Goal: Task Accomplishment & Management: Use online tool/utility

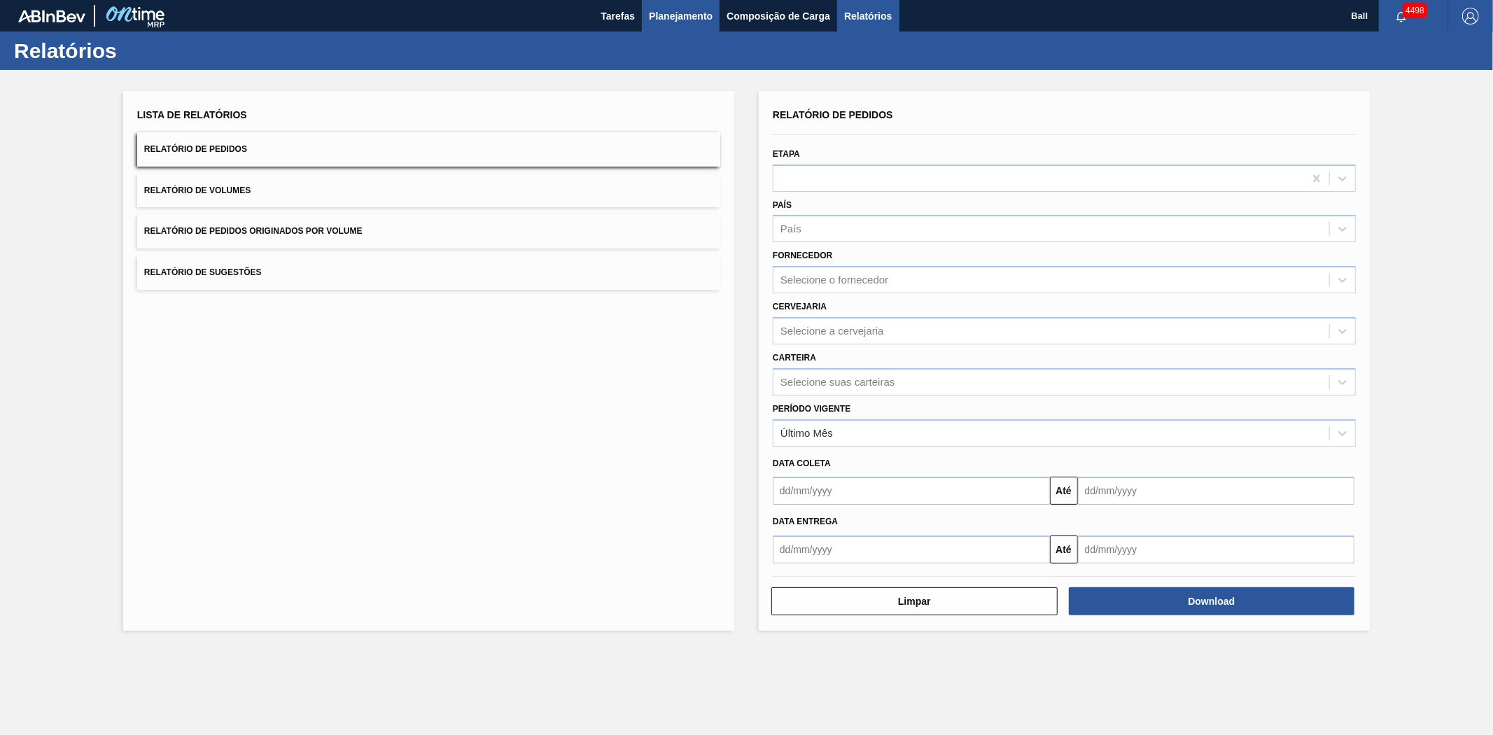
click at [665, 10] on span "Planejamento" at bounding box center [681, 16] width 64 height 17
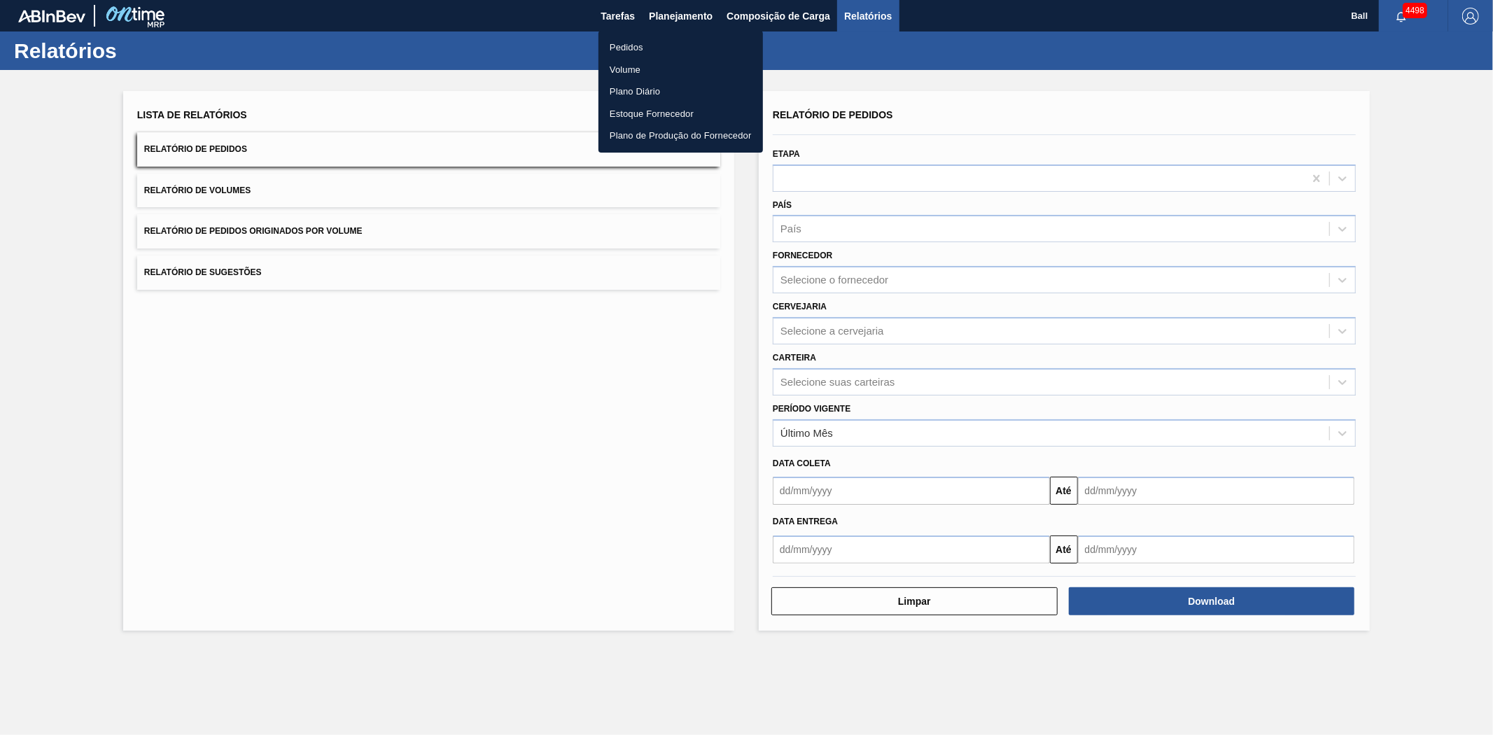
click at [621, 52] on li "Pedidos" at bounding box center [680, 47] width 164 height 22
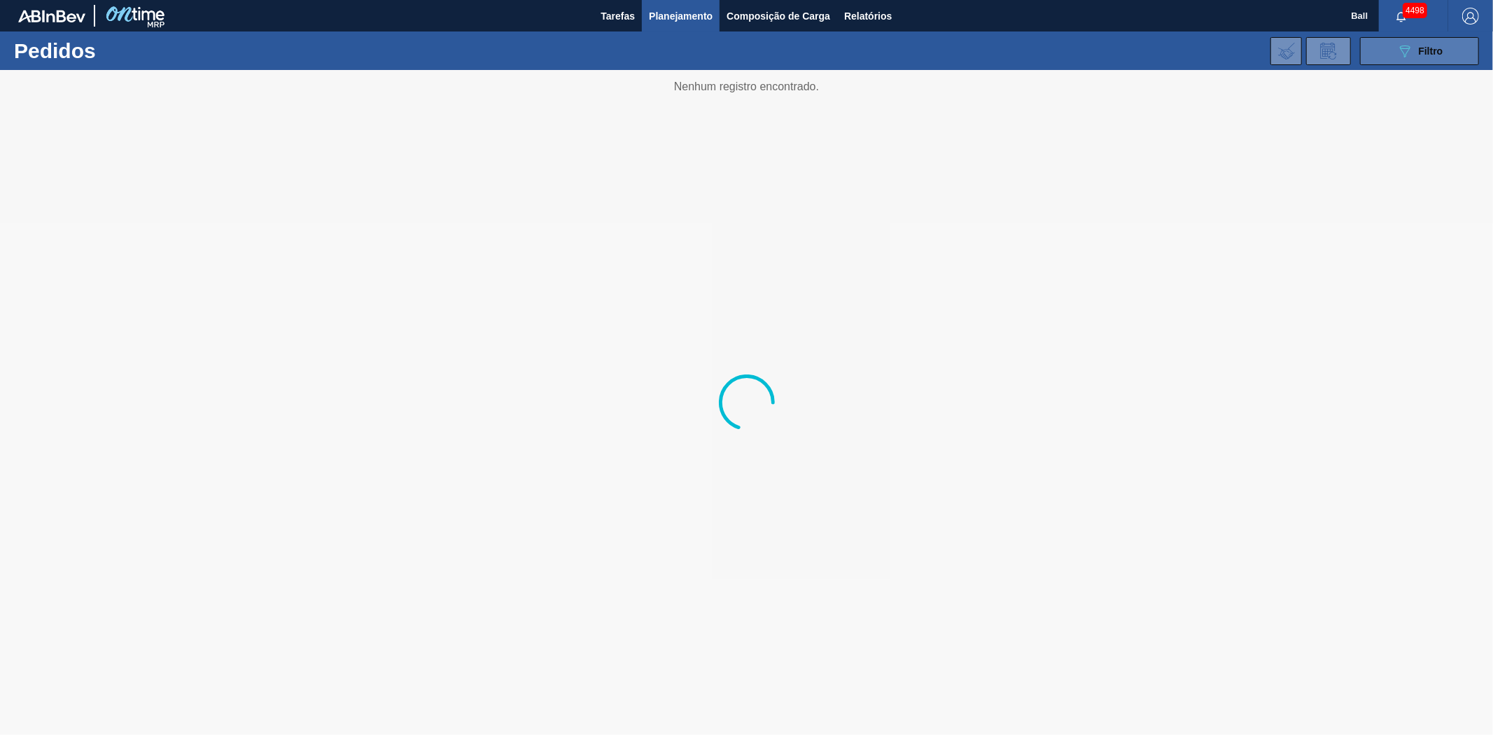
click at [1454, 51] on button "089F7B8B-B2A5-4AFE-B5C0-19BA573D28AC Filtro" at bounding box center [1419, 51] width 119 height 28
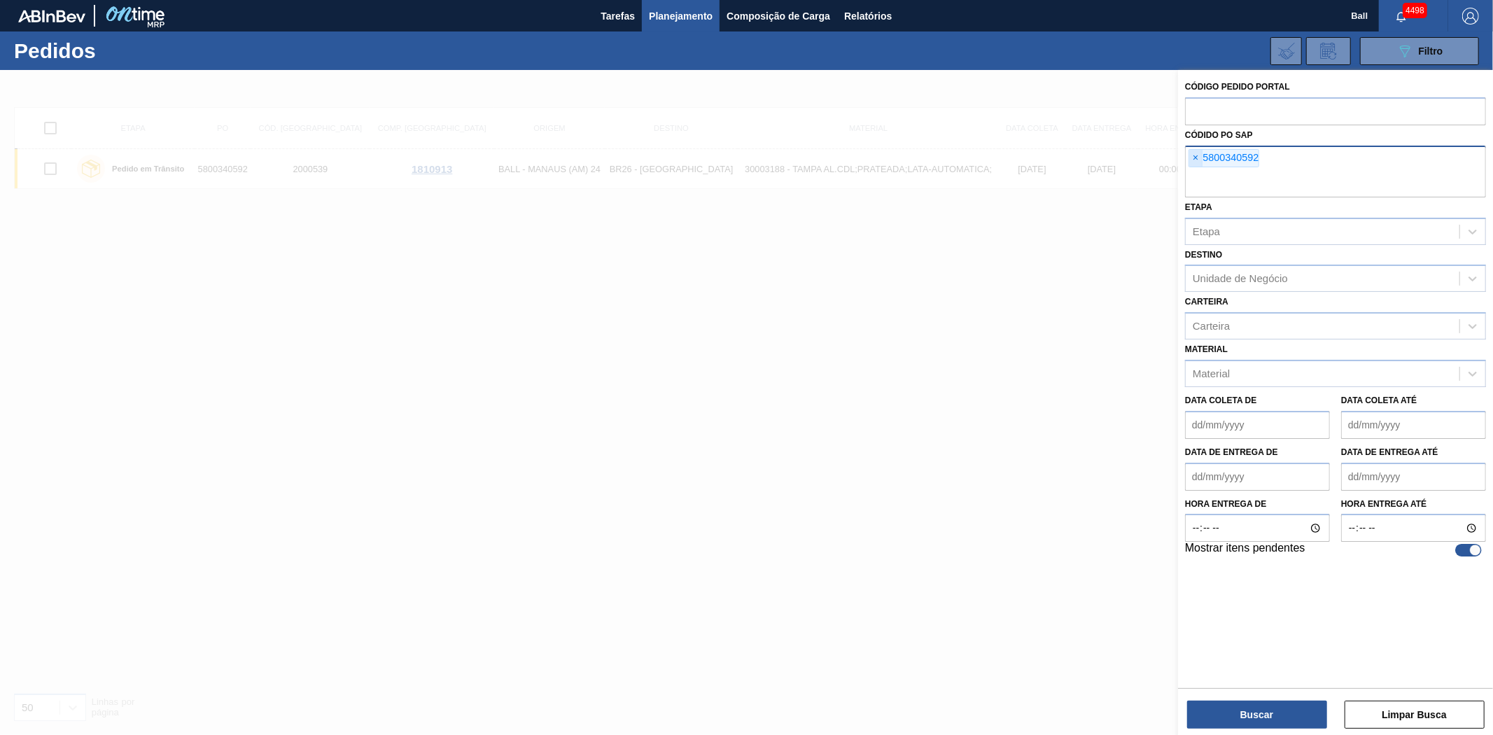
click at [1199, 157] on span "×" at bounding box center [1195, 158] width 13 height 17
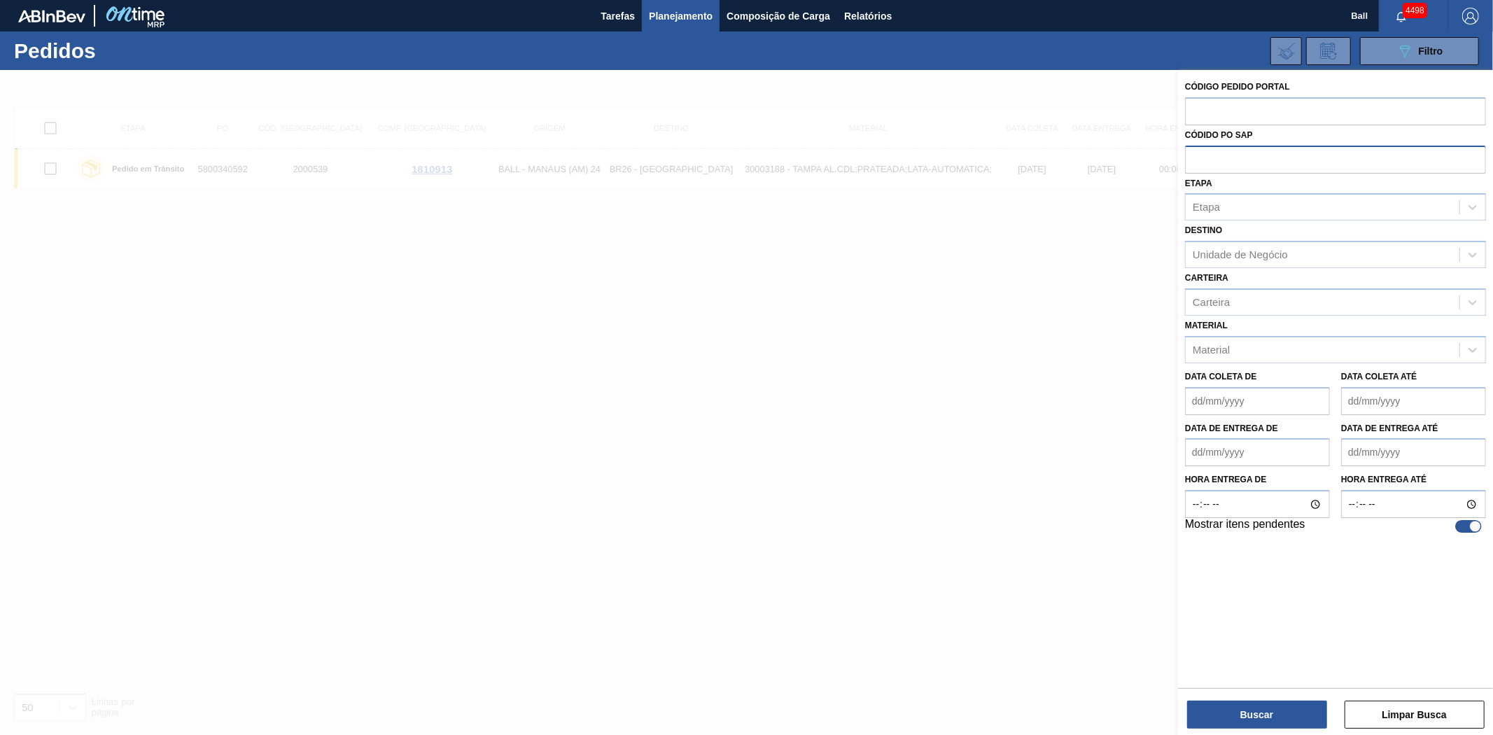
click at [1218, 125] on div "Códido PO SAP" at bounding box center [1335, 149] width 301 height 48
click at [1218, 121] on input "text" at bounding box center [1335, 110] width 301 height 27
paste input "2042465"
type input "2042465"
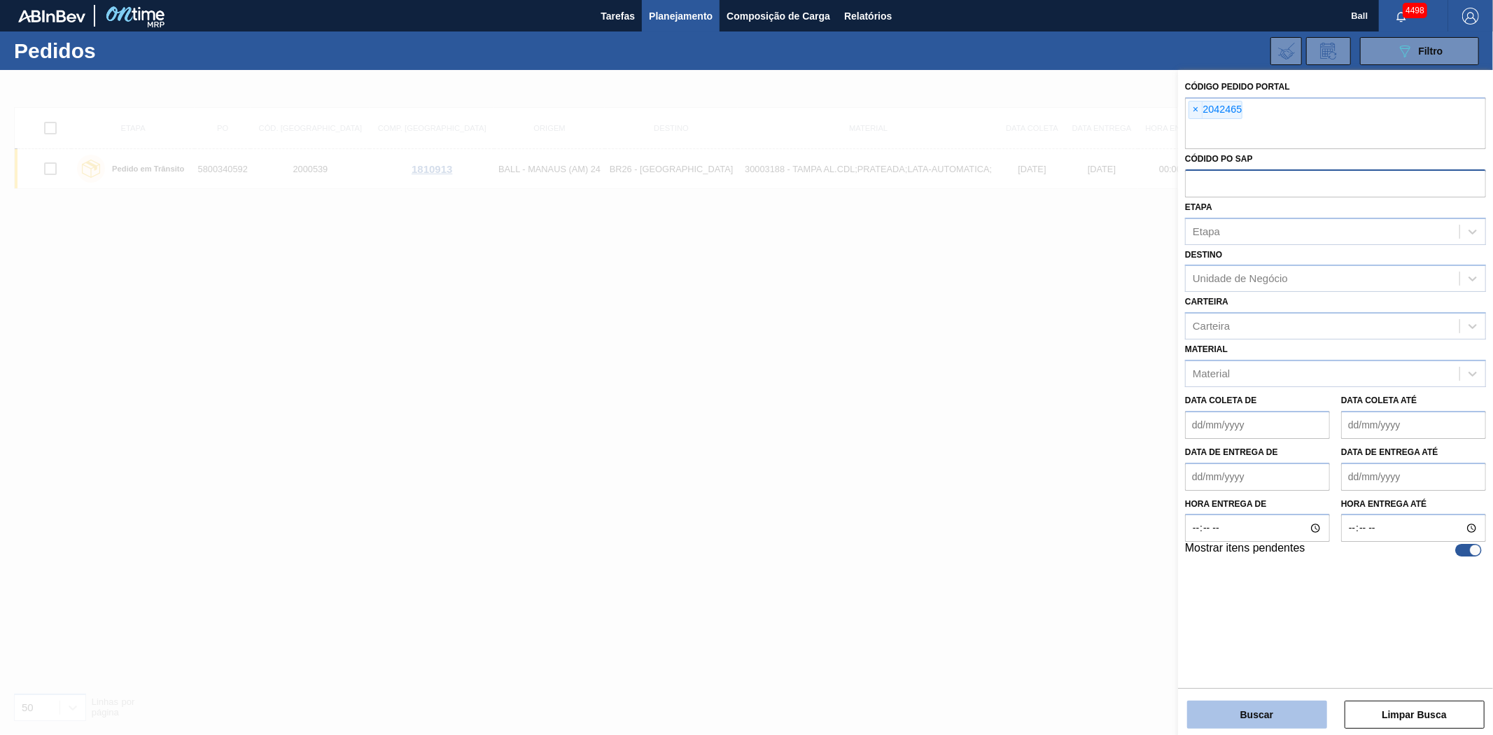
click at [1248, 728] on button "Buscar" at bounding box center [1257, 715] width 140 height 28
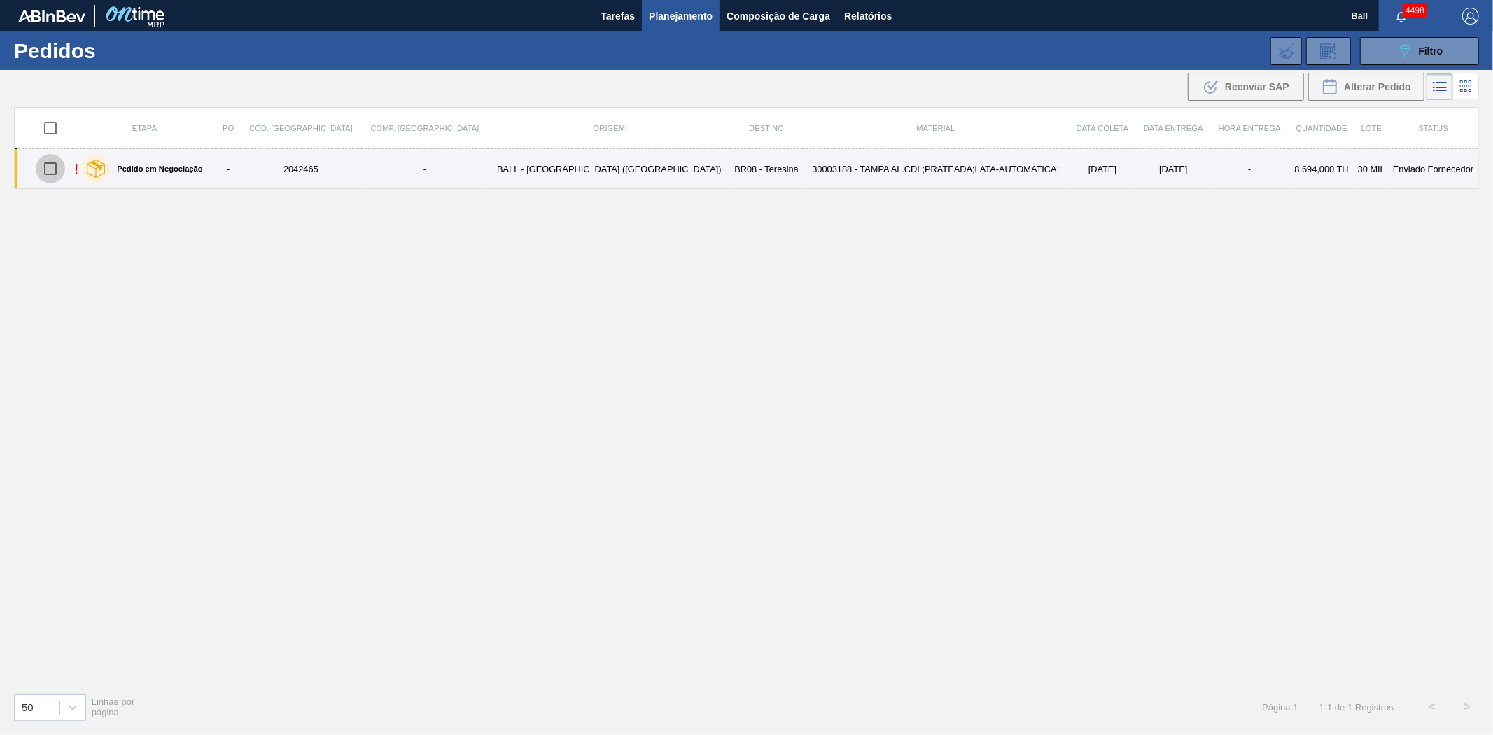
click at [58, 171] on input "checkbox" at bounding box center [50, 168] width 29 height 29
checkbox input "true"
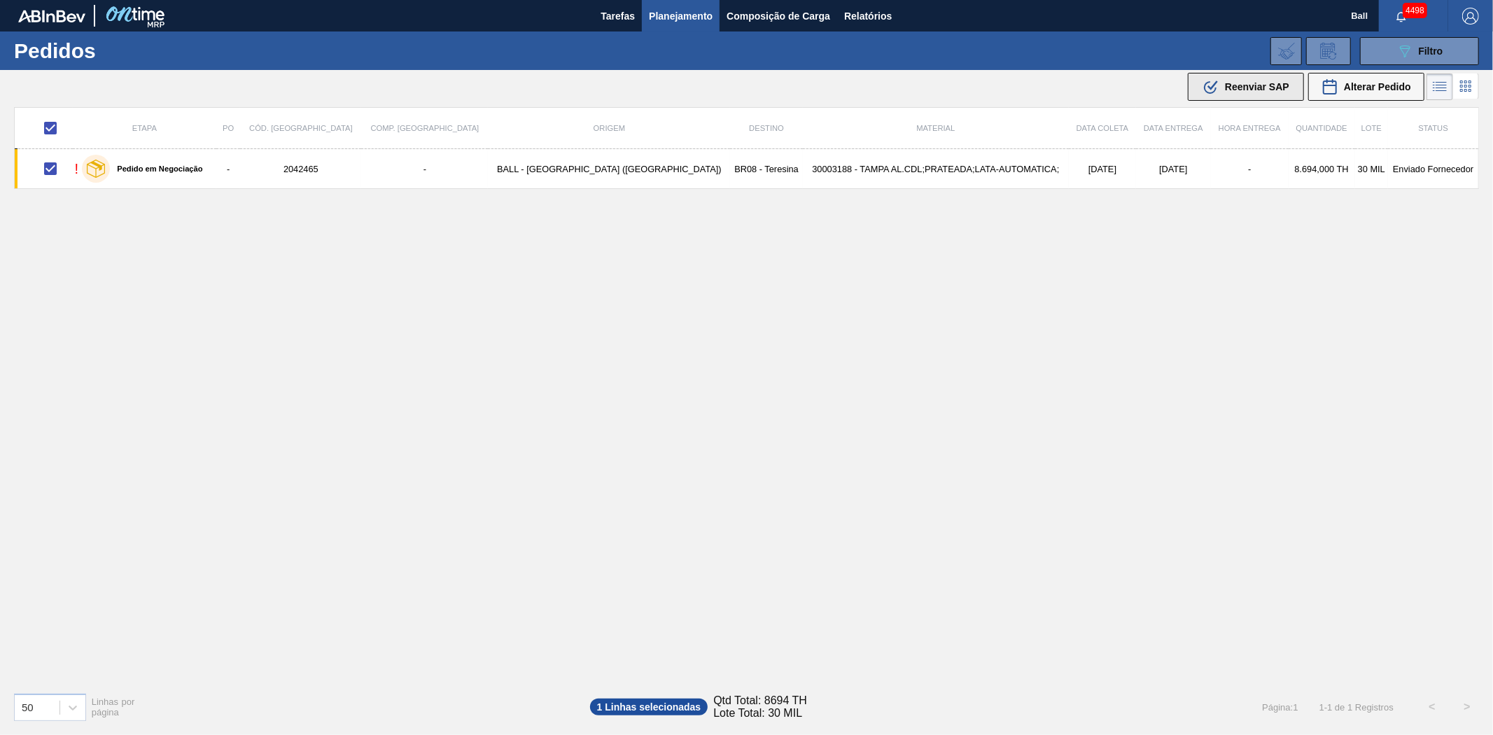
click at [1265, 93] on div ".b{fill:var(--color-action-default)} Reenviar SAP" at bounding box center [1245, 86] width 87 height 17
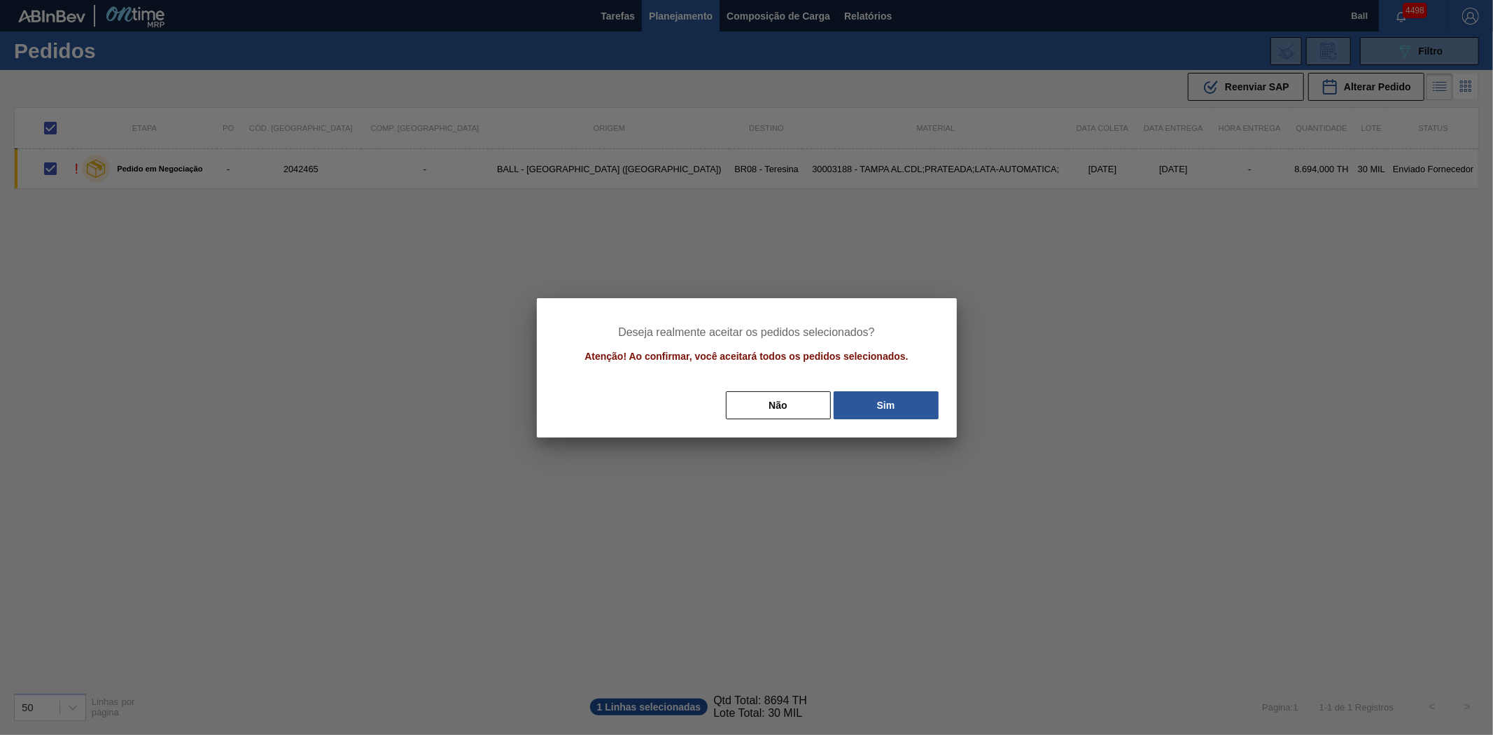
click at [903, 420] on div "Não Sim" at bounding box center [747, 405] width 386 height 31
click at [903, 400] on button "Sim" at bounding box center [885, 405] width 105 height 28
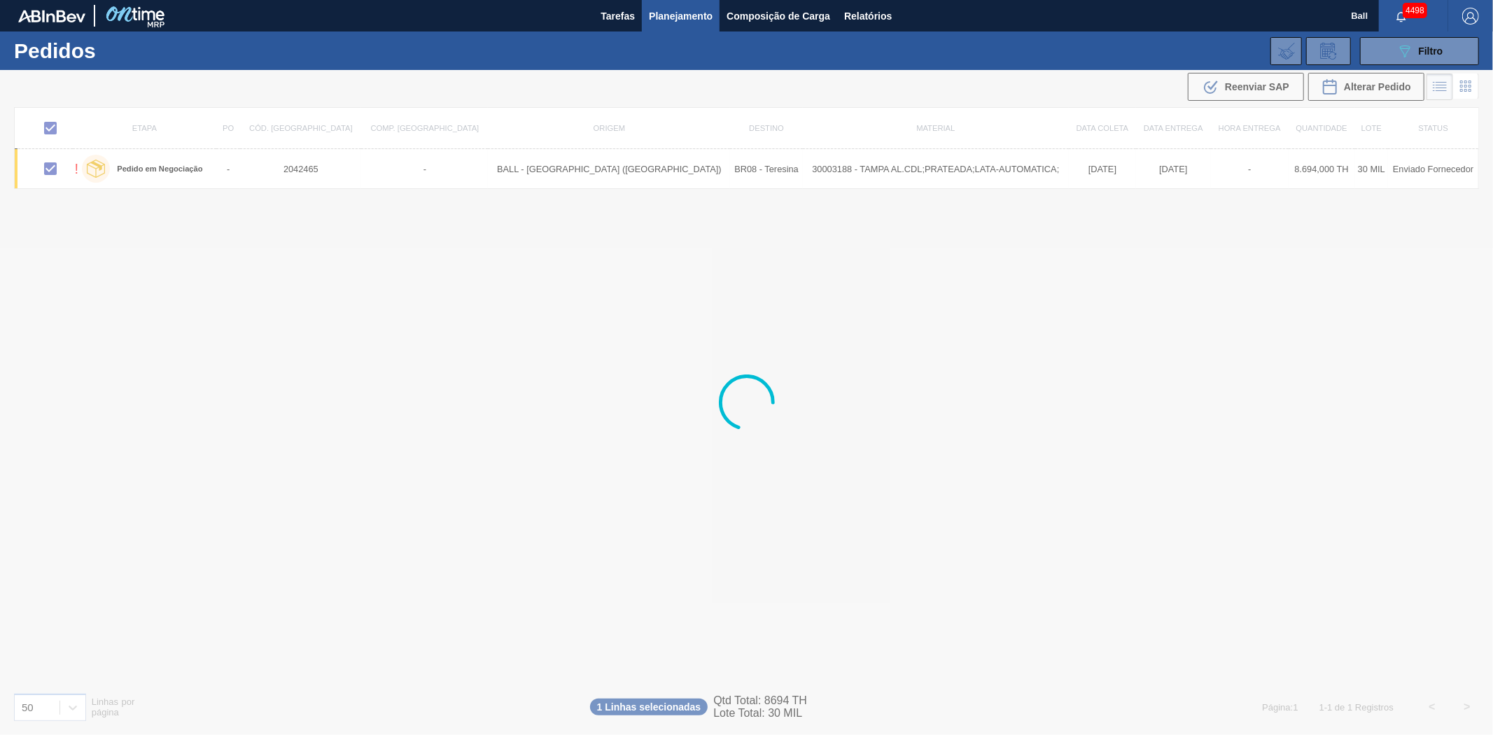
checkbox input "false"
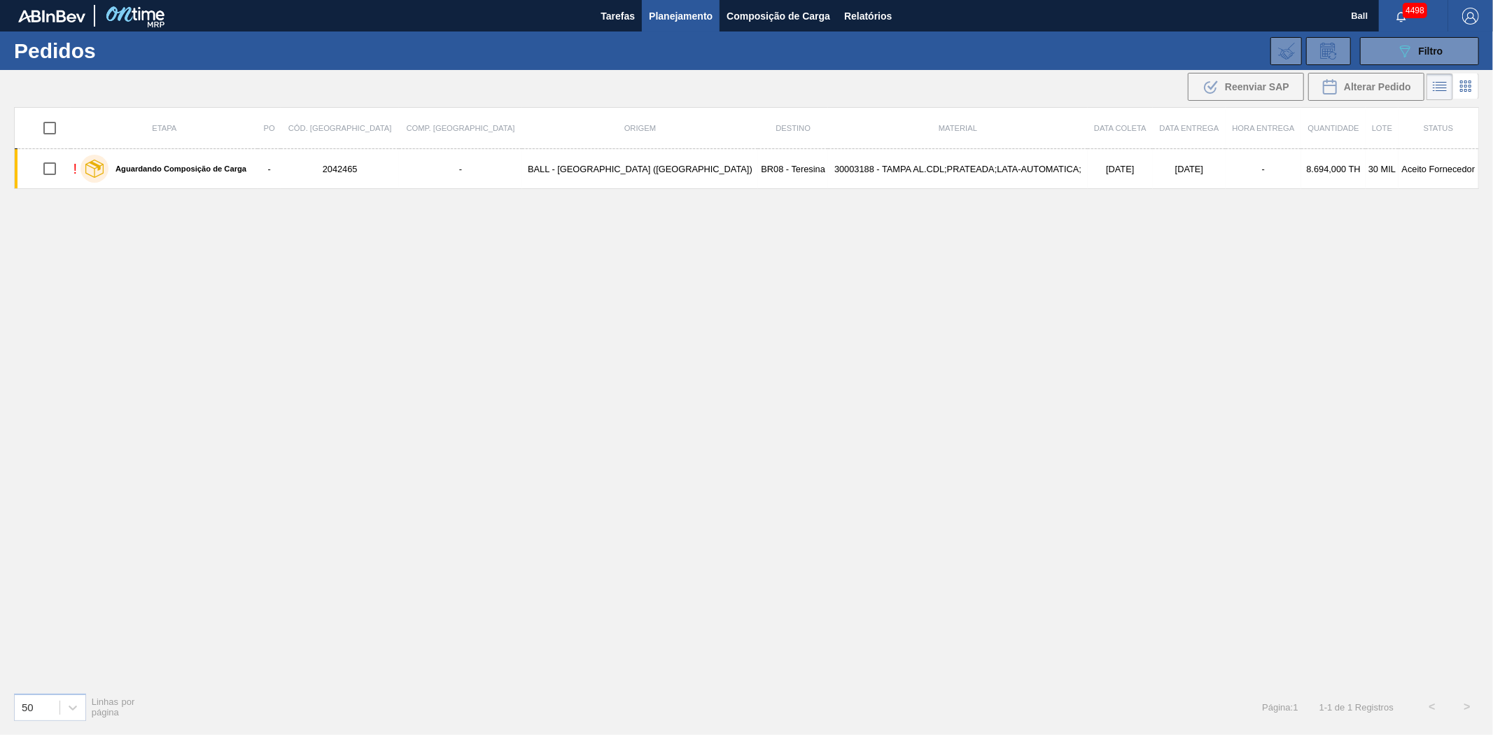
click at [1295, 395] on div "Etapa PO Cód. Pedido Comp. Carga Origem Destino Material Data coleta Data entre…" at bounding box center [746, 394] width 1465 height 574
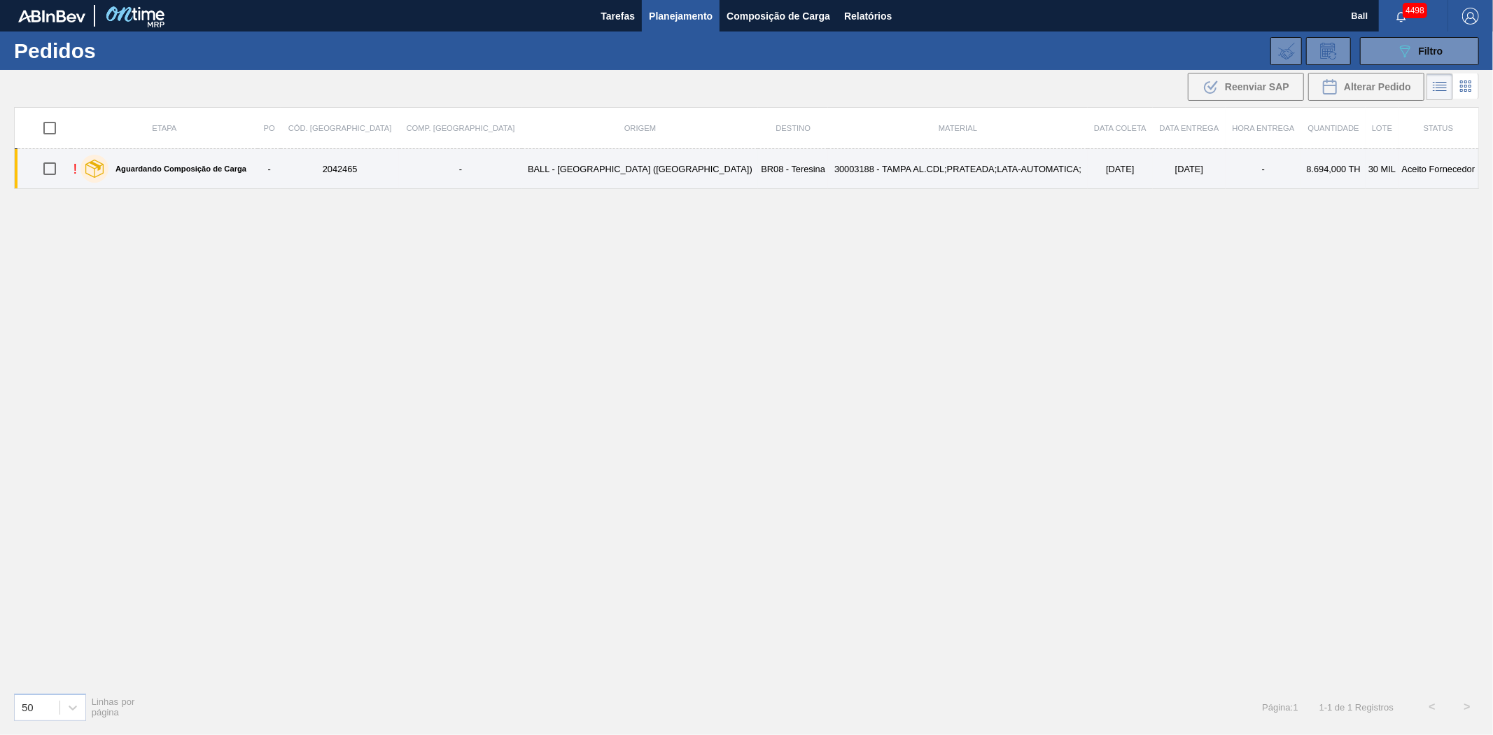
click at [828, 171] on td "30003188 - TAMPA AL.CDL;PRATEADA;LATA-AUTOMATICA;" at bounding box center [957, 169] width 259 height 40
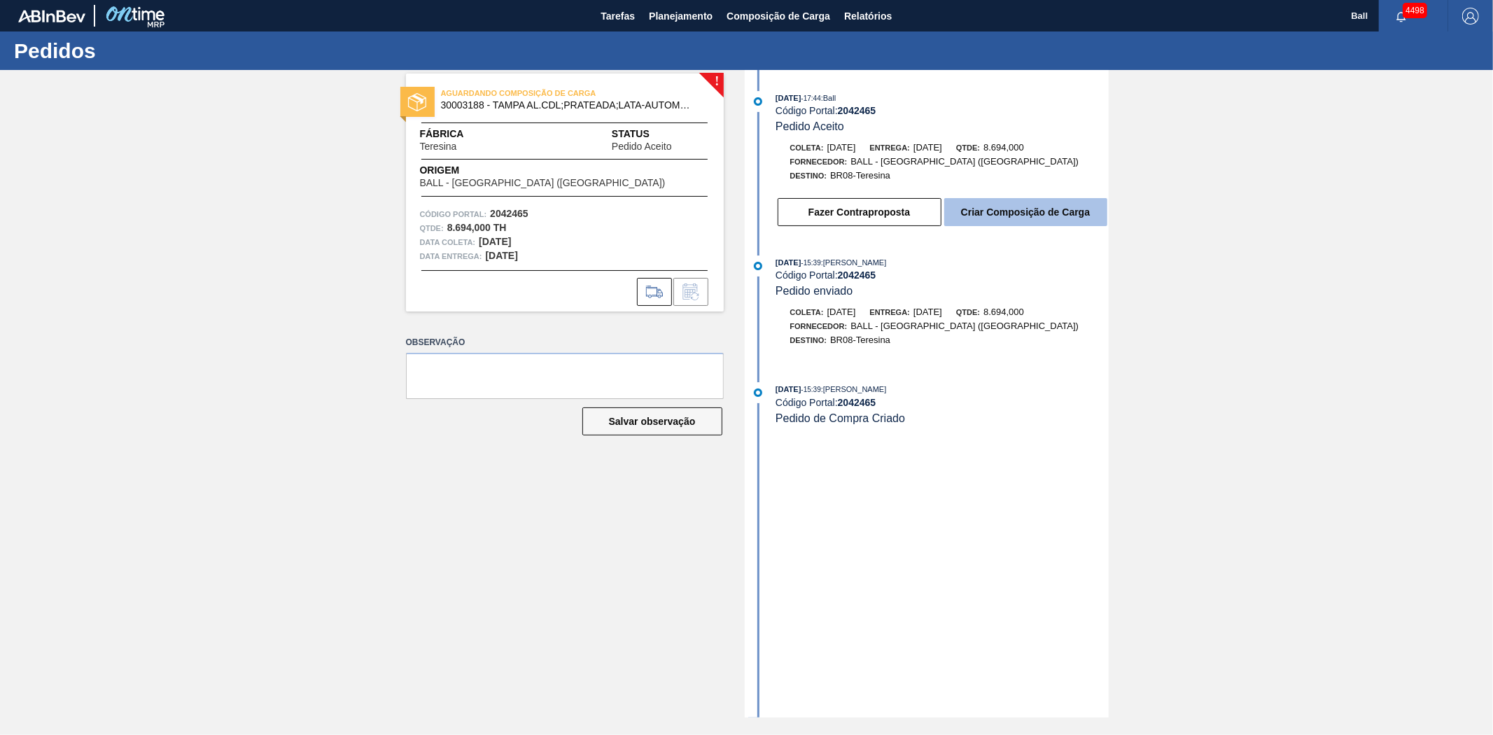
click at [1012, 218] on button "Criar Composição de Carga" at bounding box center [1025, 212] width 163 height 28
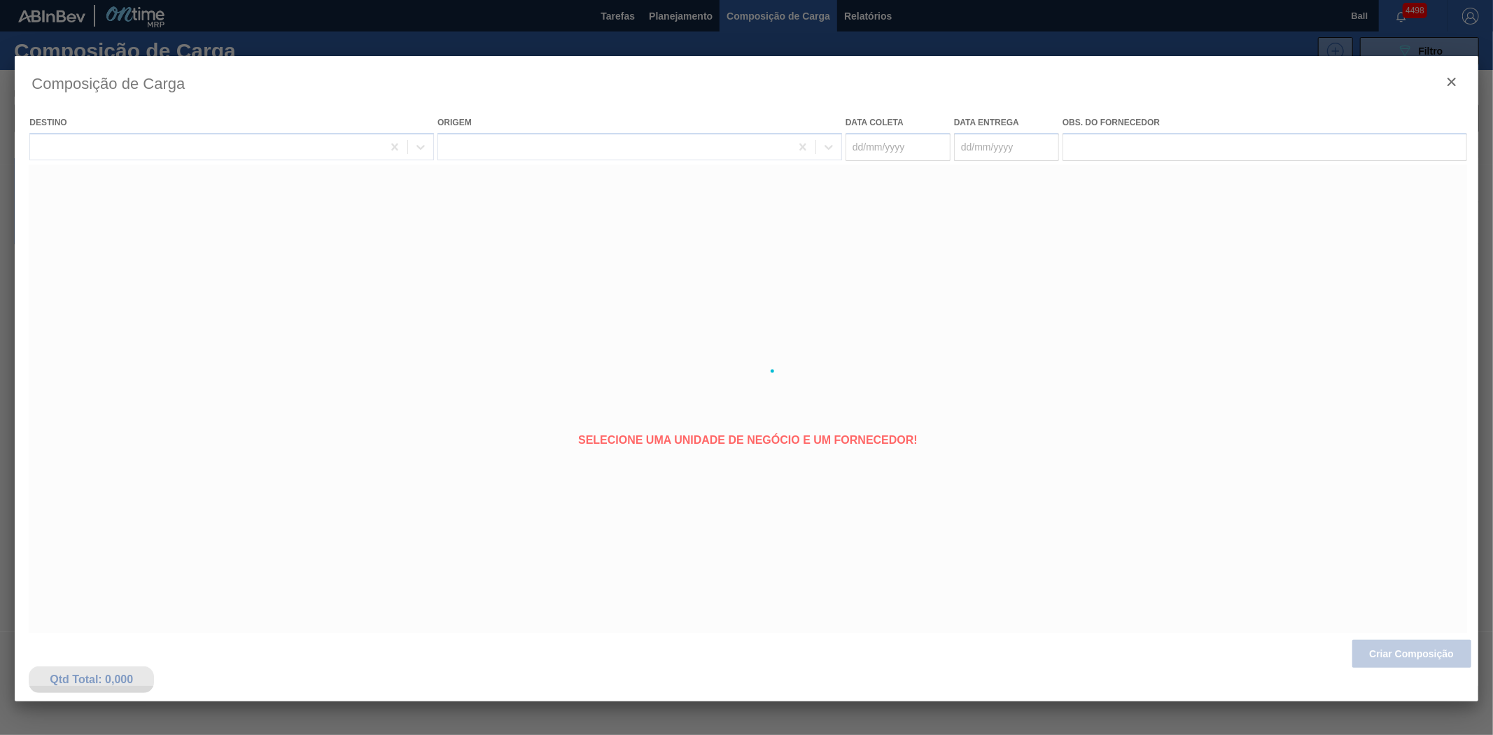
type coleta "[DATE]"
type entrega "[DATE]"
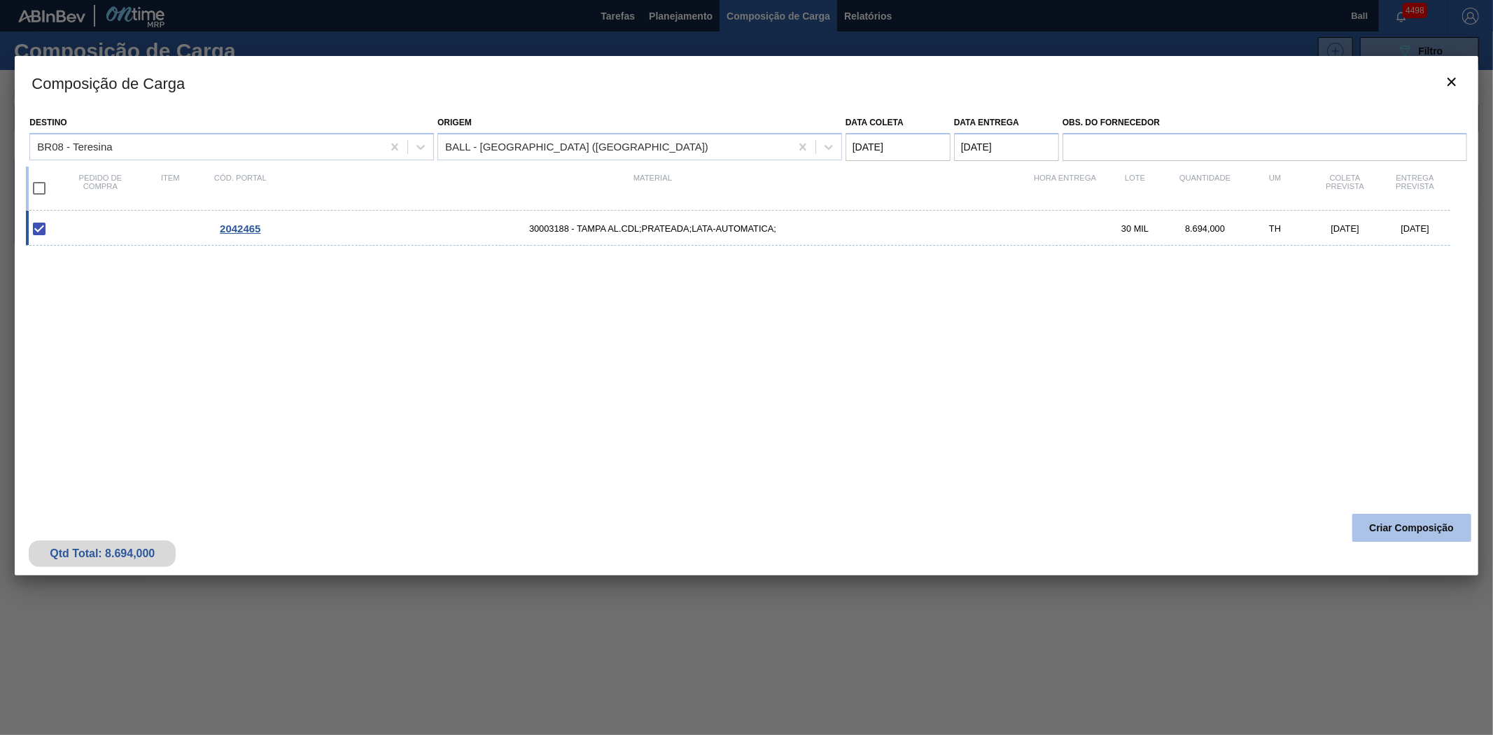
click at [1405, 526] on button "Criar Composição" at bounding box center [1411, 528] width 119 height 28
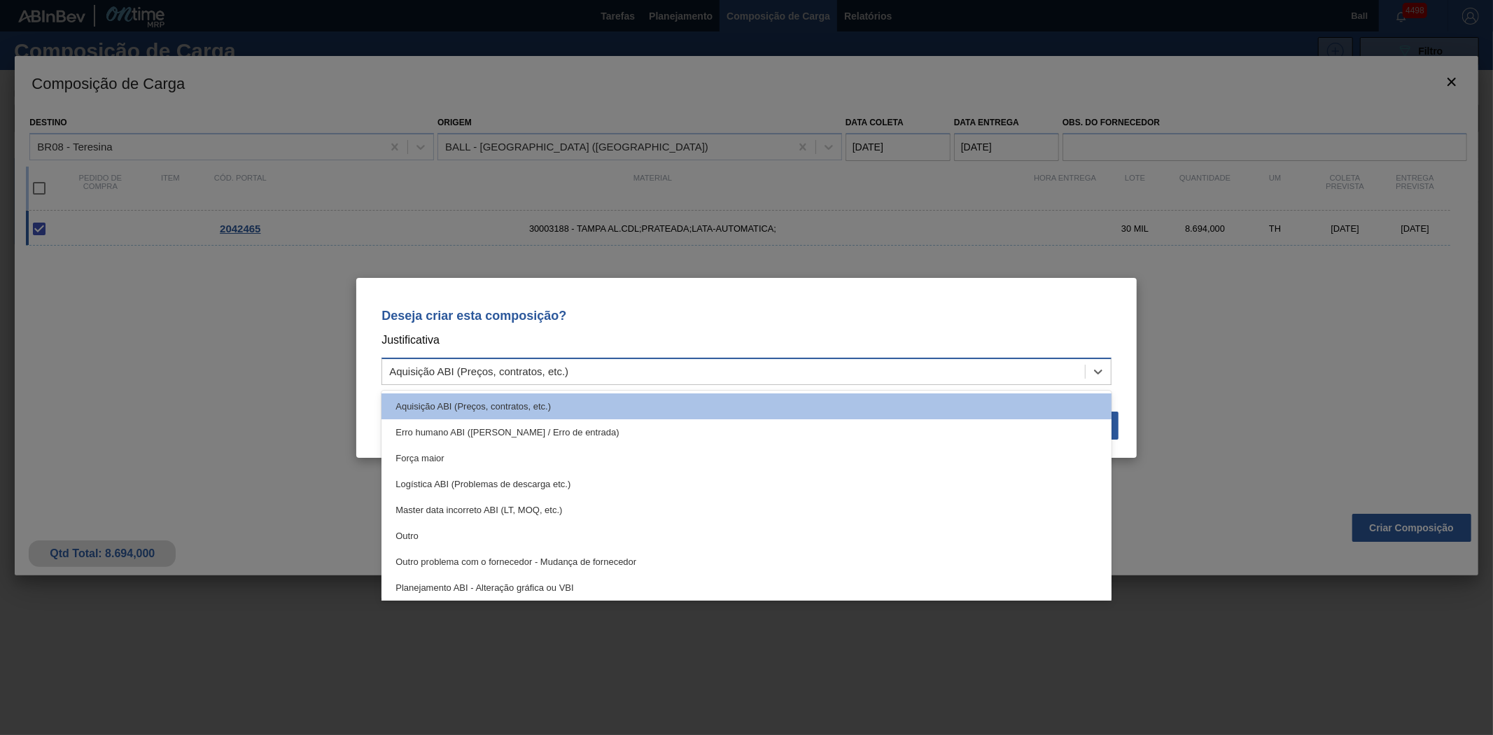
click at [663, 379] on div "Aquisição ABI (Preços, contratos, etc.)" at bounding box center [733, 371] width 703 height 20
drag, startPoint x: 505, startPoint y: 535, endPoint x: 535, endPoint y: 508, distance: 40.2
click at [505, 534] on div "Outro" at bounding box center [746, 536] width 730 height 26
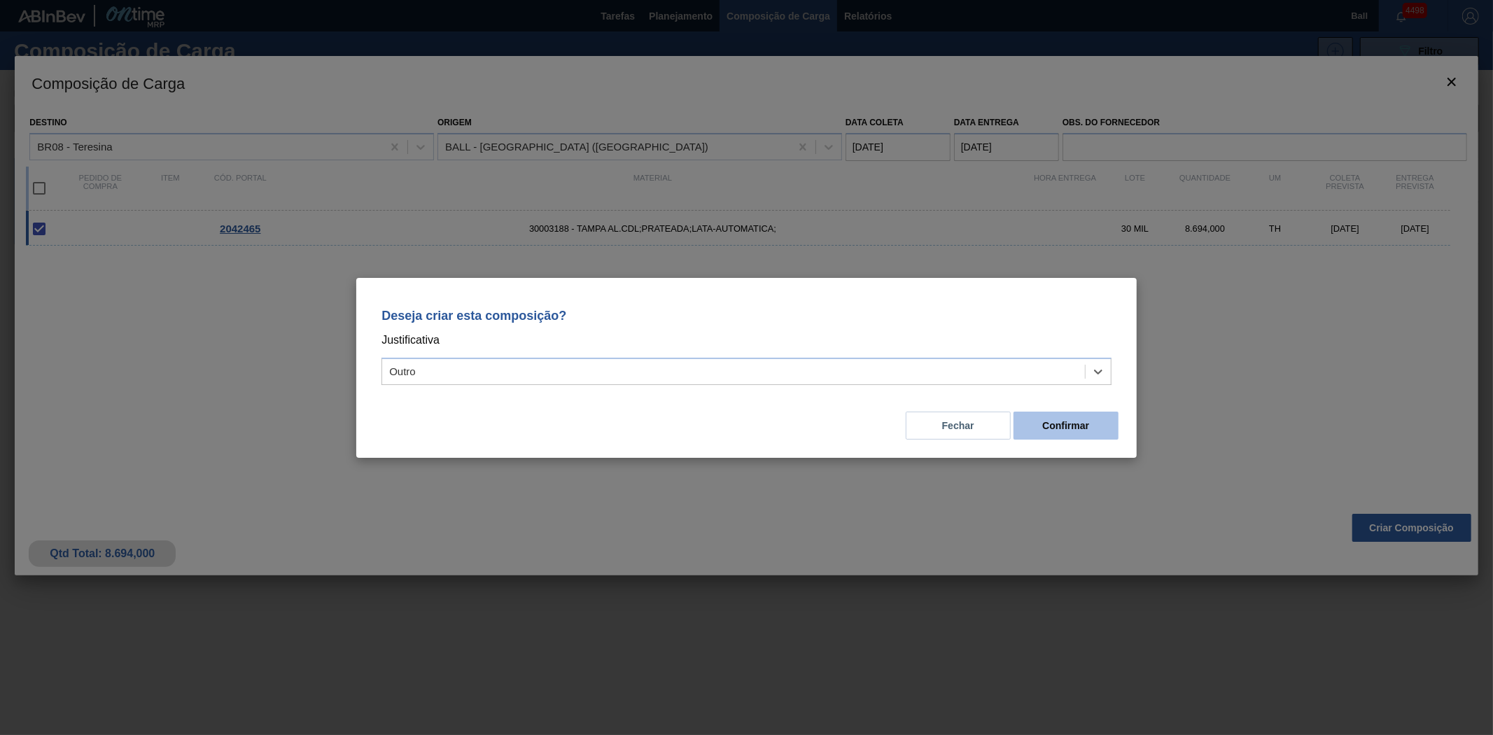
click at [1109, 423] on button "Confirmar" at bounding box center [1065, 425] width 105 height 28
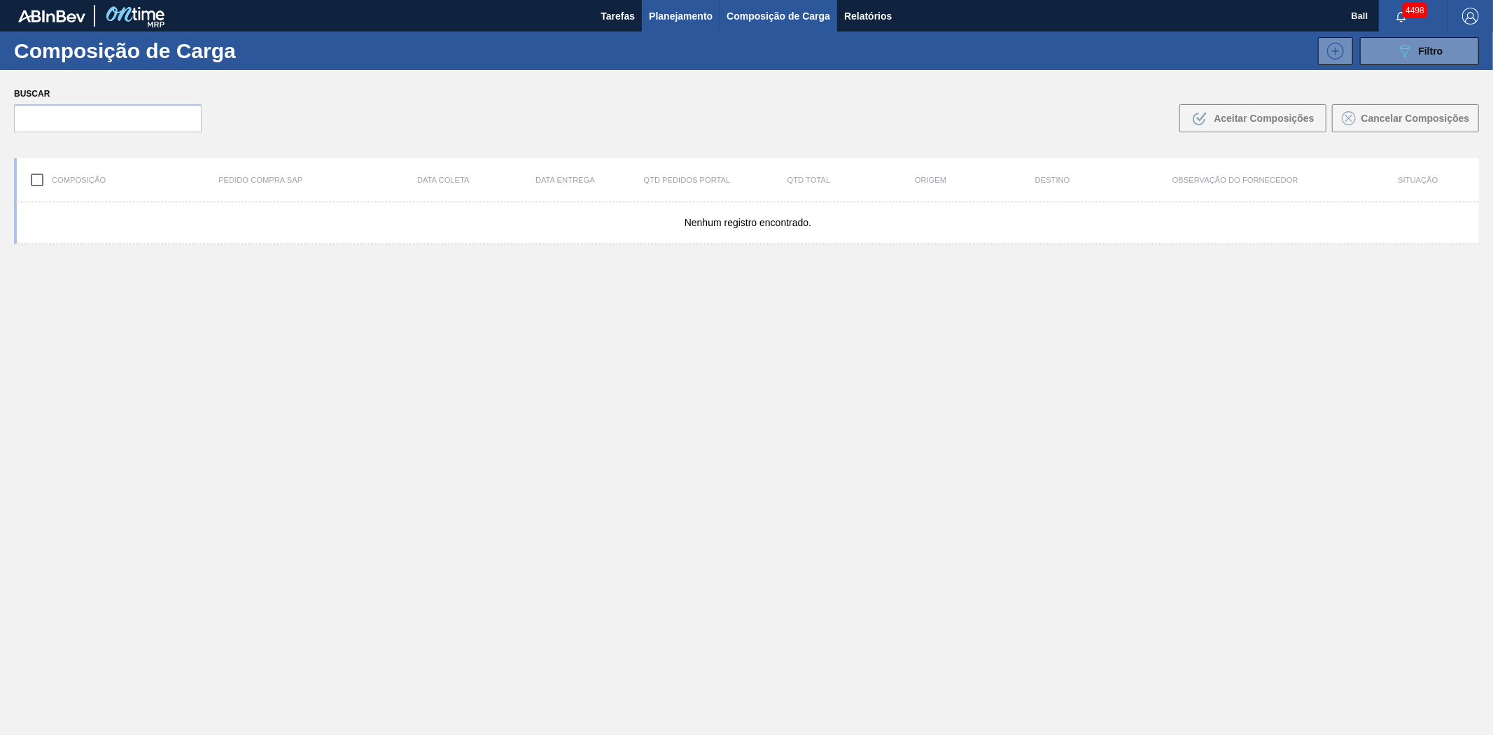
click at [680, 8] on span "Planejamento" at bounding box center [681, 16] width 64 height 17
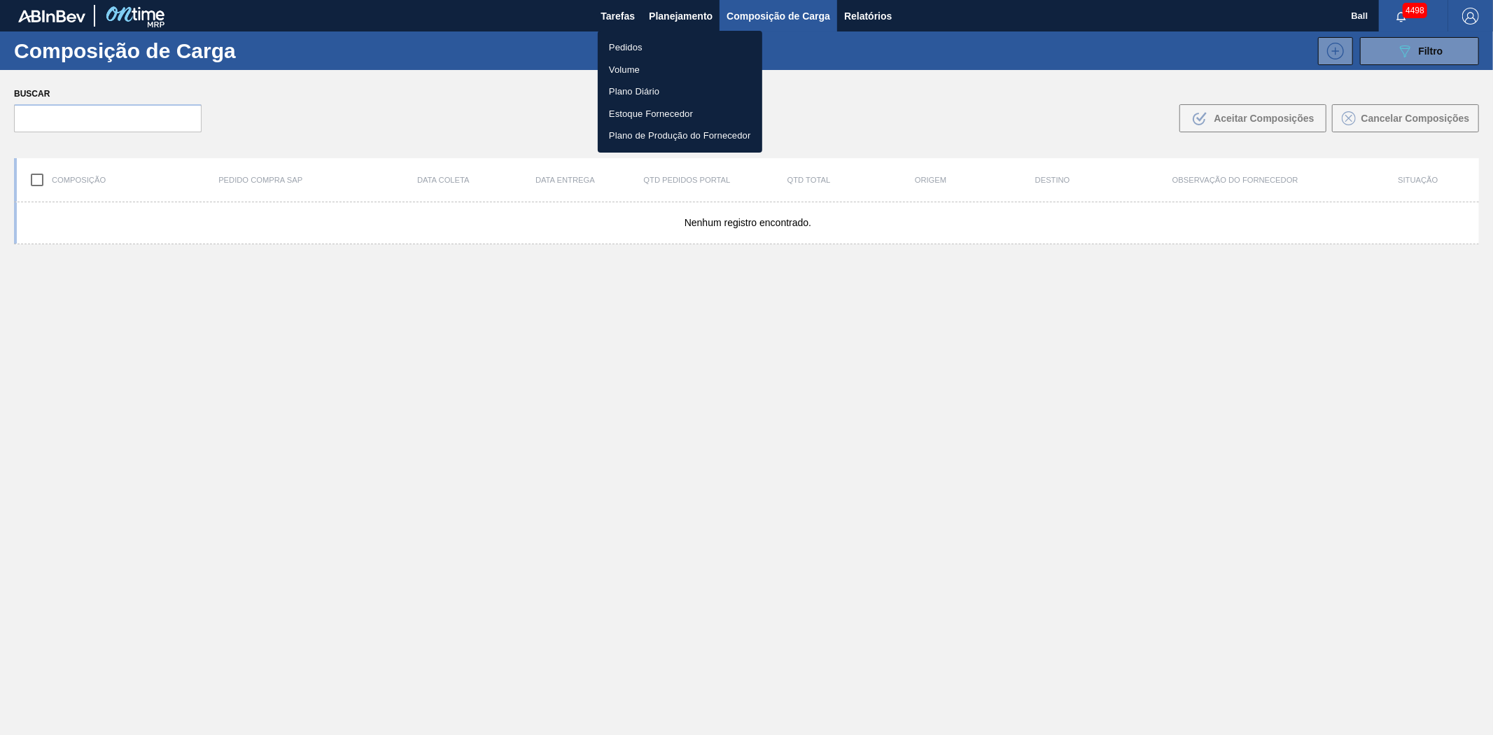
click at [646, 43] on li "Pedidos" at bounding box center [680, 47] width 164 height 22
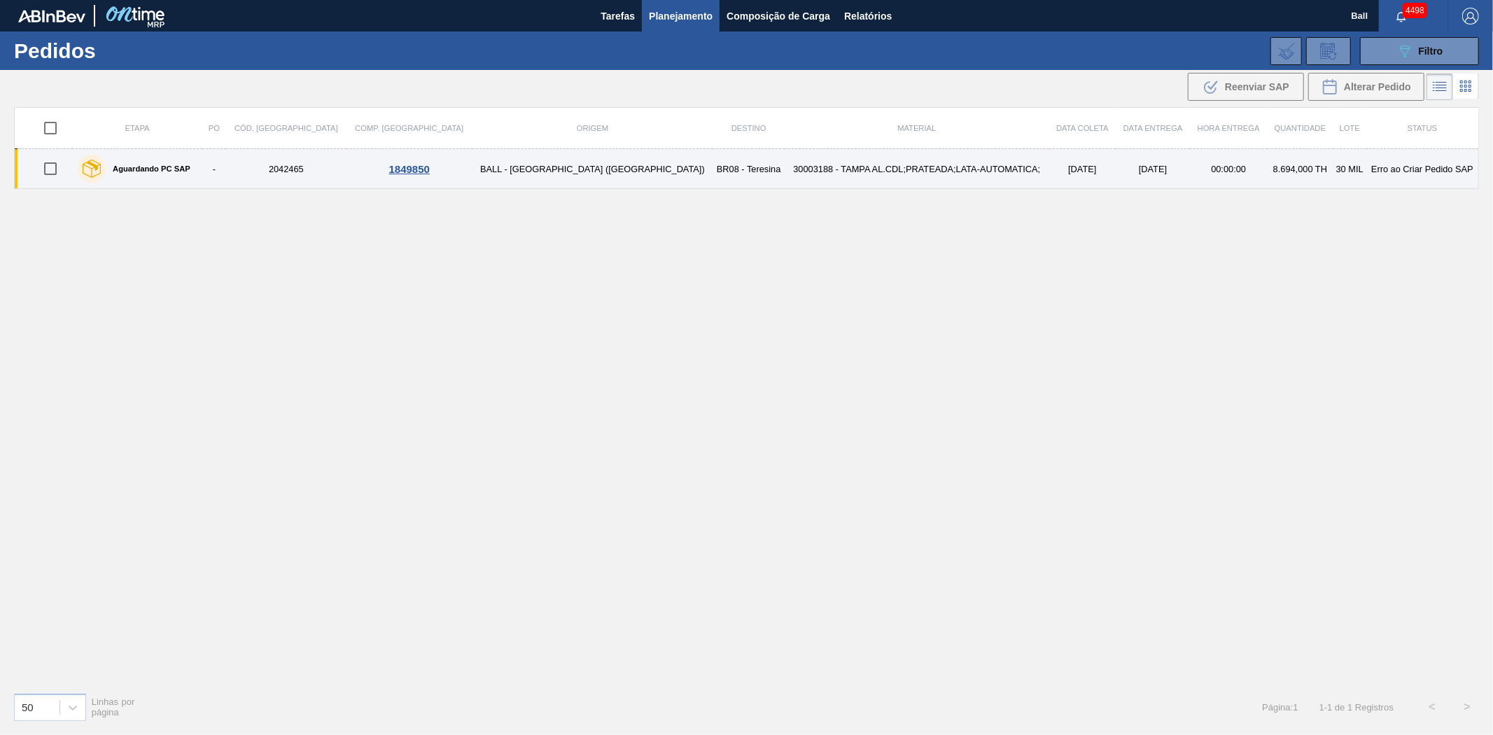
click at [1049, 157] on td "[DATE]" at bounding box center [1082, 169] width 66 height 40
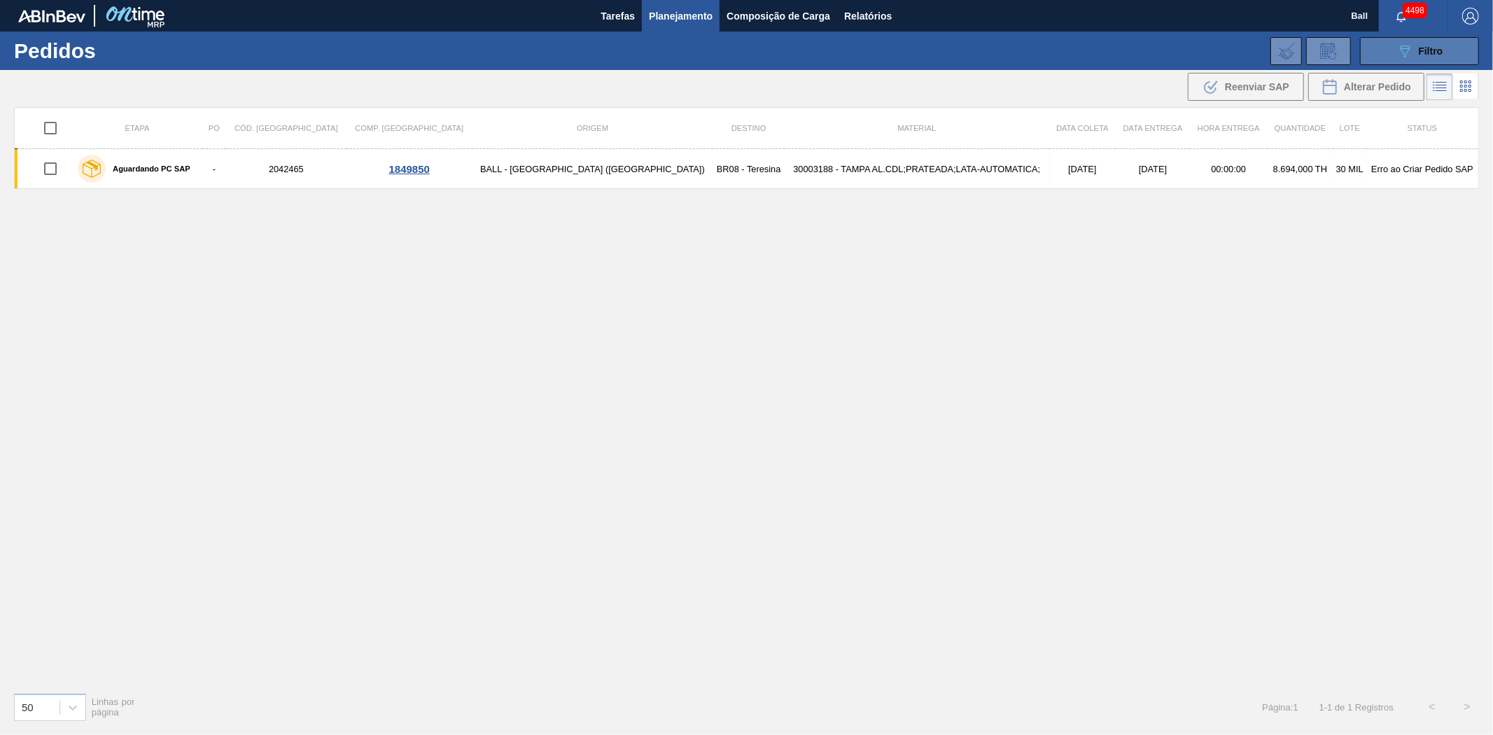
click at [1402, 58] on icon "089F7B8B-B2A5-4AFE-B5C0-19BA573D28AC" at bounding box center [1404, 51] width 17 height 17
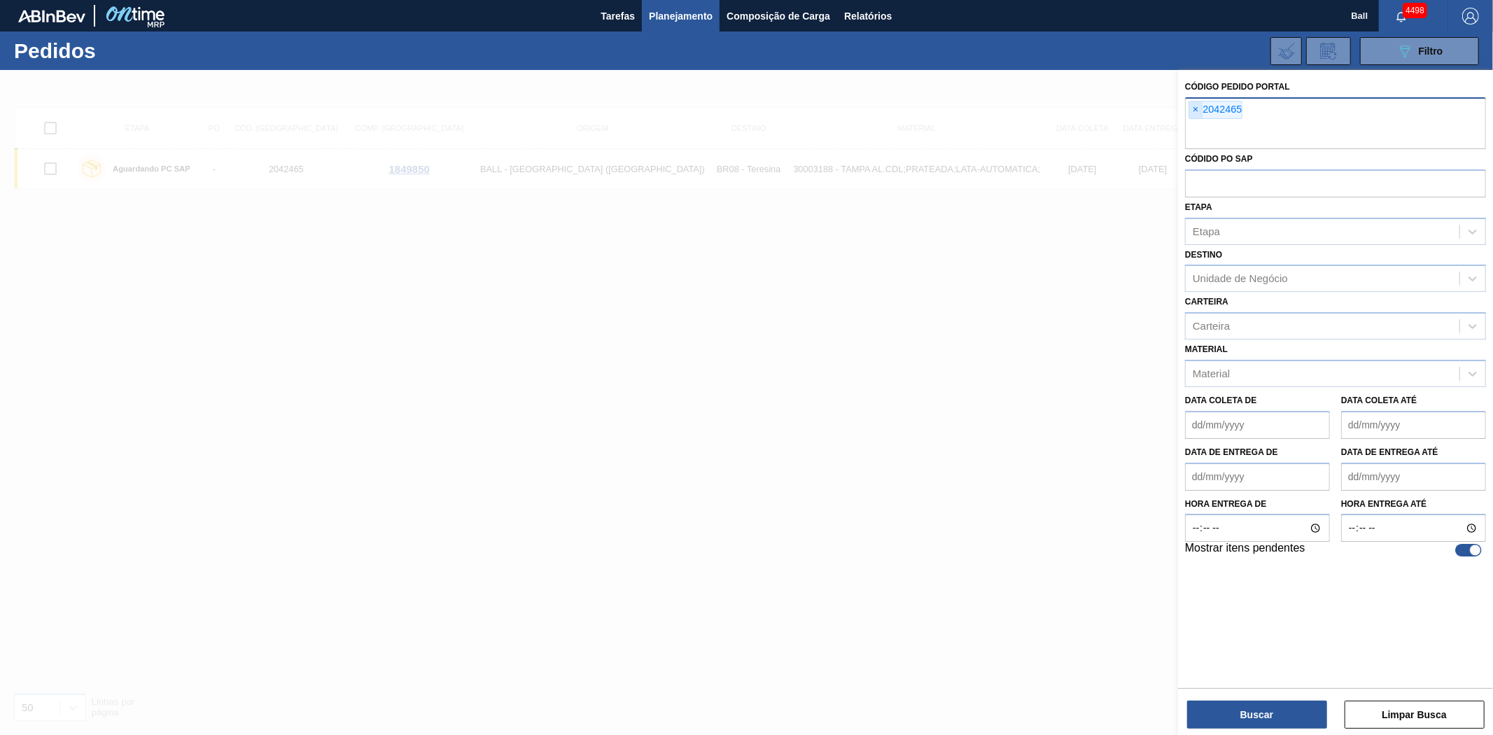
click at [1197, 111] on span "×" at bounding box center [1195, 109] width 13 height 17
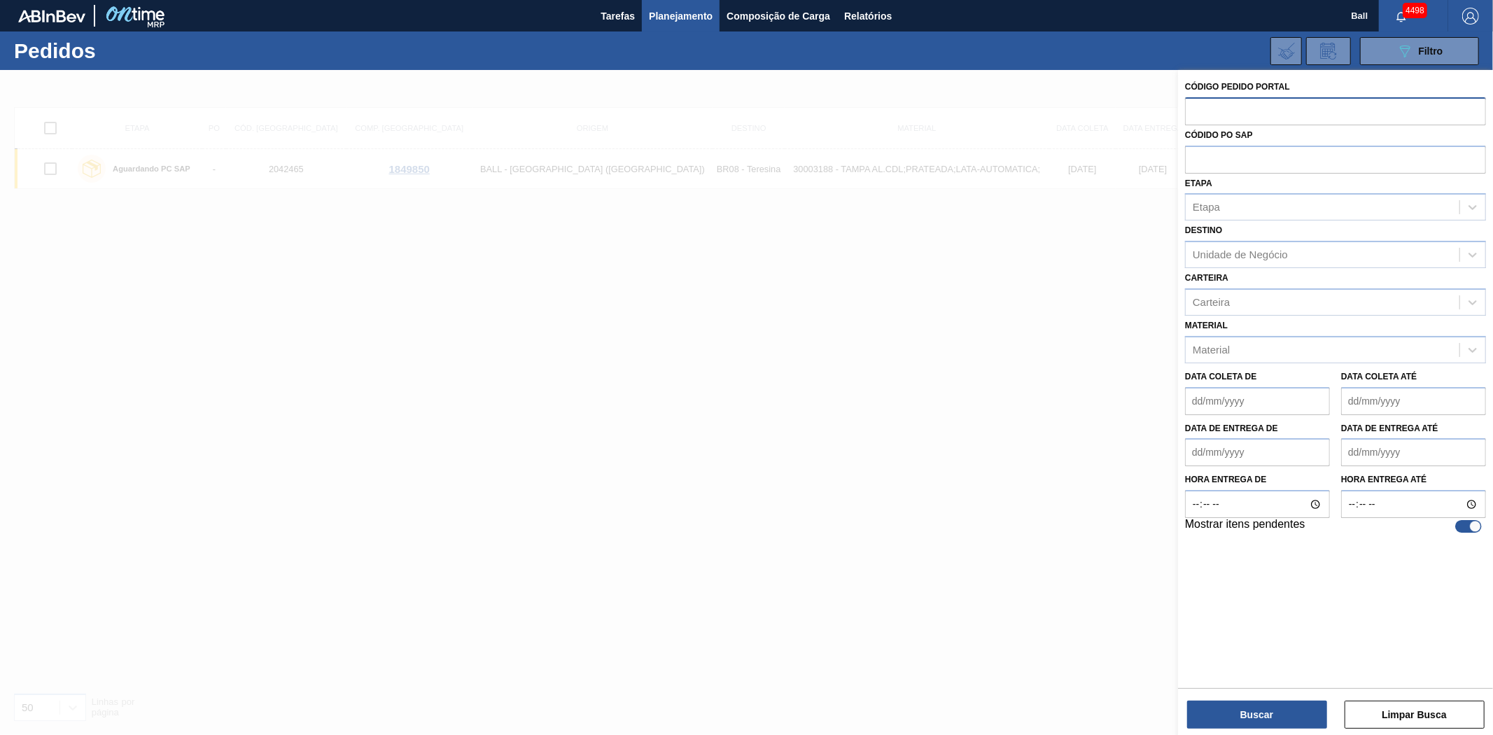
paste input "text"
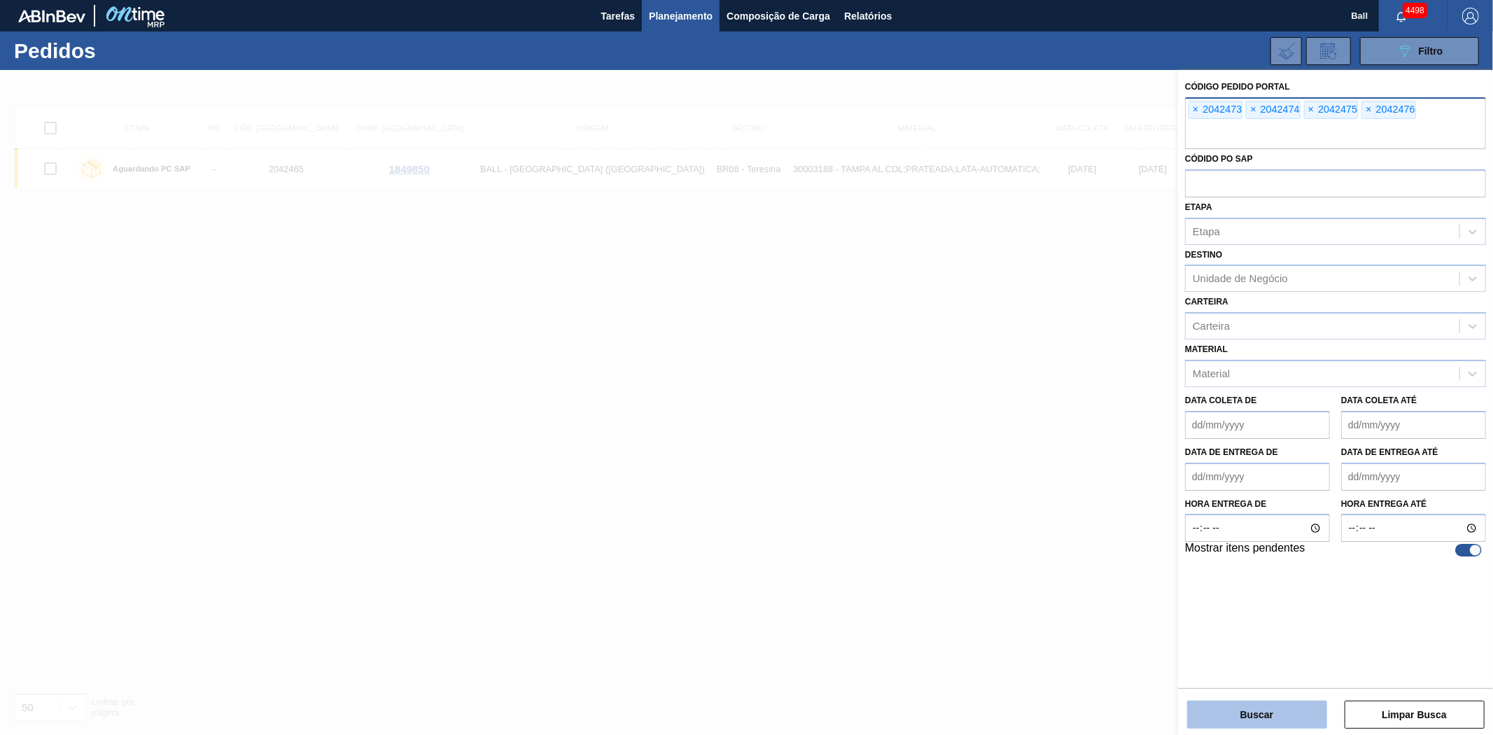
click at [1243, 708] on button "Buscar" at bounding box center [1257, 715] width 140 height 28
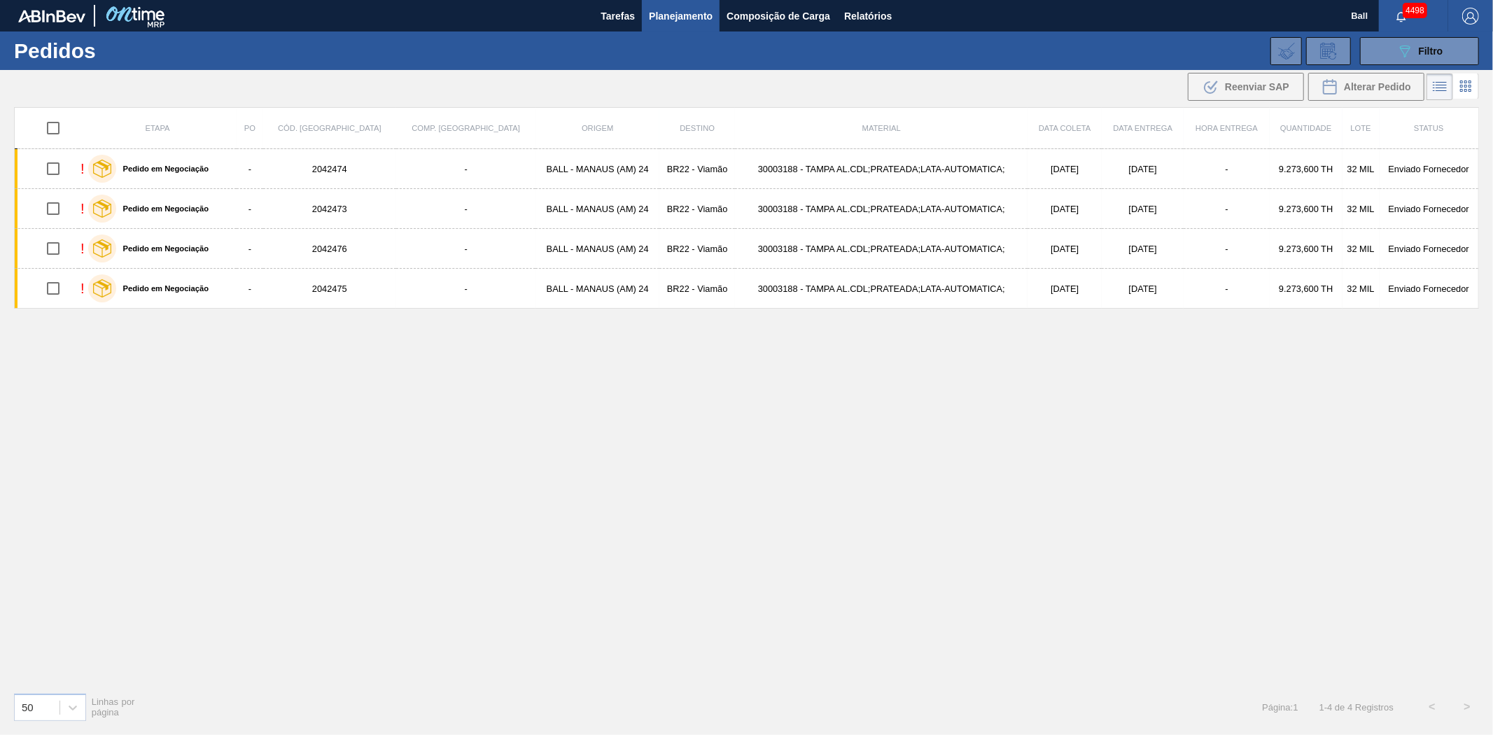
click at [56, 127] on input "checkbox" at bounding box center [52, 127] width 29 height 29
checkbox input "true"
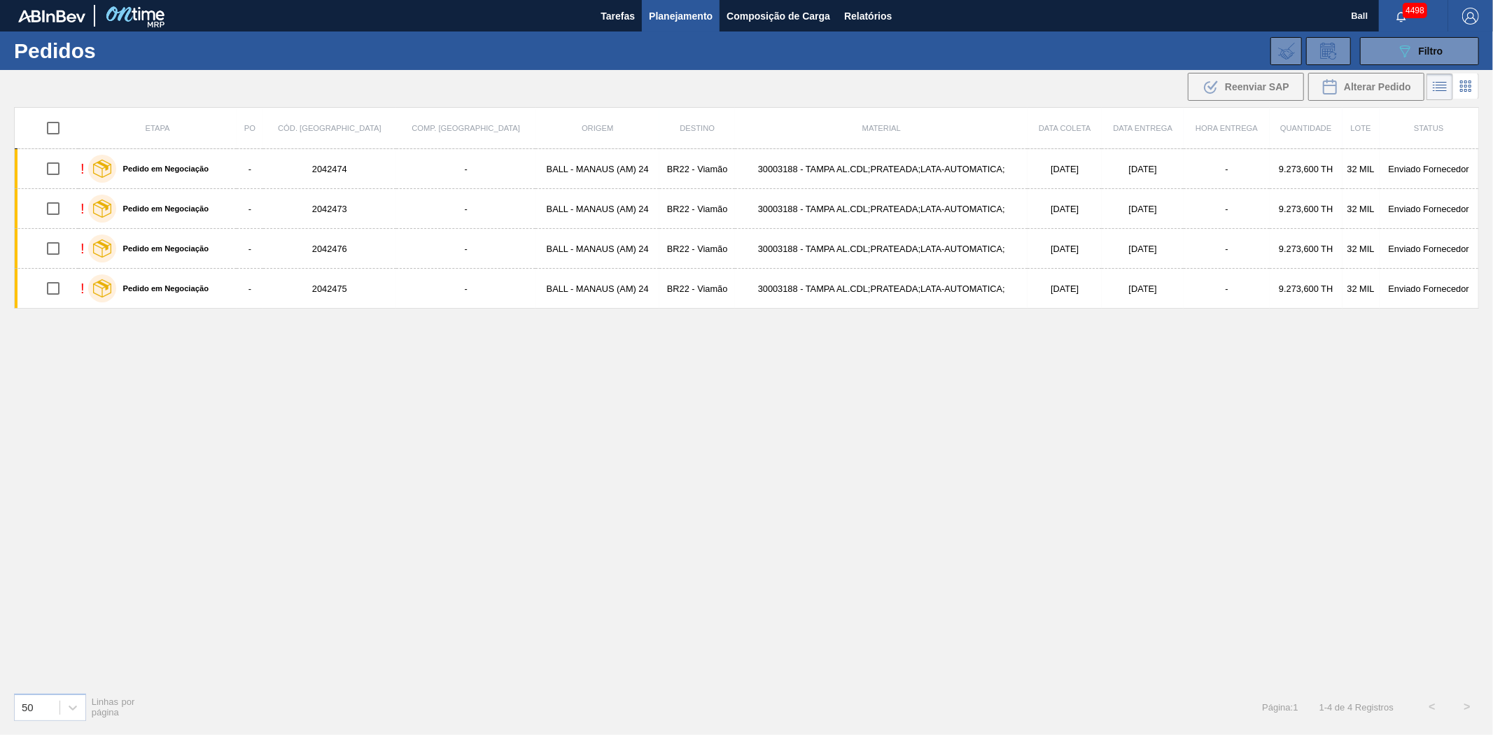
checkbox input "true"
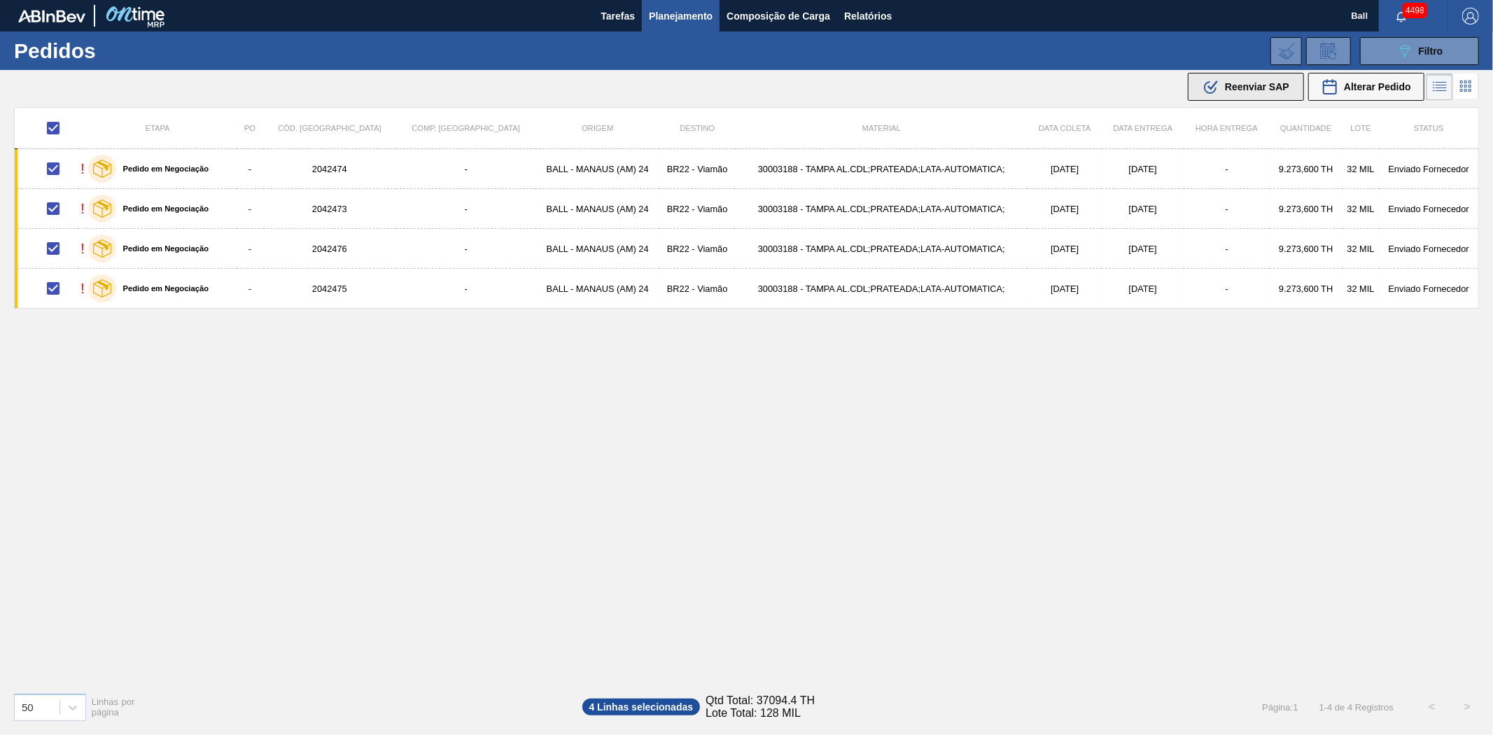
click at [1257, 84] on span "Reenviar SAP" at bounding box center [1257, 86] width 64 height 11
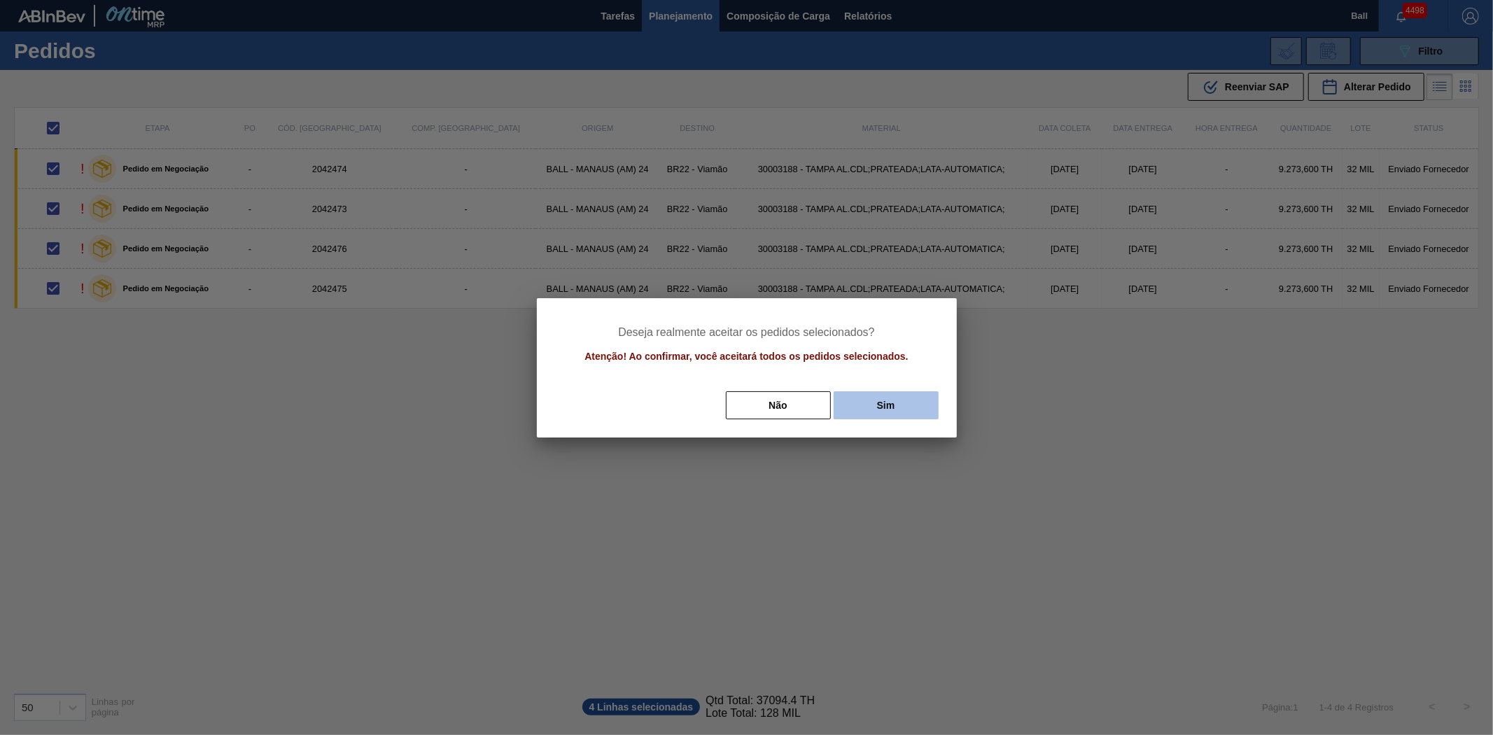
click at [919, 410] on button "Sim" at bounding box center [885, 405] width 105 height 28
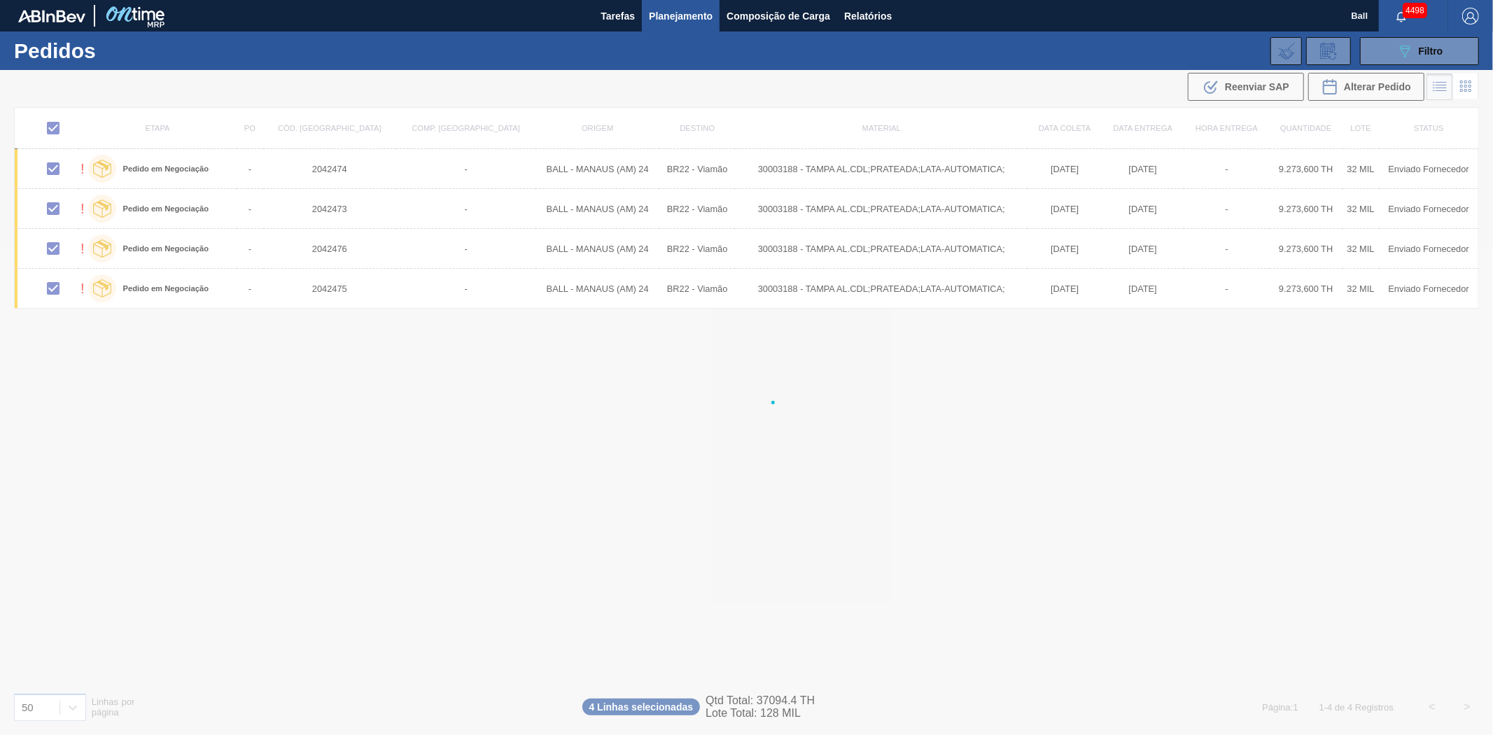
checkbox input "false"
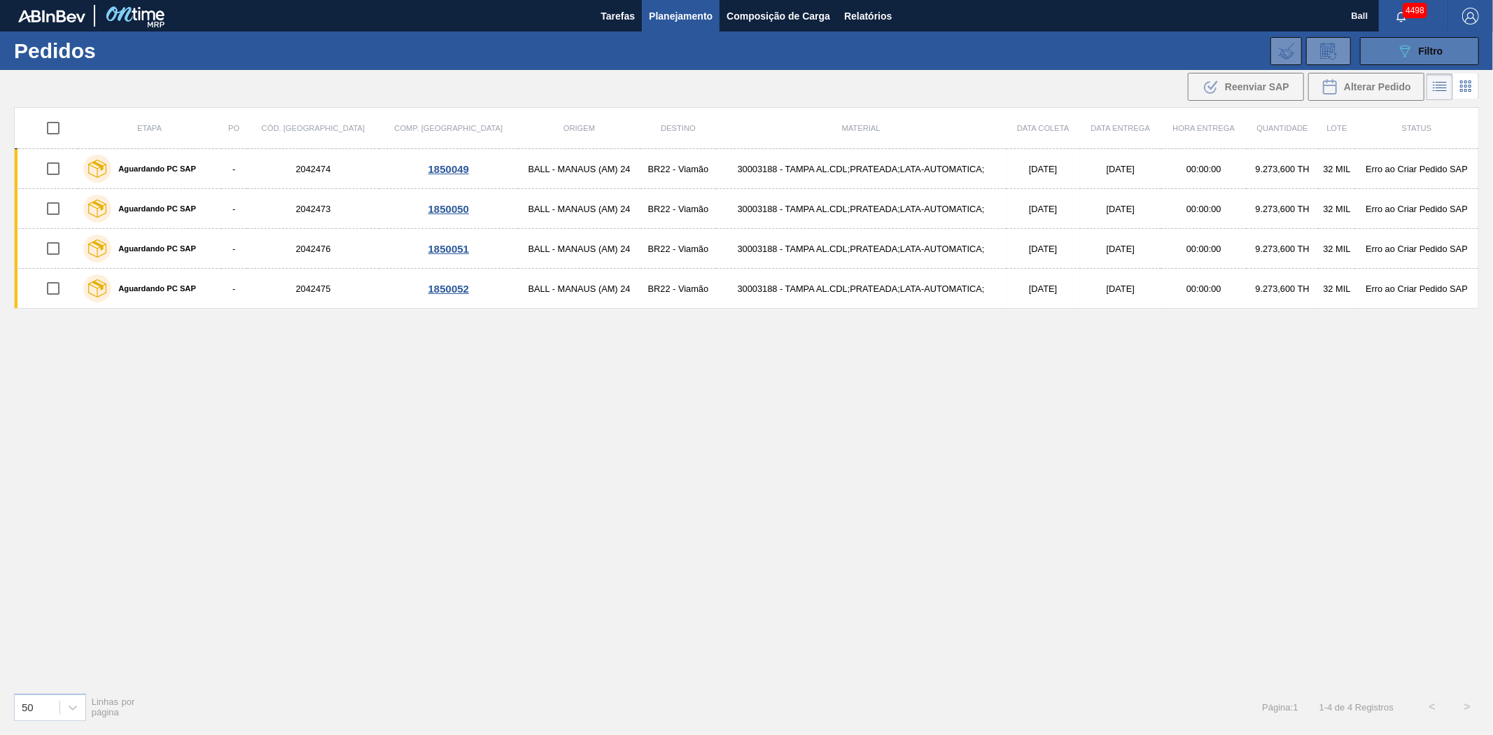
drag, startPoint x: 1461, startPoint y: 50, endPoint x: 1450, endPoint y: 59, distance: 14.4
click at [1461, 50] on button "089F7B8B-B2A5-4AFE-B5C0-19BA573D28AC Filtro" at bounding box center [1419, 51] width 119 height 28
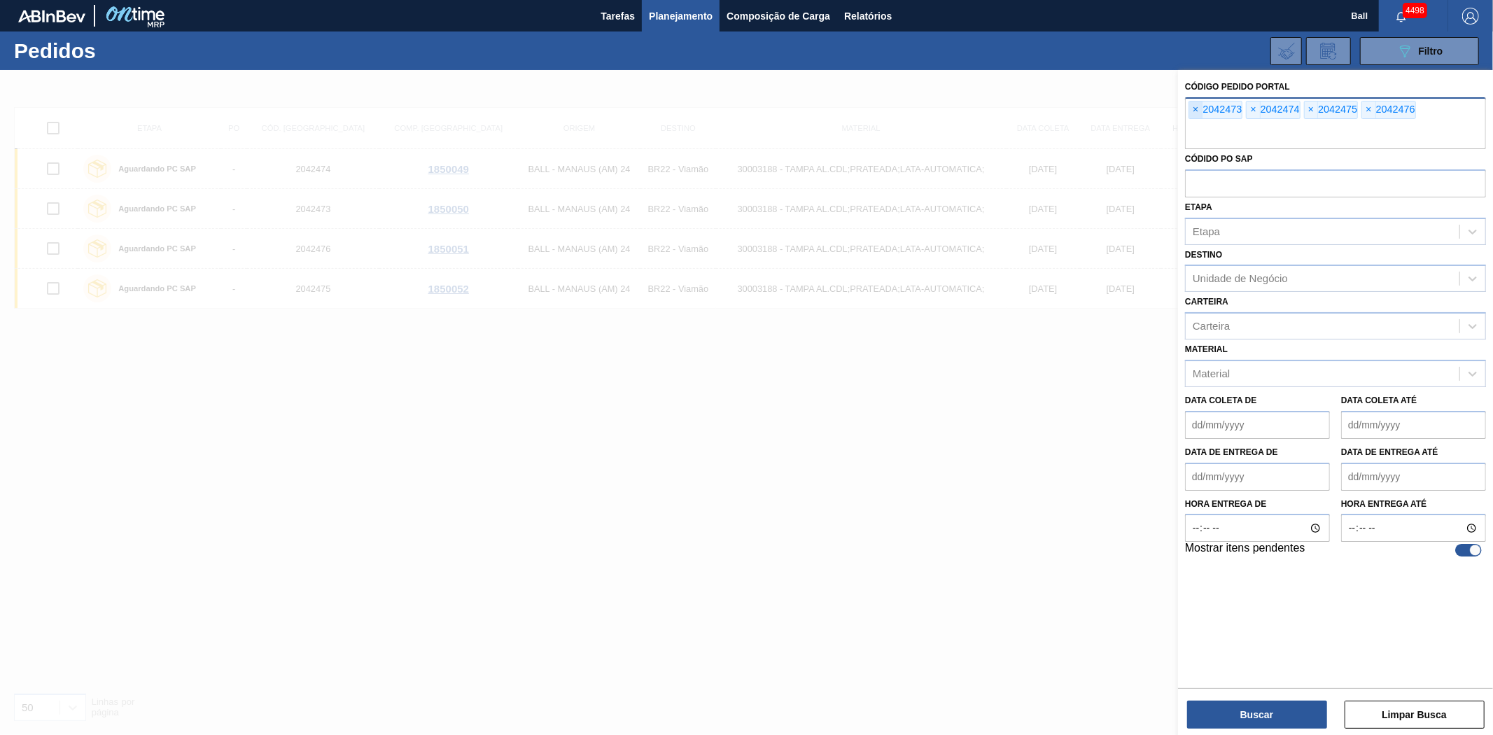
click at [1193, 113] on span "×" at bounding box center [1195, 109] width 13 height 17
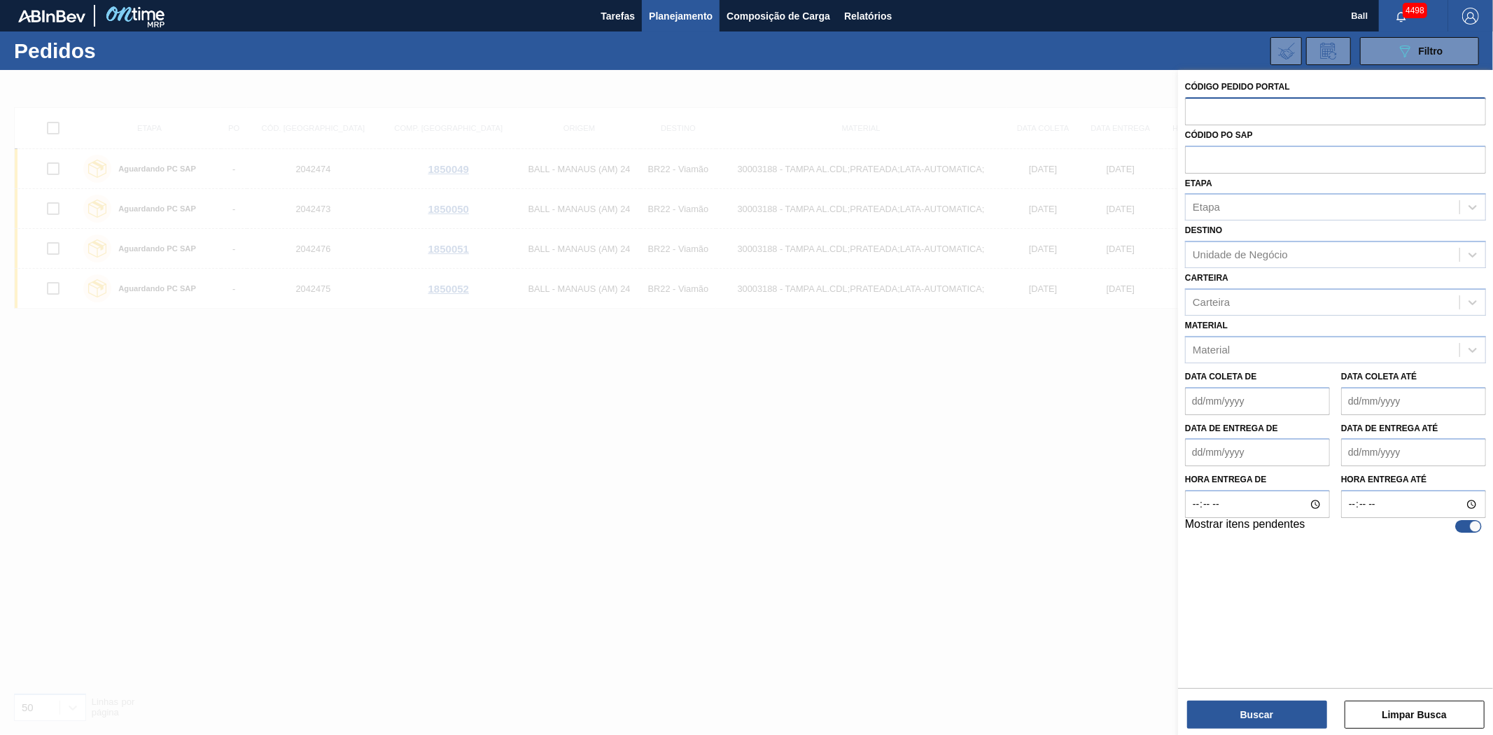
paste input "text"
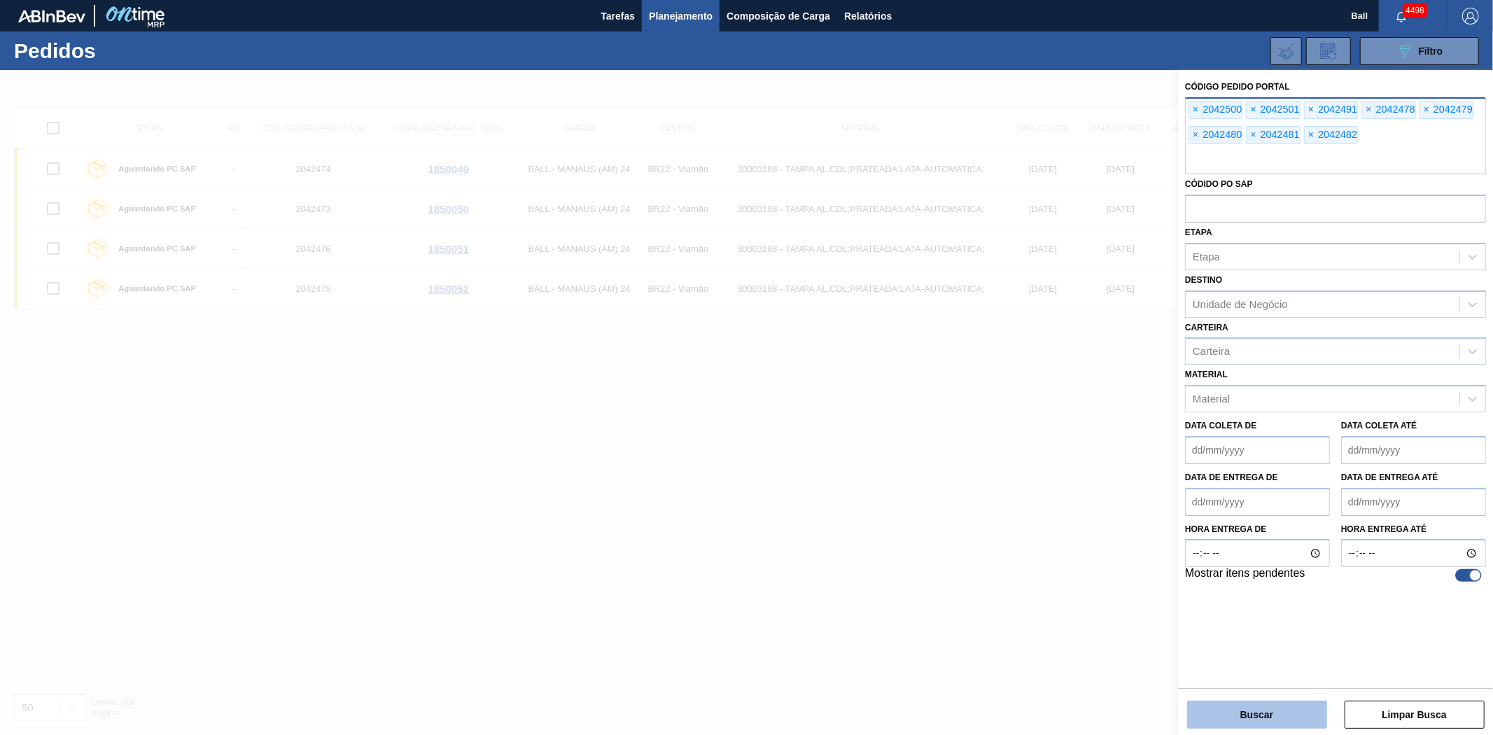
click at [1251, 721] on button "Buscar" at bounding box center [1257, 715] width 140 height 28
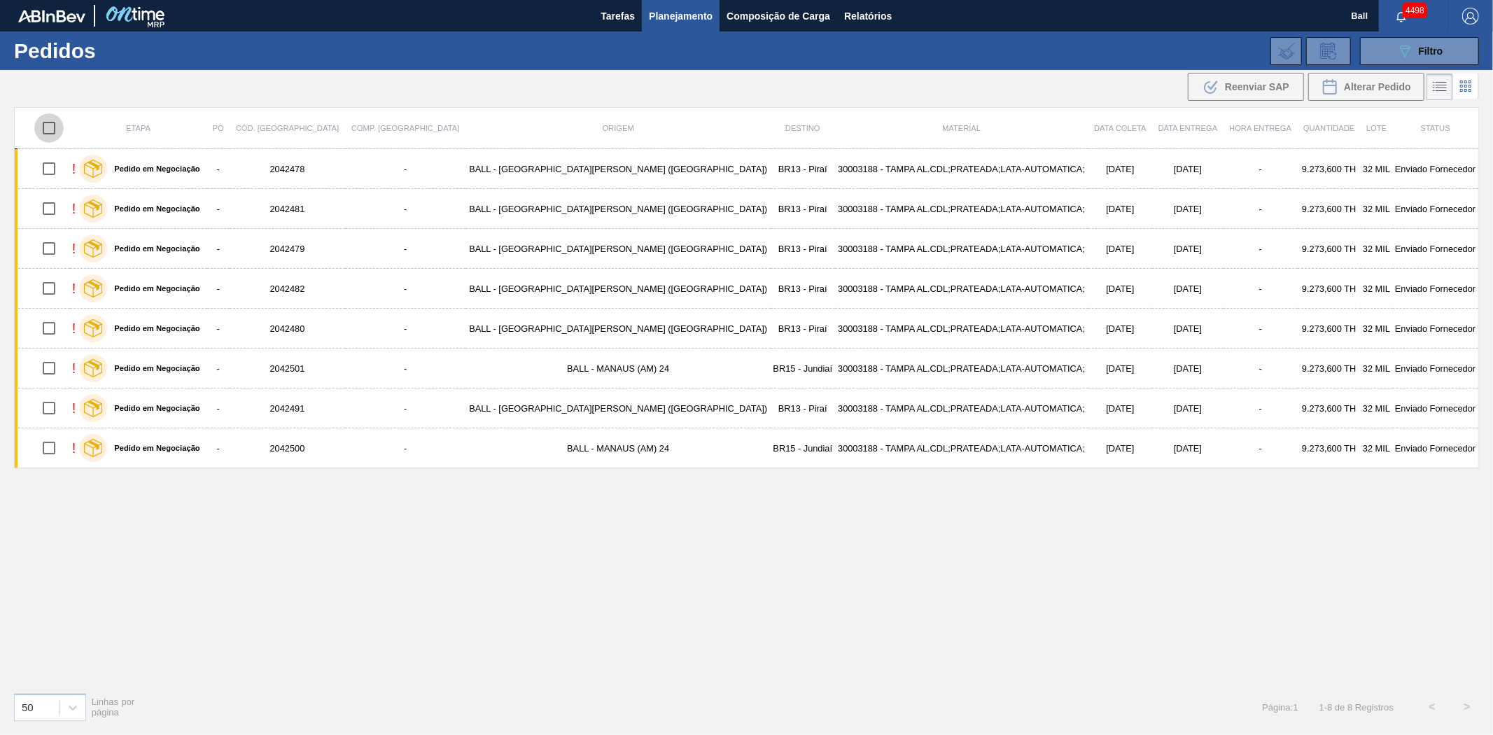
click at [52, 129] on input "checkbox" at bounding box center [48, 127] width 29 height 29
checkbox input "true"
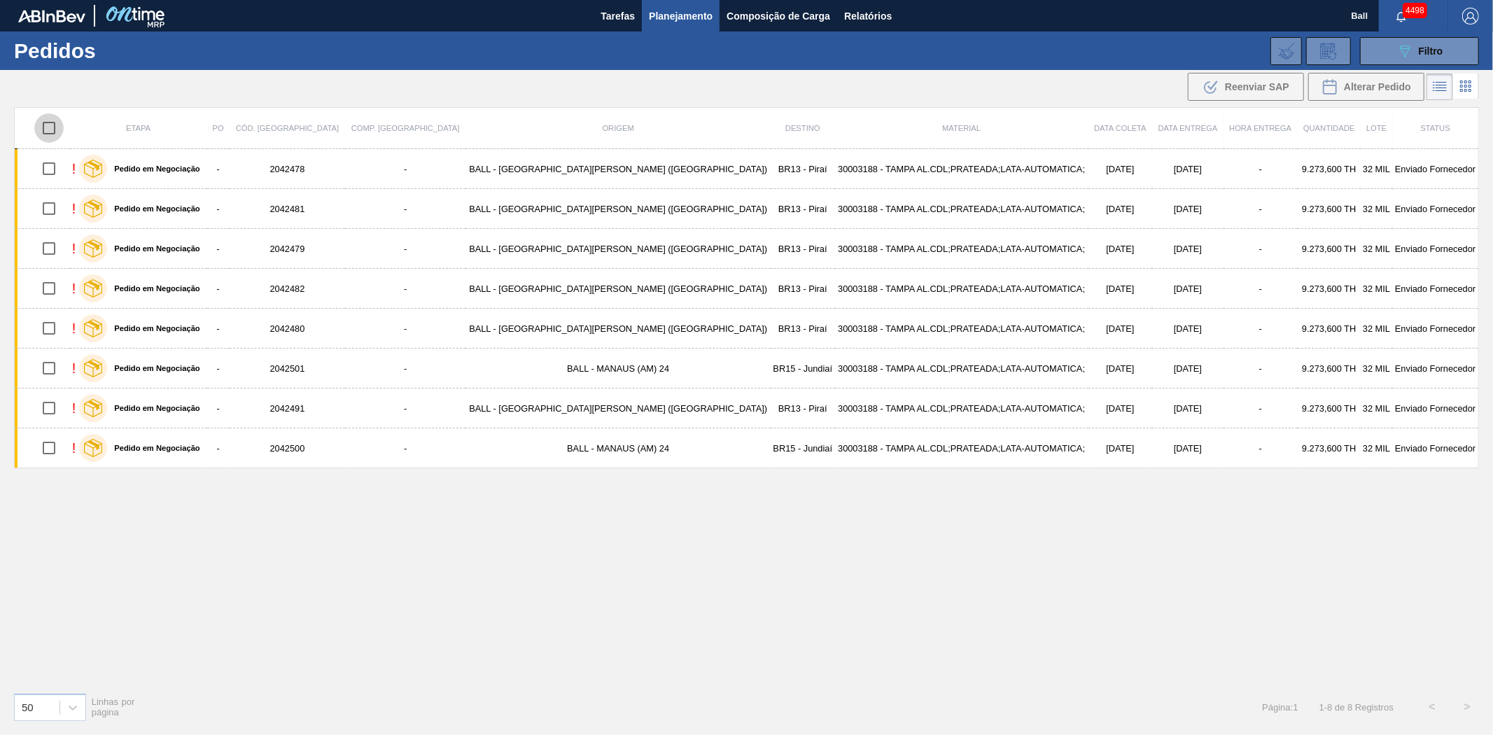
checkbox input "true"
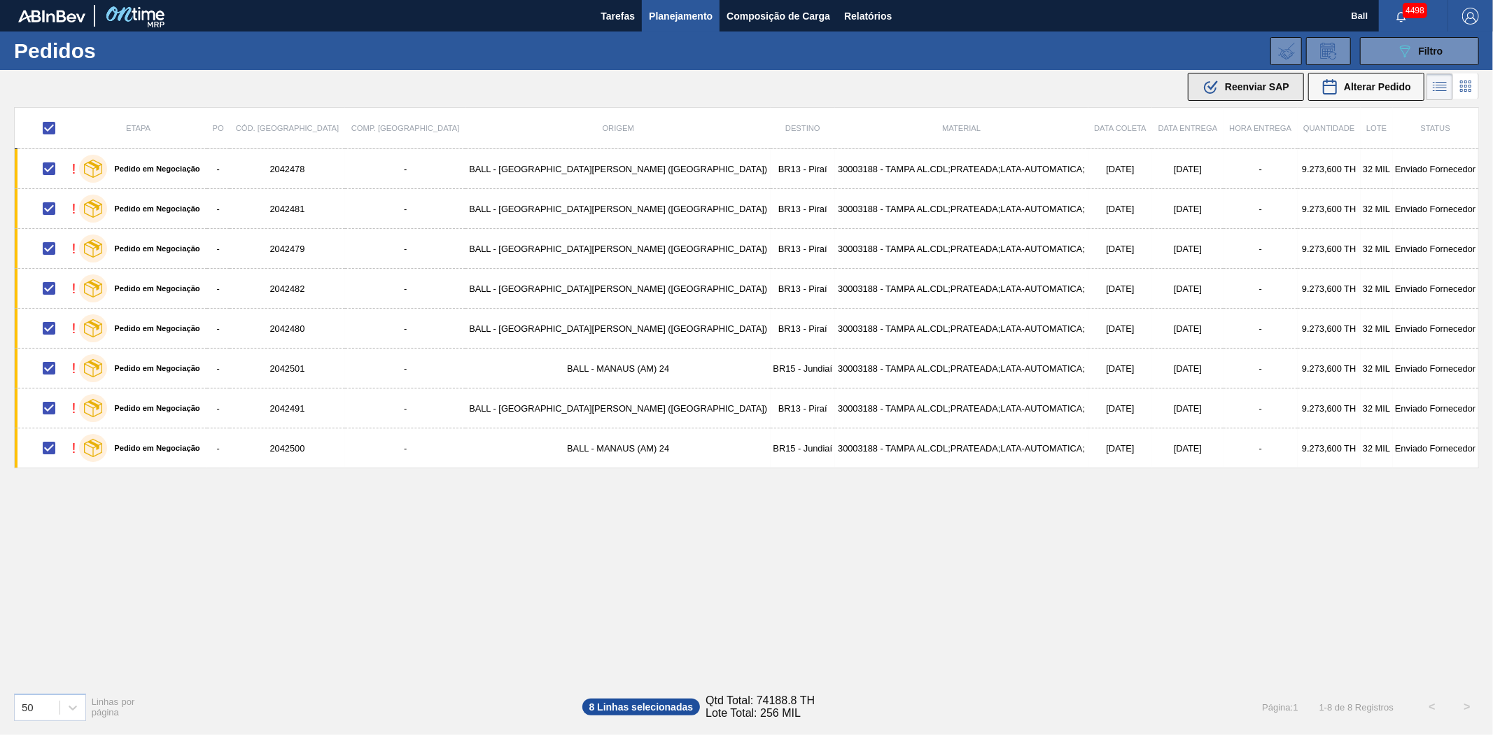
click at [1233, 87] on span "Reenviar SAP" at bounding box center [1257, 86] width 64 height 11
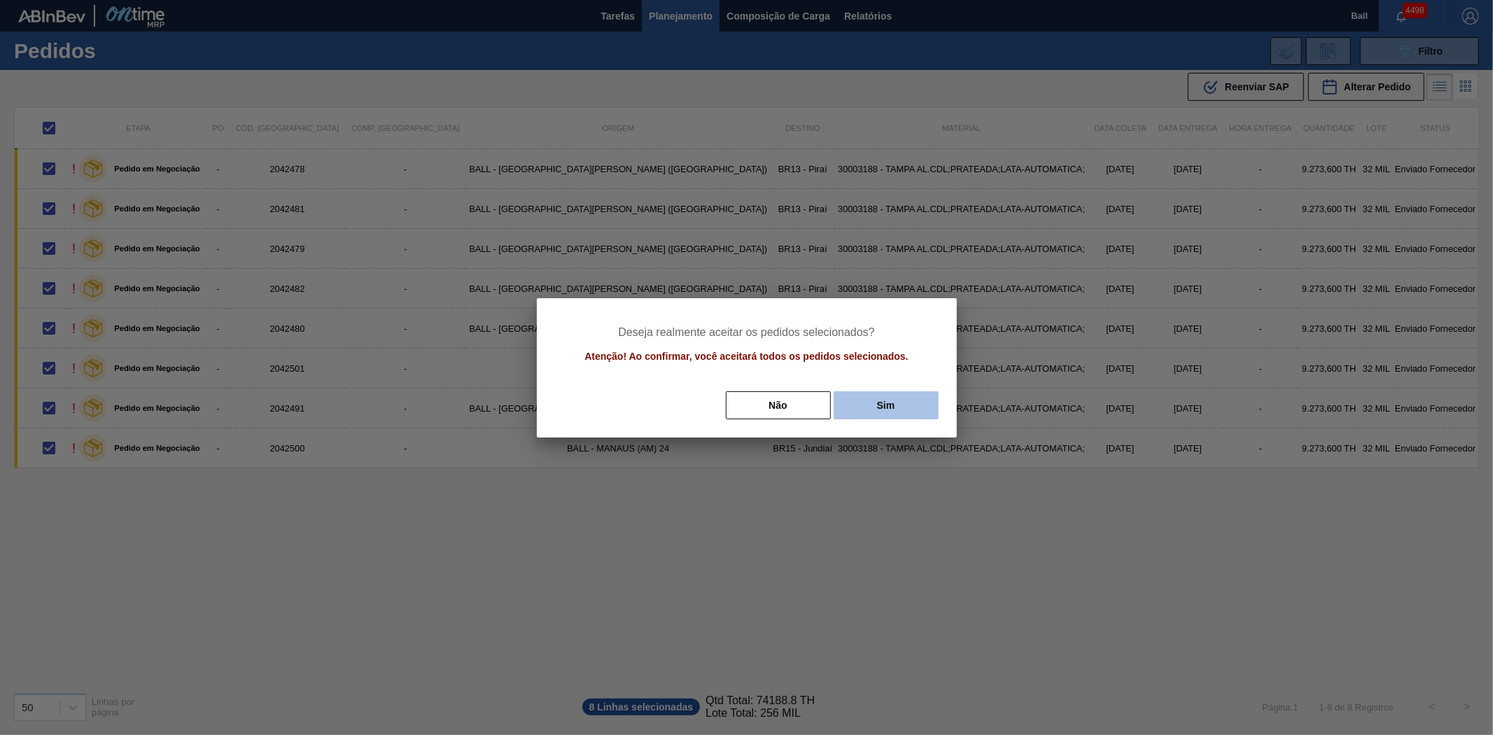
click at [877, 402] on button "Sim" at bounding box center [885, 405] width 105 height 28
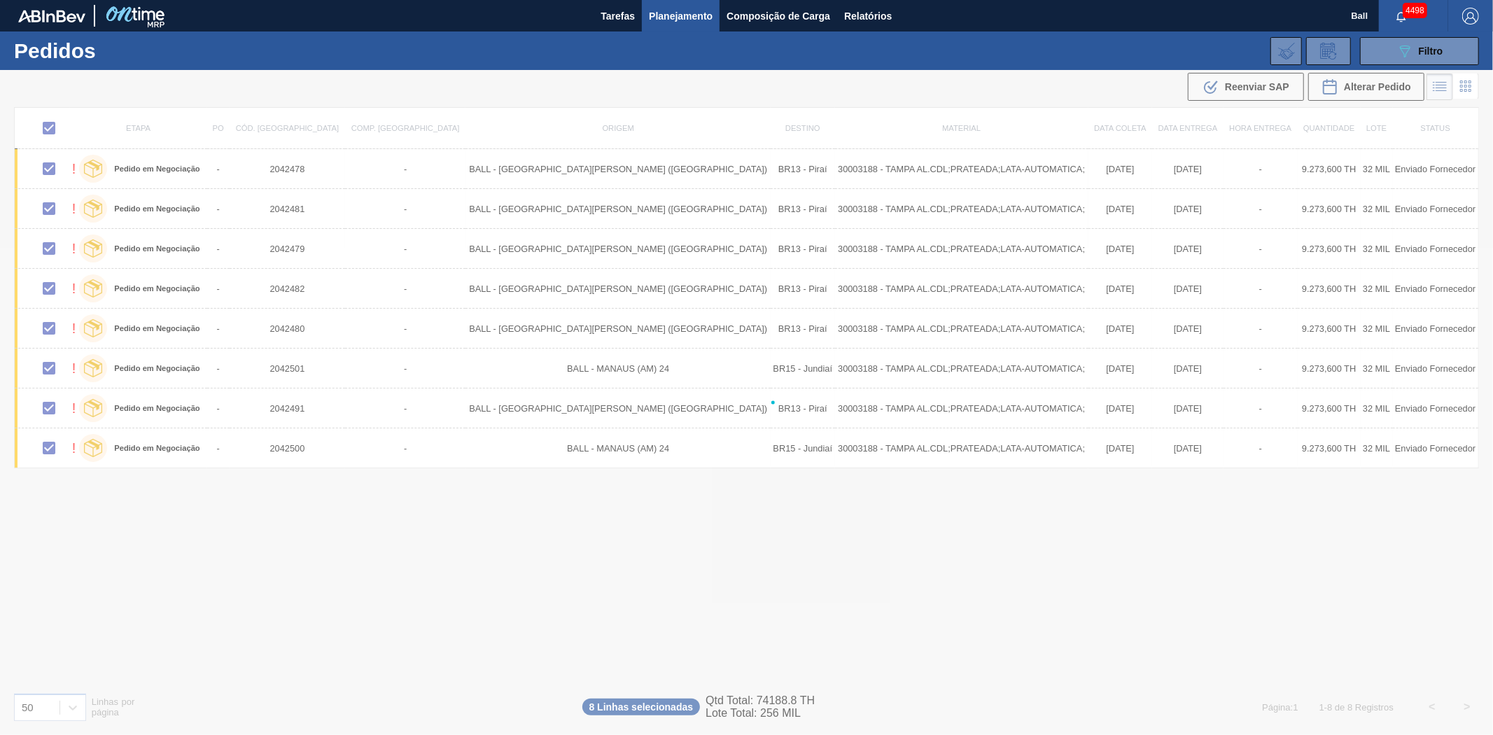
checkbox input "false"
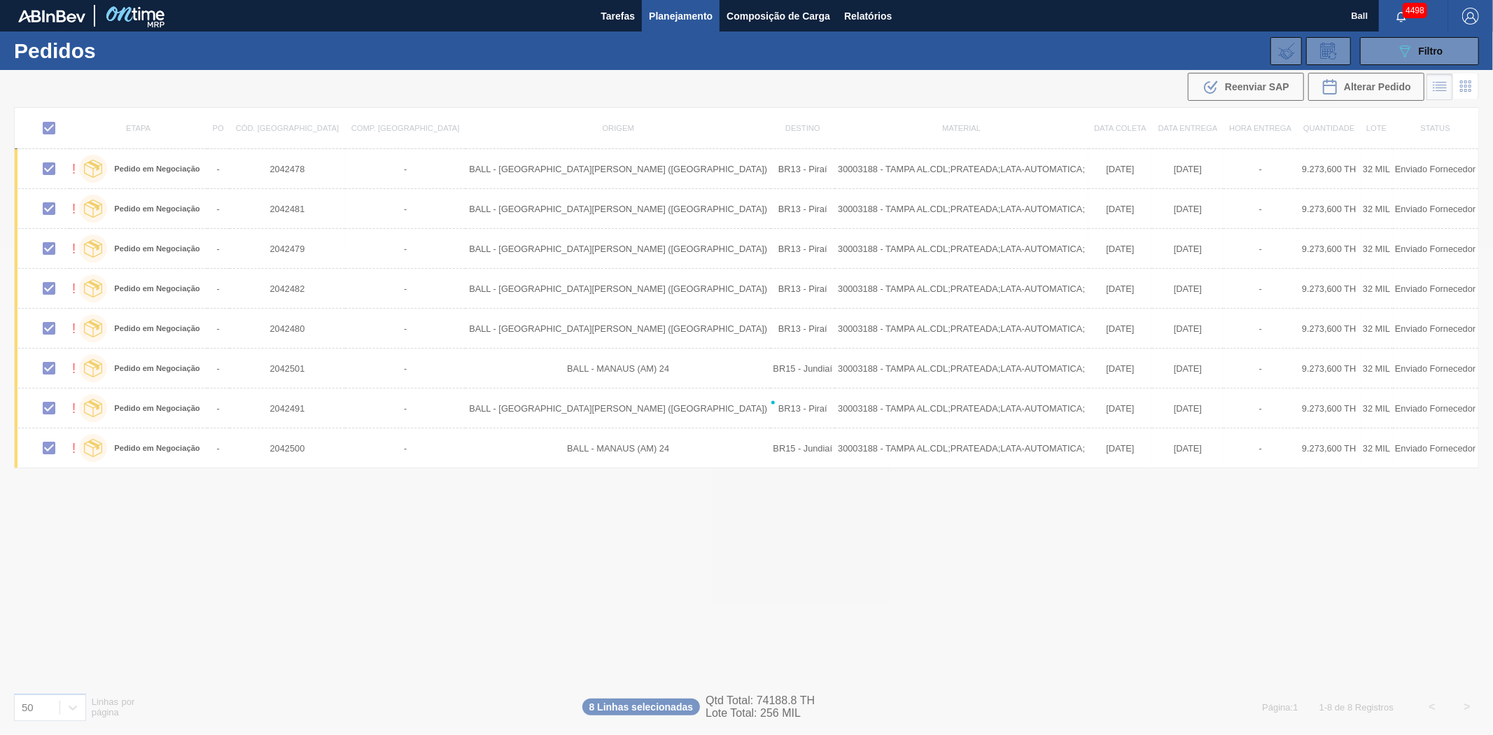
checkbox input "false"
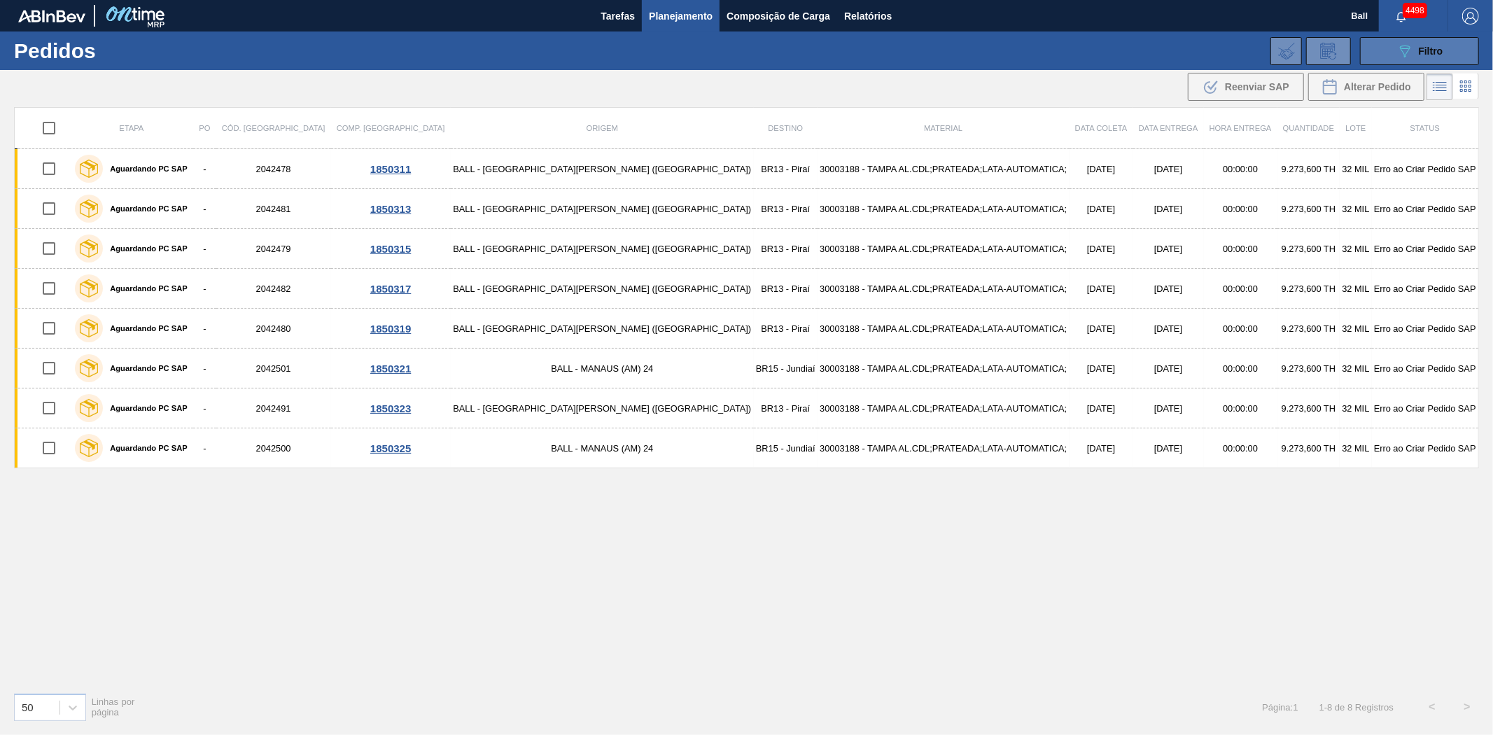
click at [1451, 53] on button "089F7B8B-B2A5-4AFE-B5C0-19BA573D28AC Filtro" at bounding box center [1419, 51] width 119 height 28
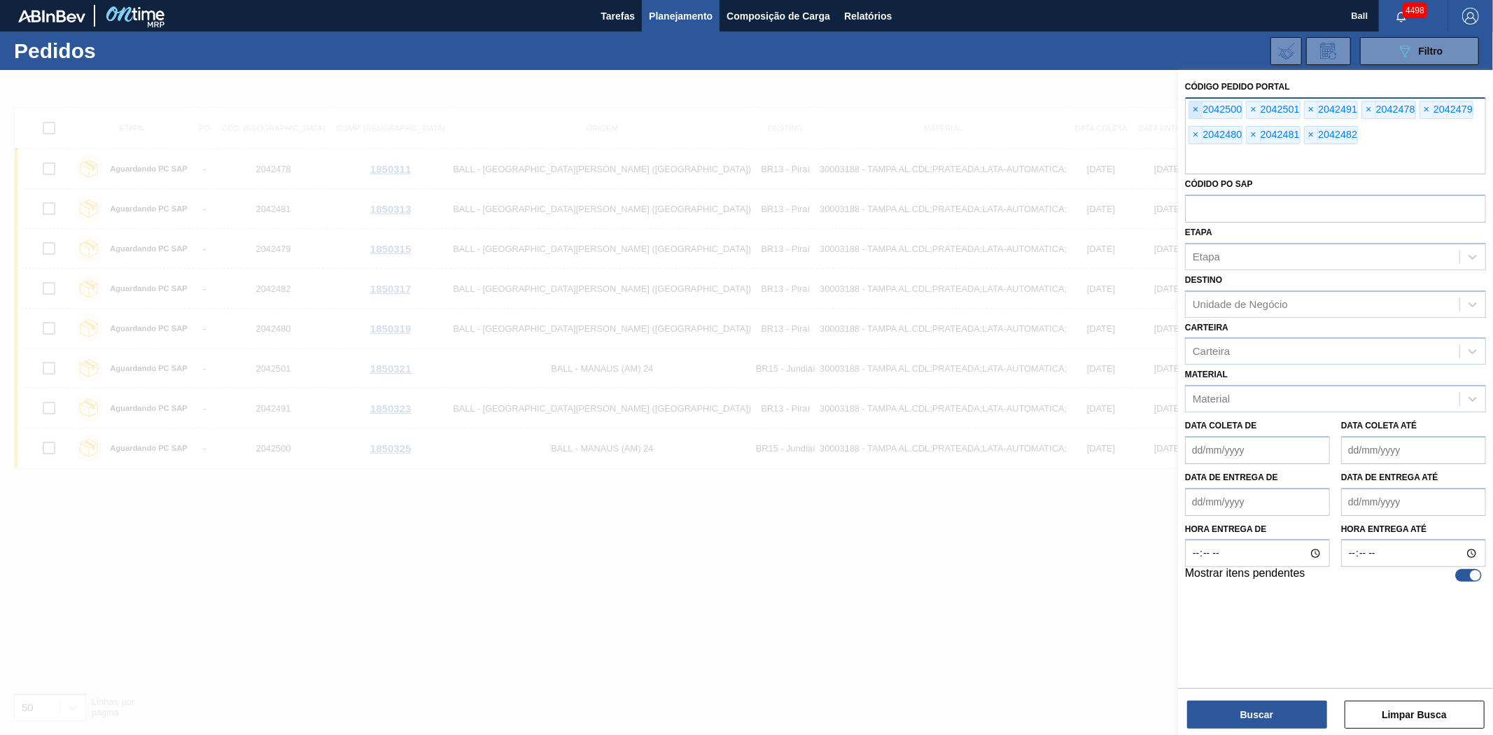
click at [1194, 106] on span "×" at bounding box center [1195, 109] width 13 height 17
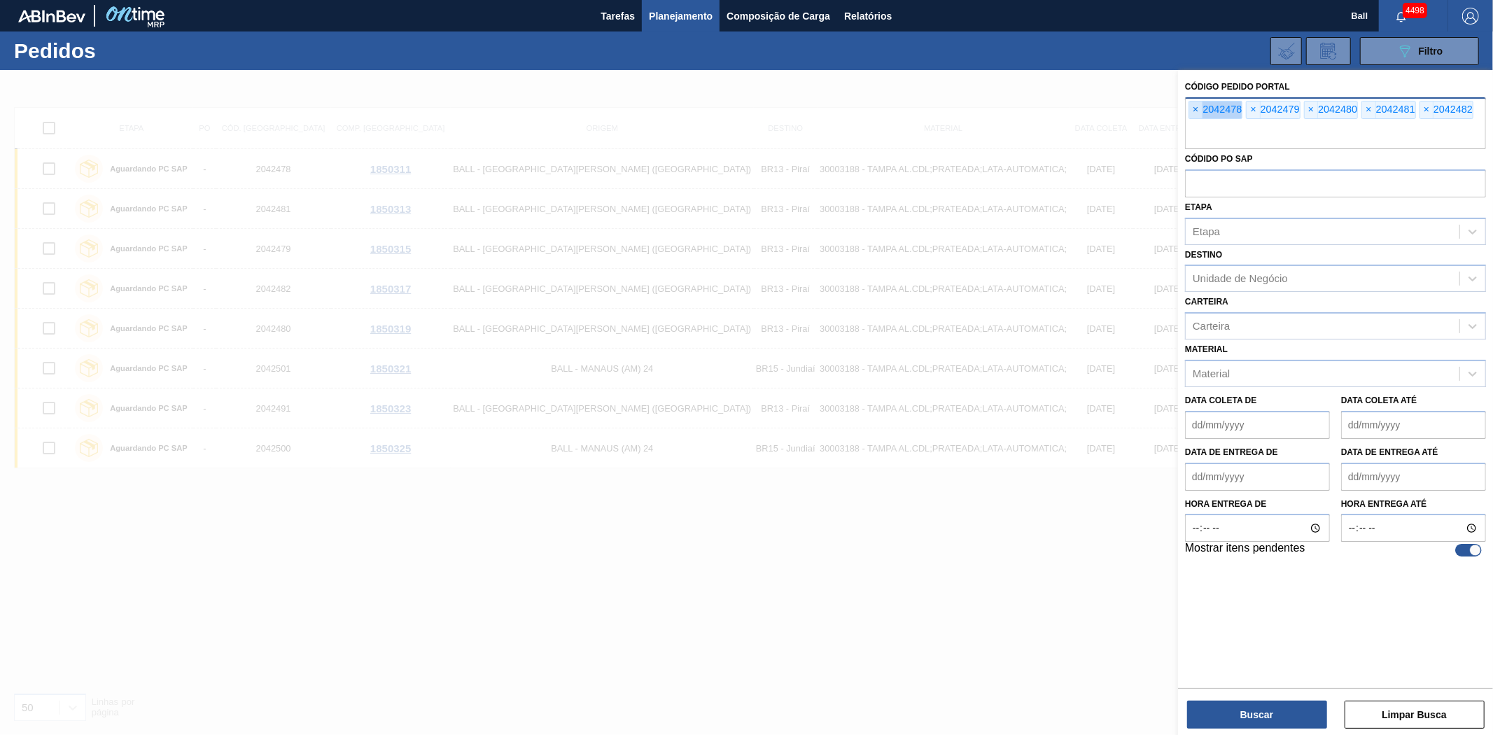
click at [1194, 106] on span "×" at bounding box center [1195, 109] width 13 height 17
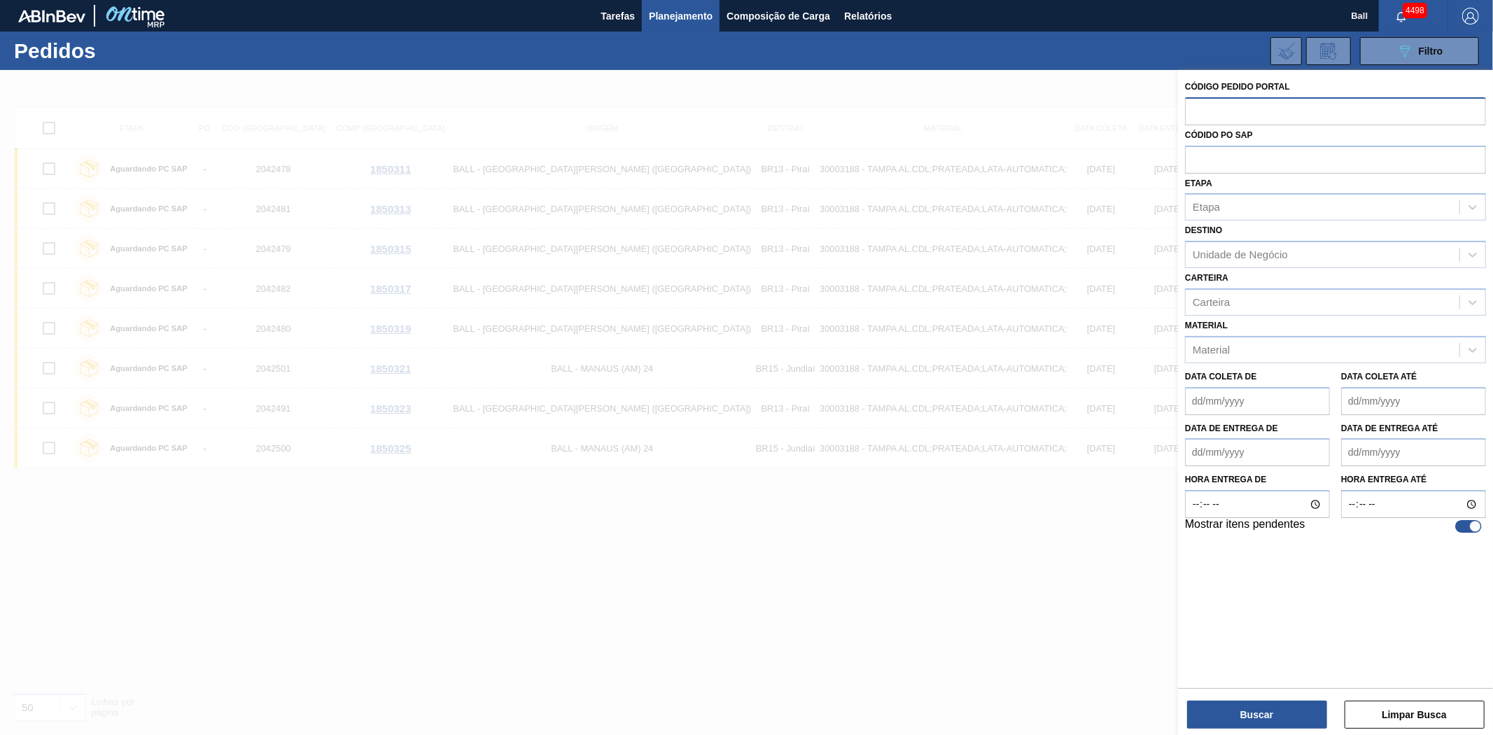
click at [1194, 106] on input "text" at bounding box center [1335, 110] width 301 height 27
paste input "2042407"
type input "2042407"
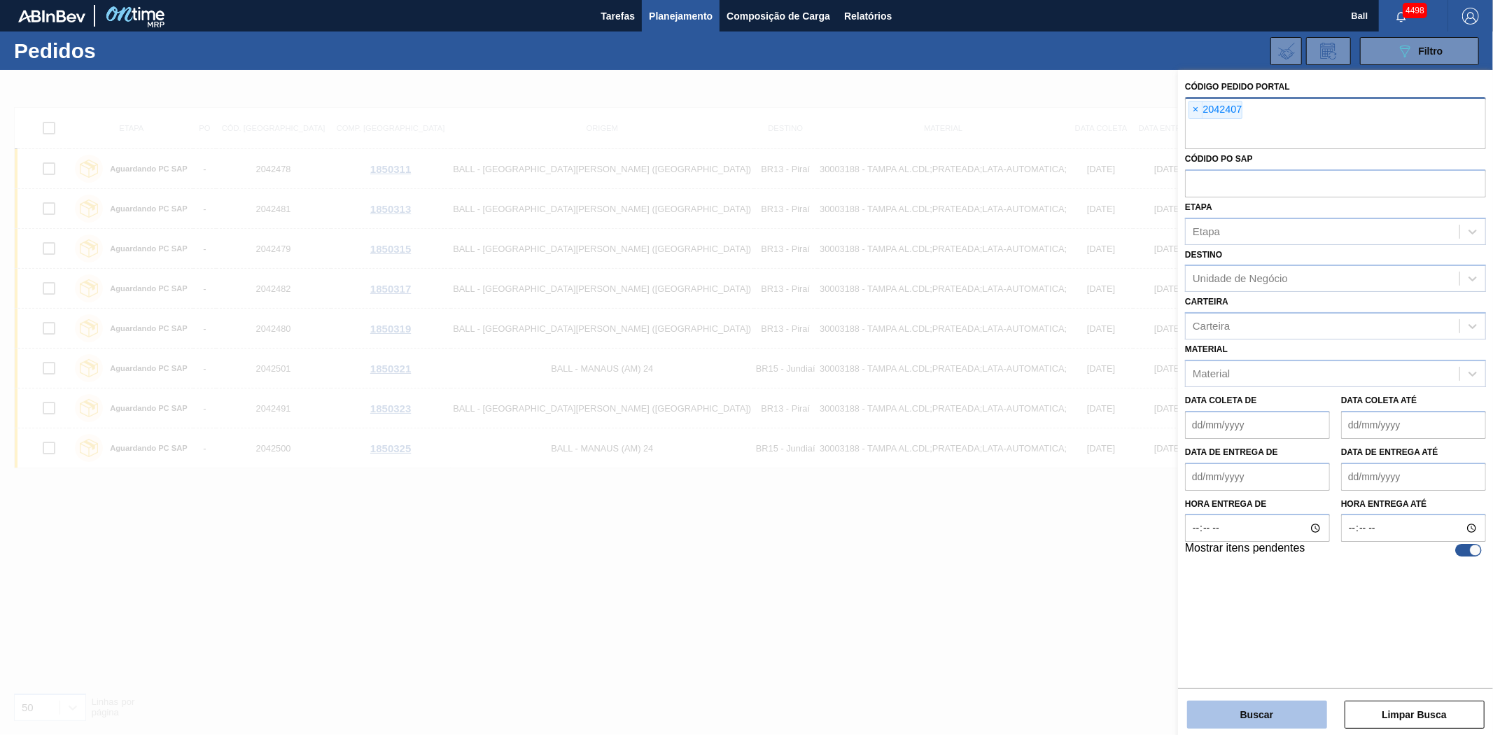
click at [1275, 701] on button "Buscar" at bounding box center [1257, 715] width 140 height 28
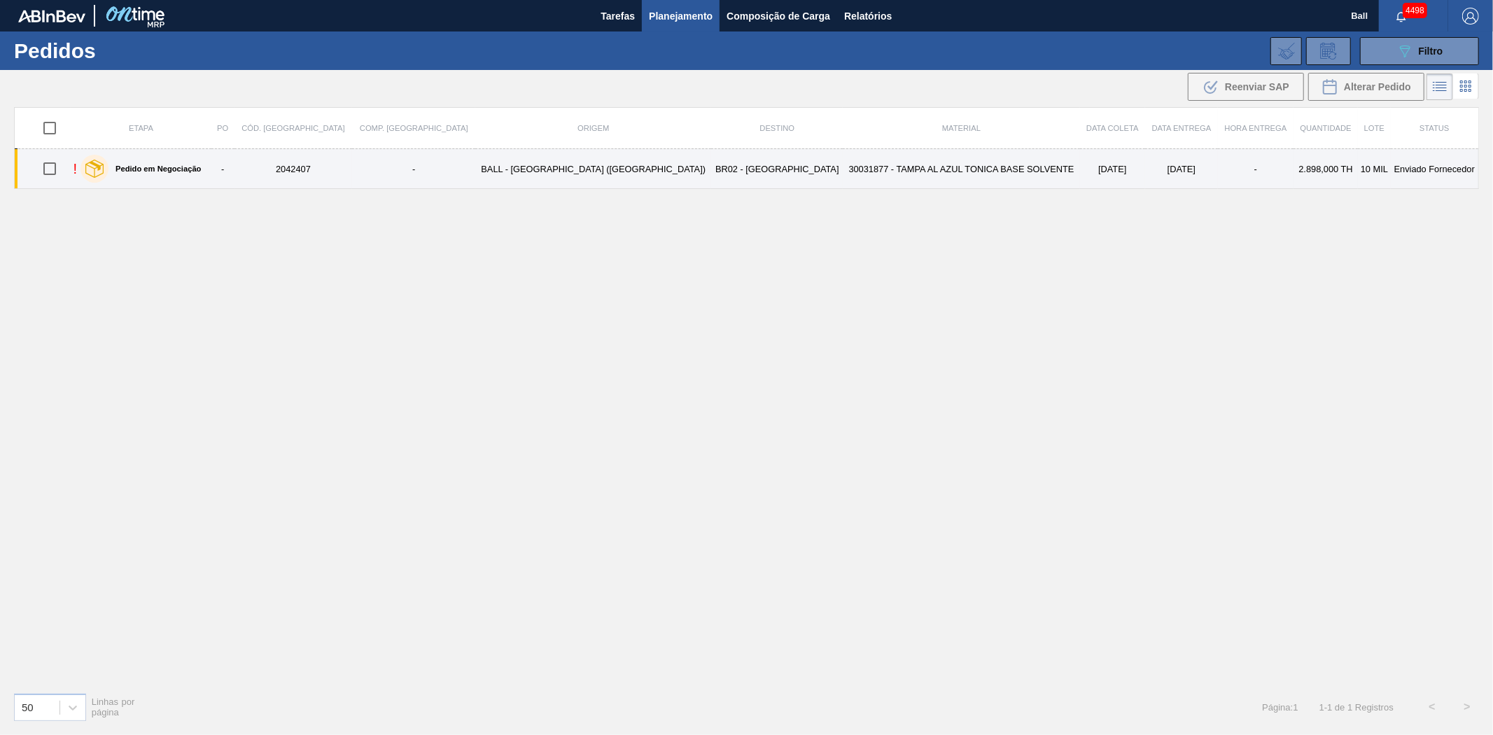
click at [1080, 169] on td "09/11/2025" at bounding box center [1112, 169] width 65 height 40
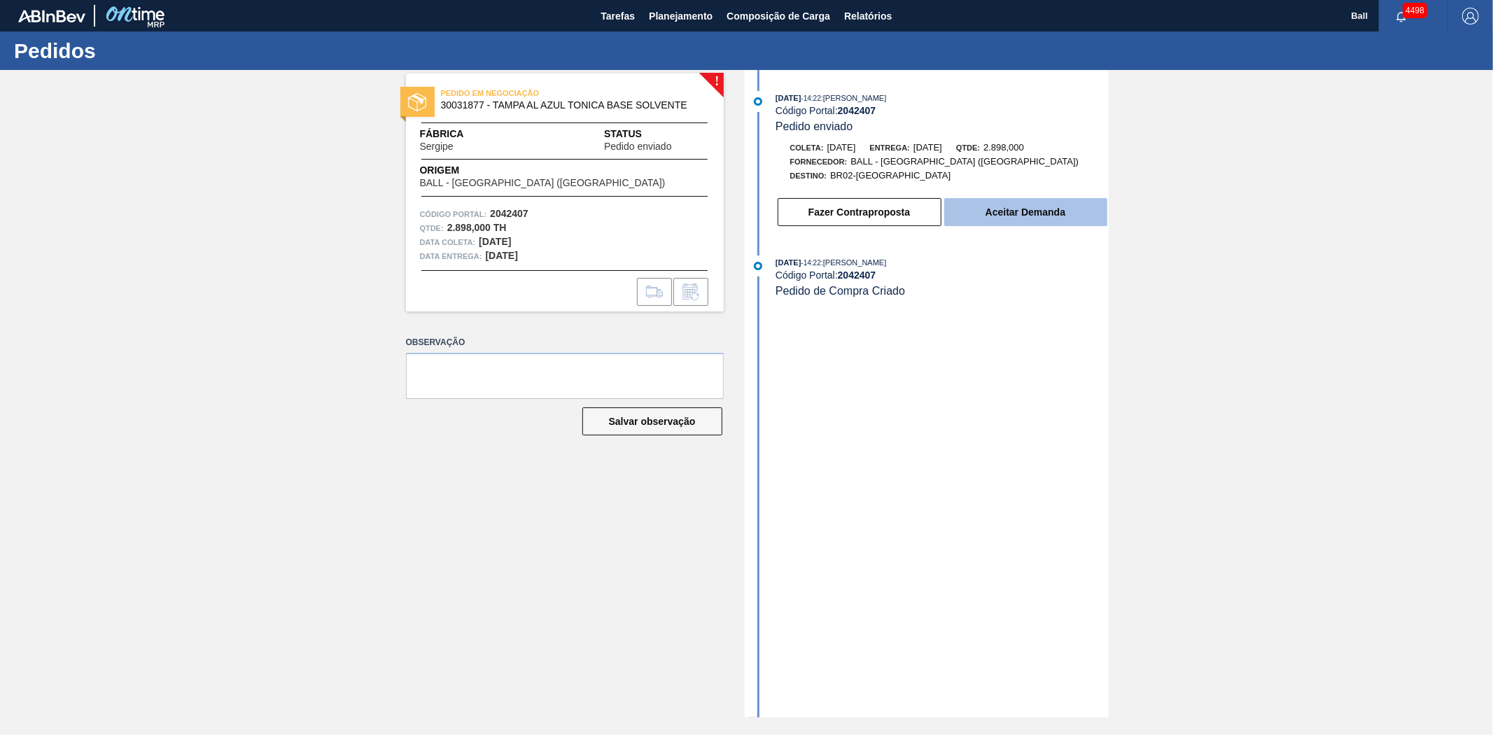
click at [1039, 207] on button "Aceitar Demanda" at bounding box center [1025, 212] width 163 height 28
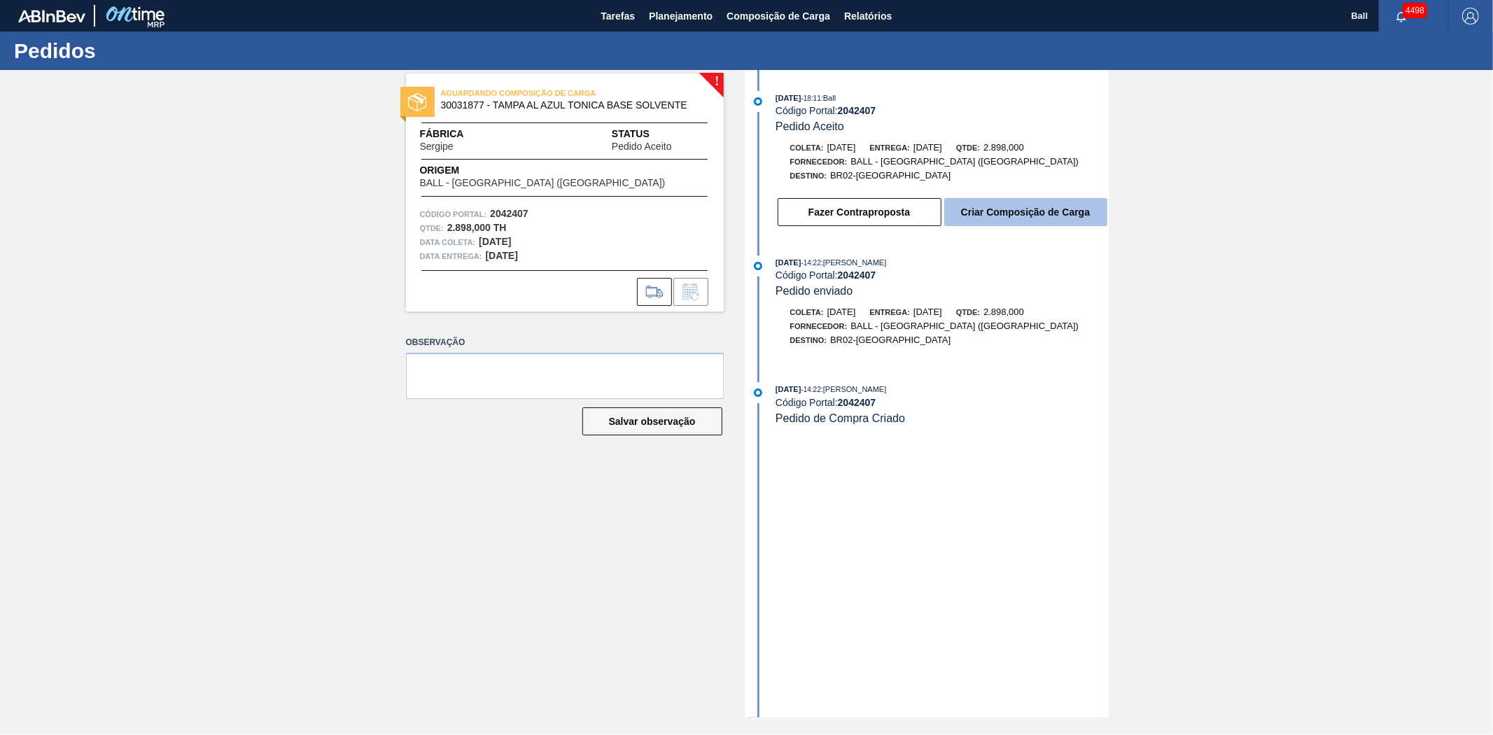
click at [1082, 214] on button "Criar Composição de Carga" at bounding box center [1025, 212] width 163 height 28
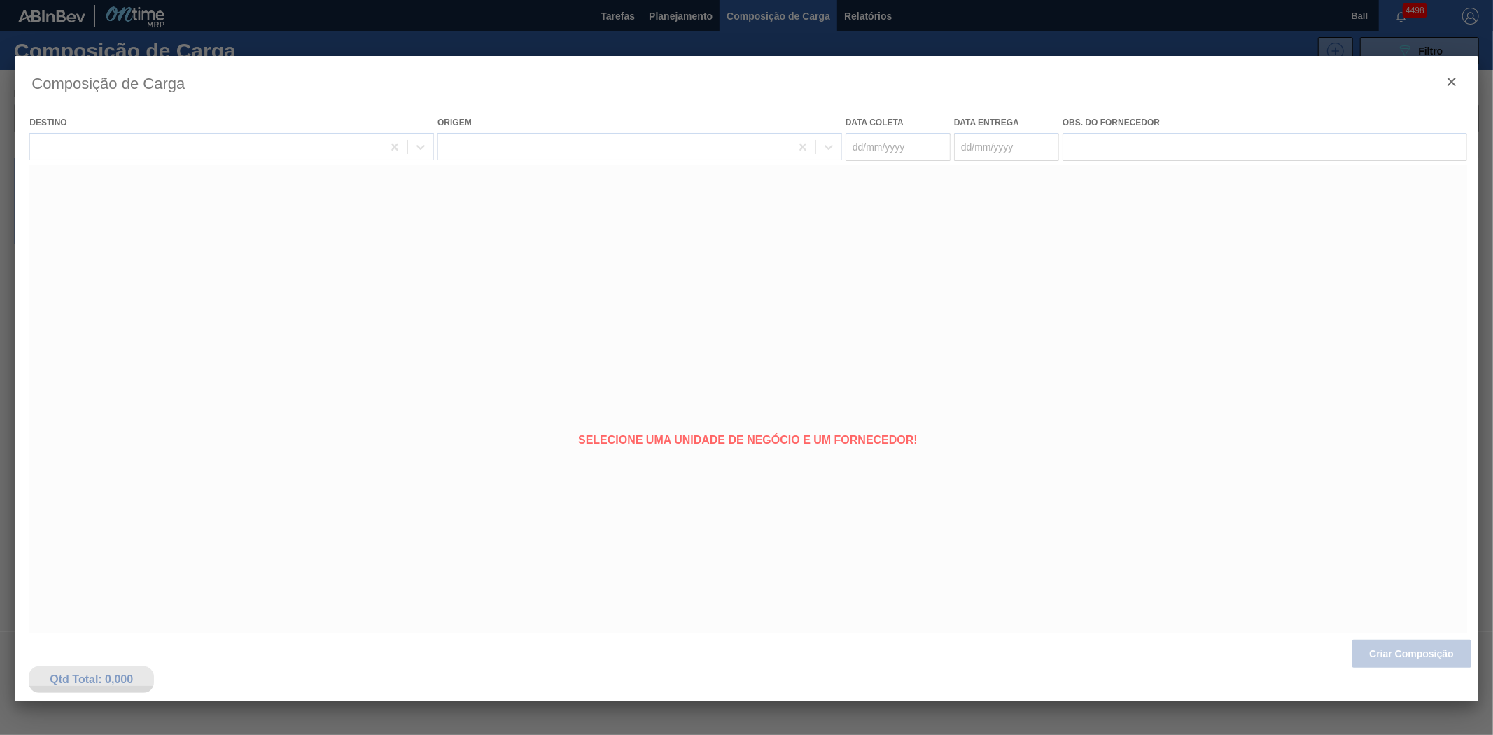
type coleta "09/11/2025"
type entrega "11/11/2025"
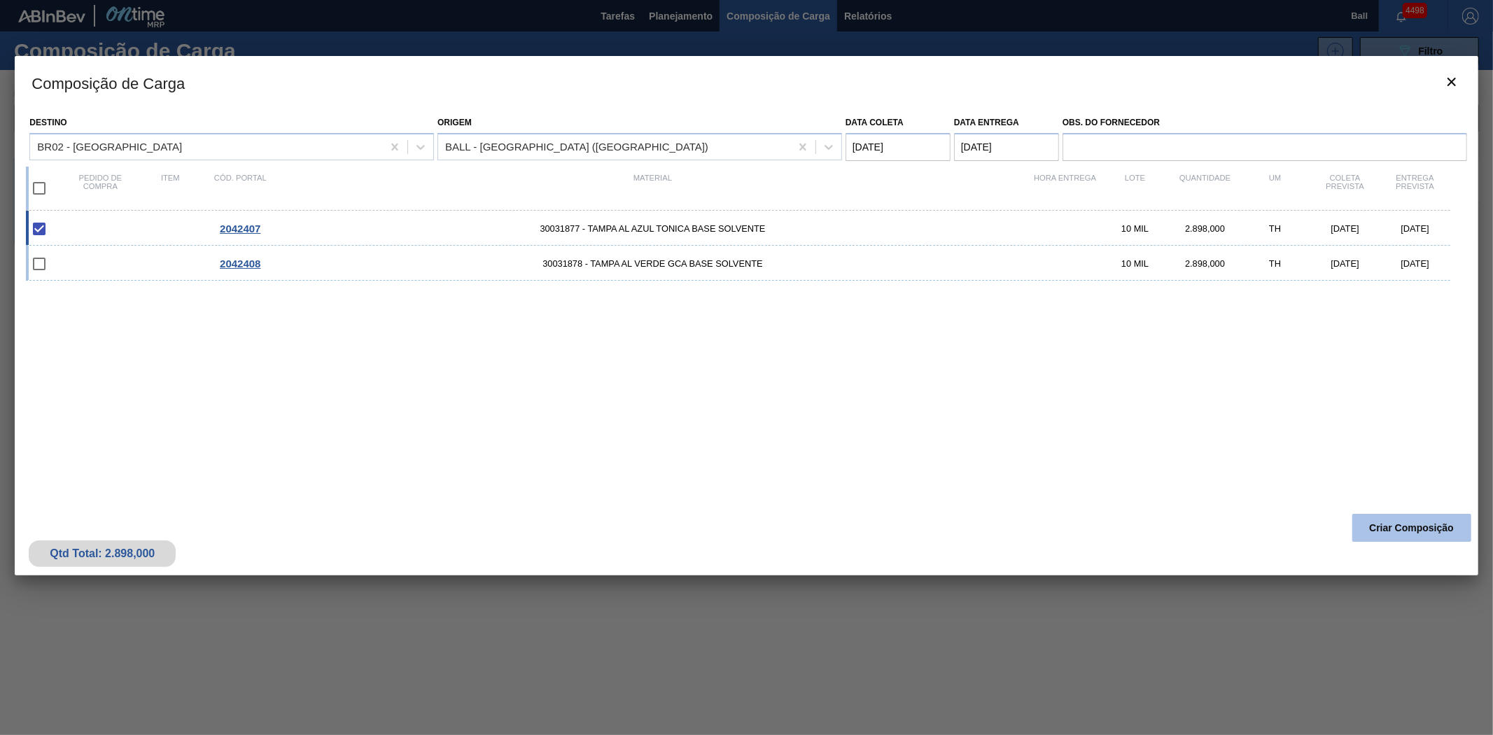
click at [1443, 537] on button "Criar Composição" at bounding box center [1411, 528] width 119 height 28
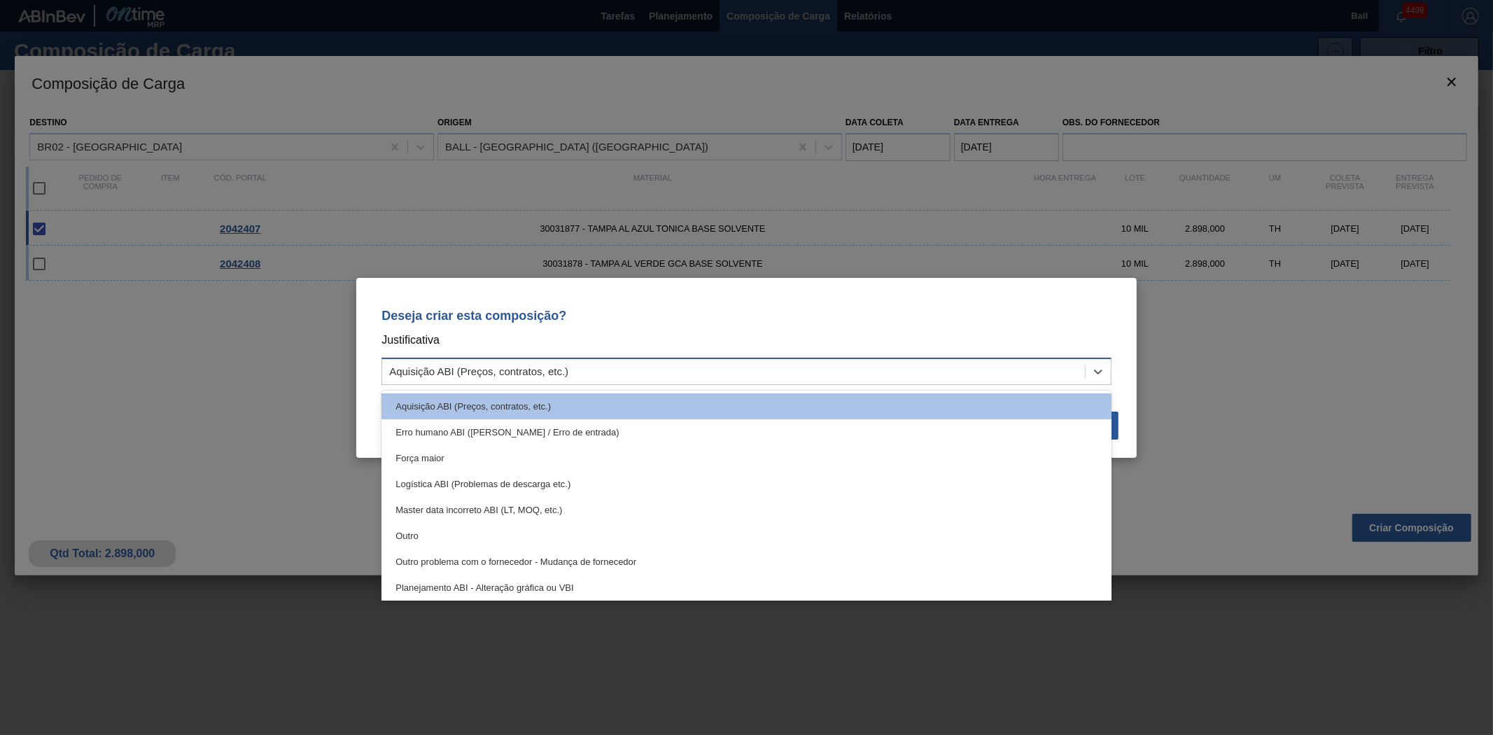
click at [861, 374] on div "Aquisição ABI (Preços, contratos, etc.)" at bounding box center [733, 371] width 703 height 20
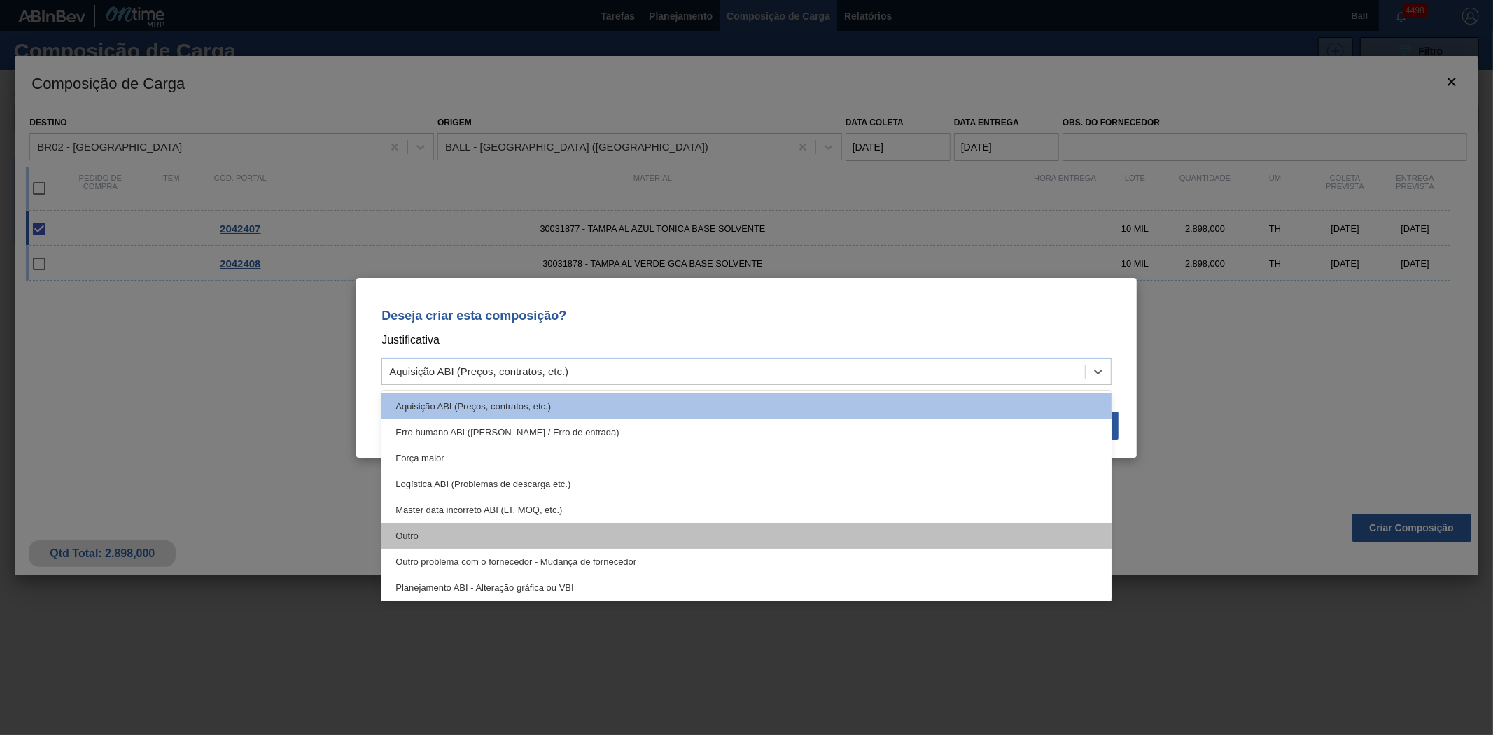
click at [479, 532] on div "Outro" at bounding box center [746, 536] width 730 height 26
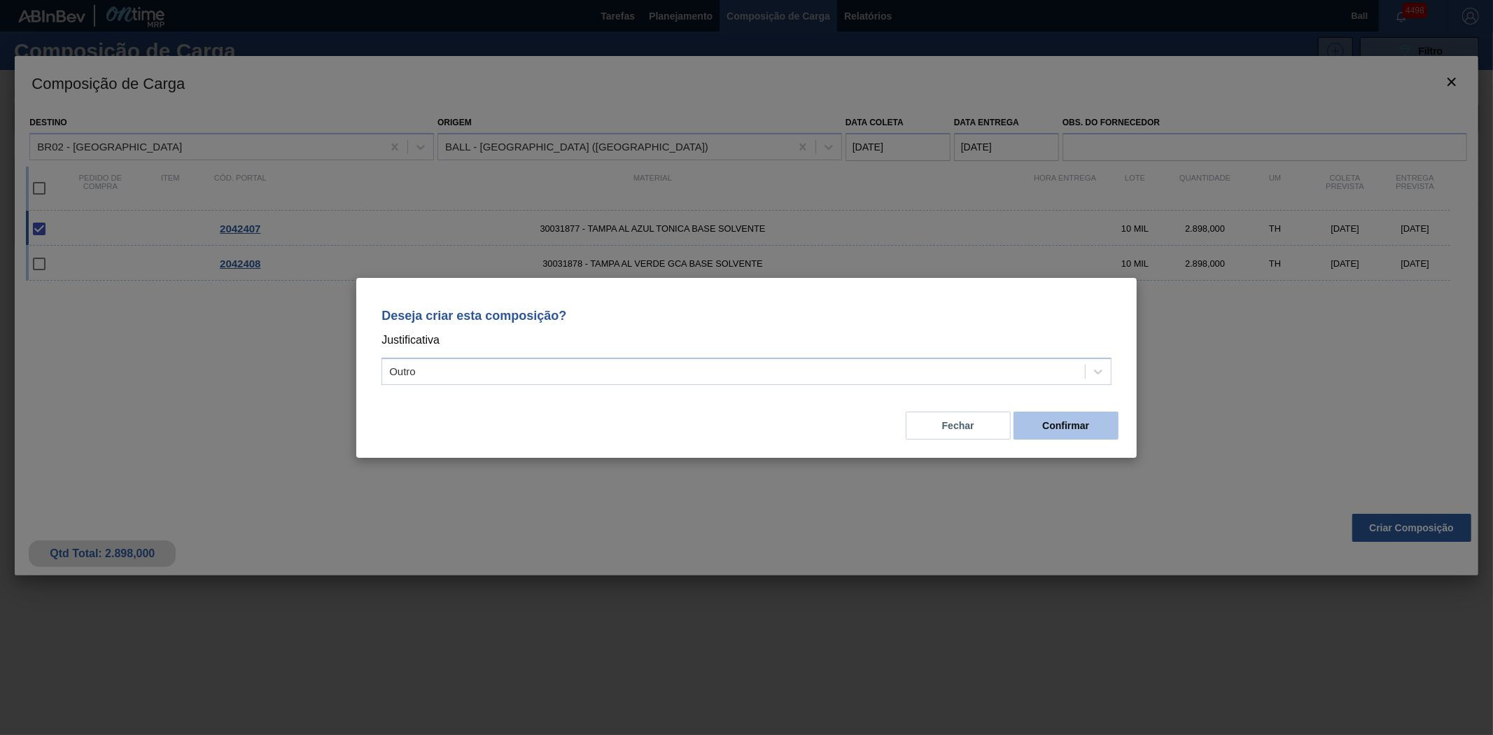
click at [1066, 435] on button "Confirmar" at bounding box center [1065, 425] width 105 height 28
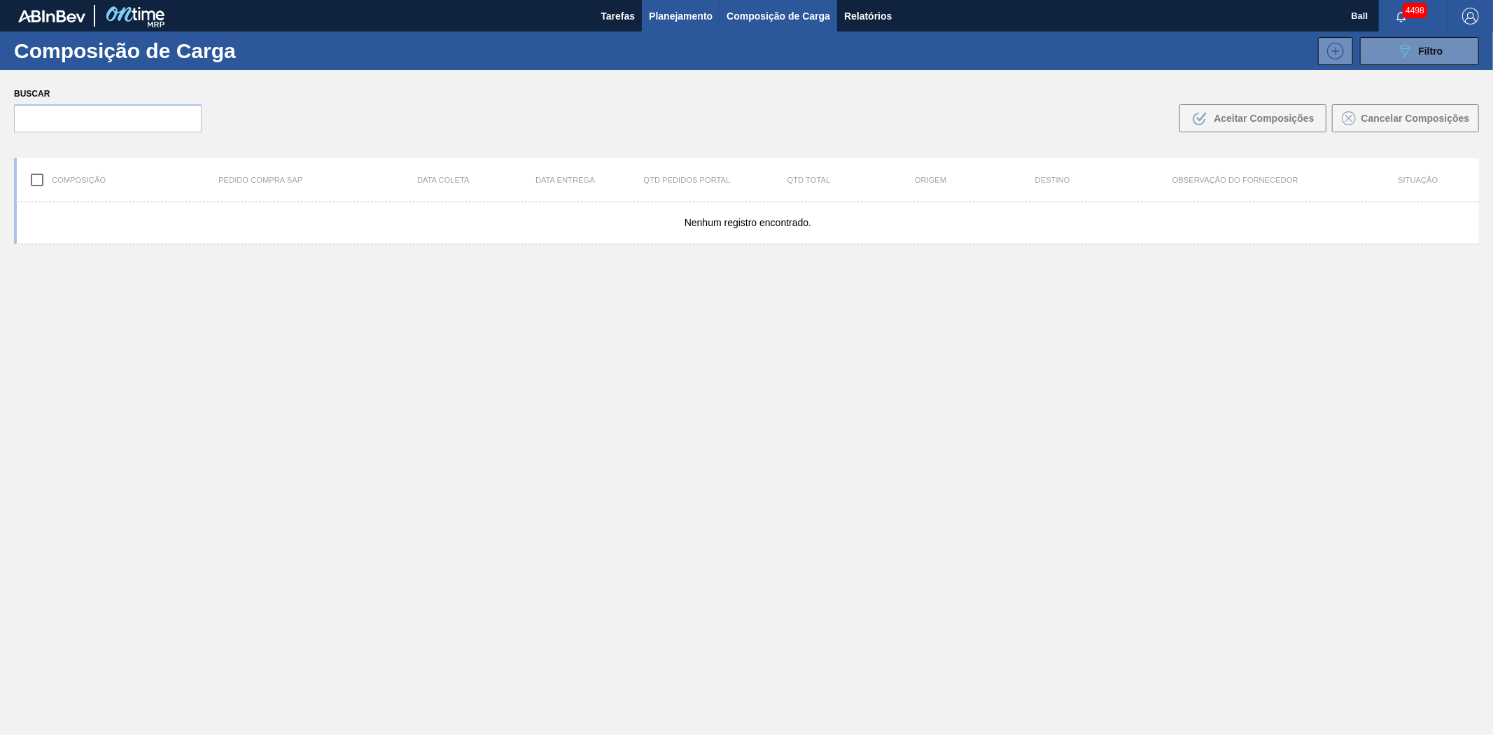
click at [668, 13] on span "Planejamento" at bounding box center [681, 16] width 64 height 17
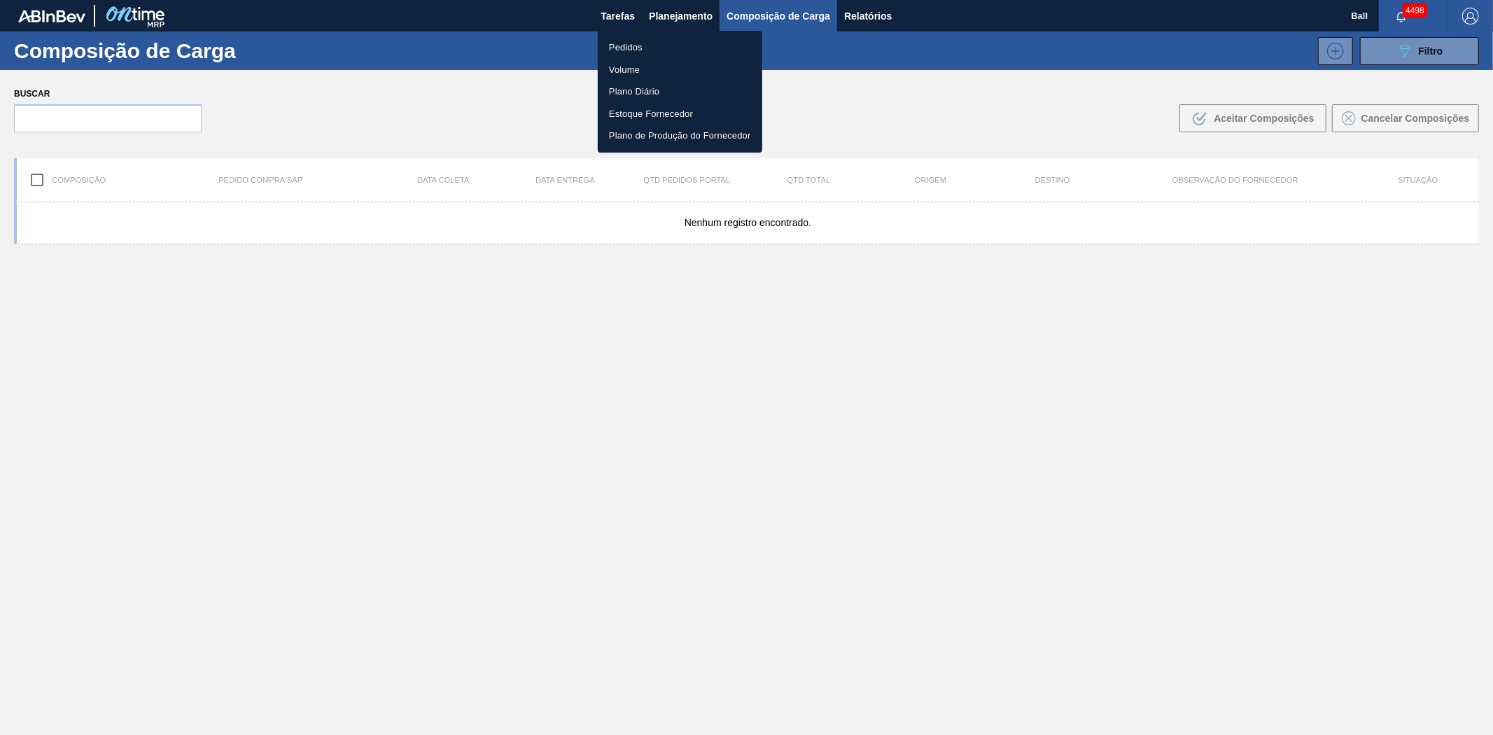
click at [645, 42] on li "Pedidos" at bounding box center [680, 47] width 164 height 22
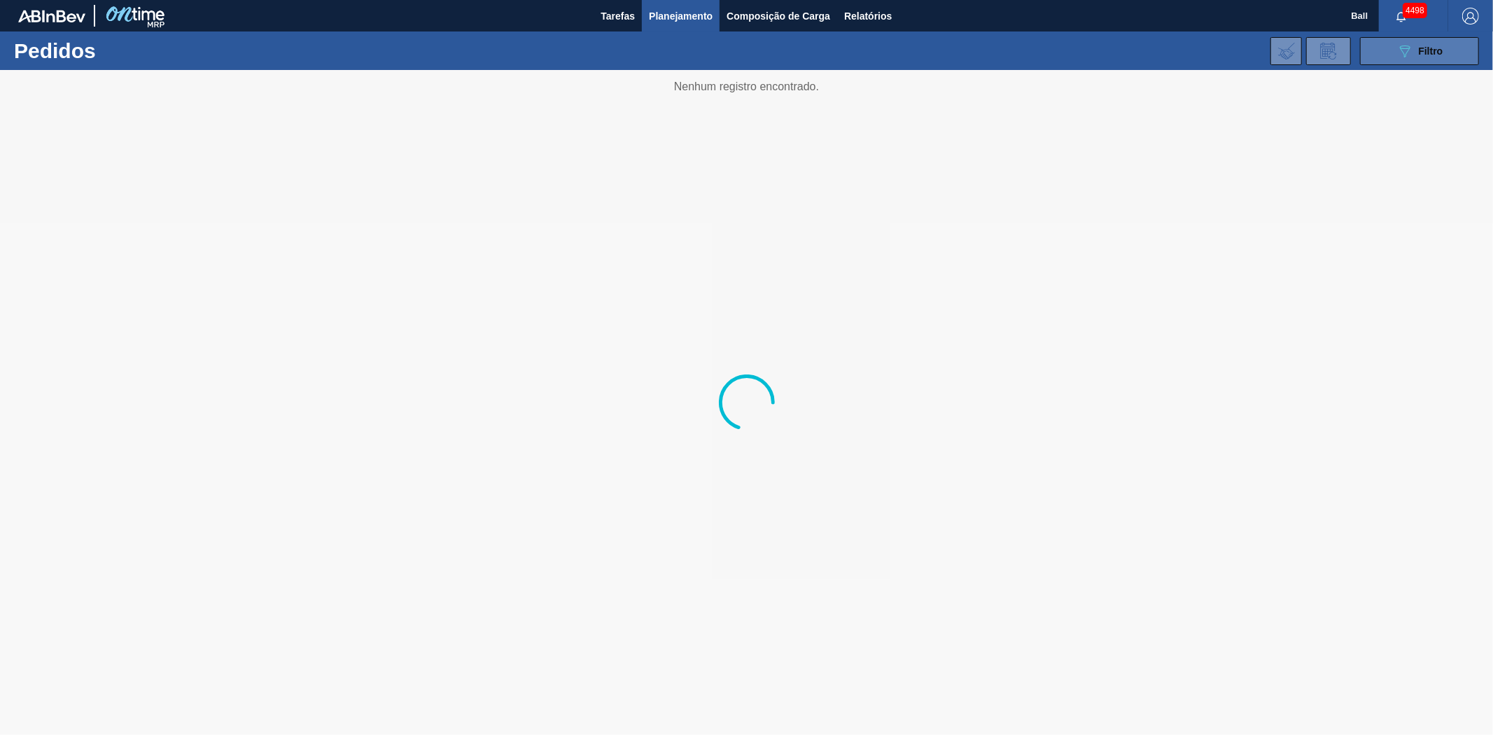
click at [1402, 55] on icon "089F7B8B-B2A5-4AFE-B5C0-19BA573D28AC" at bounding box center [1404, 51] width 17 height 17
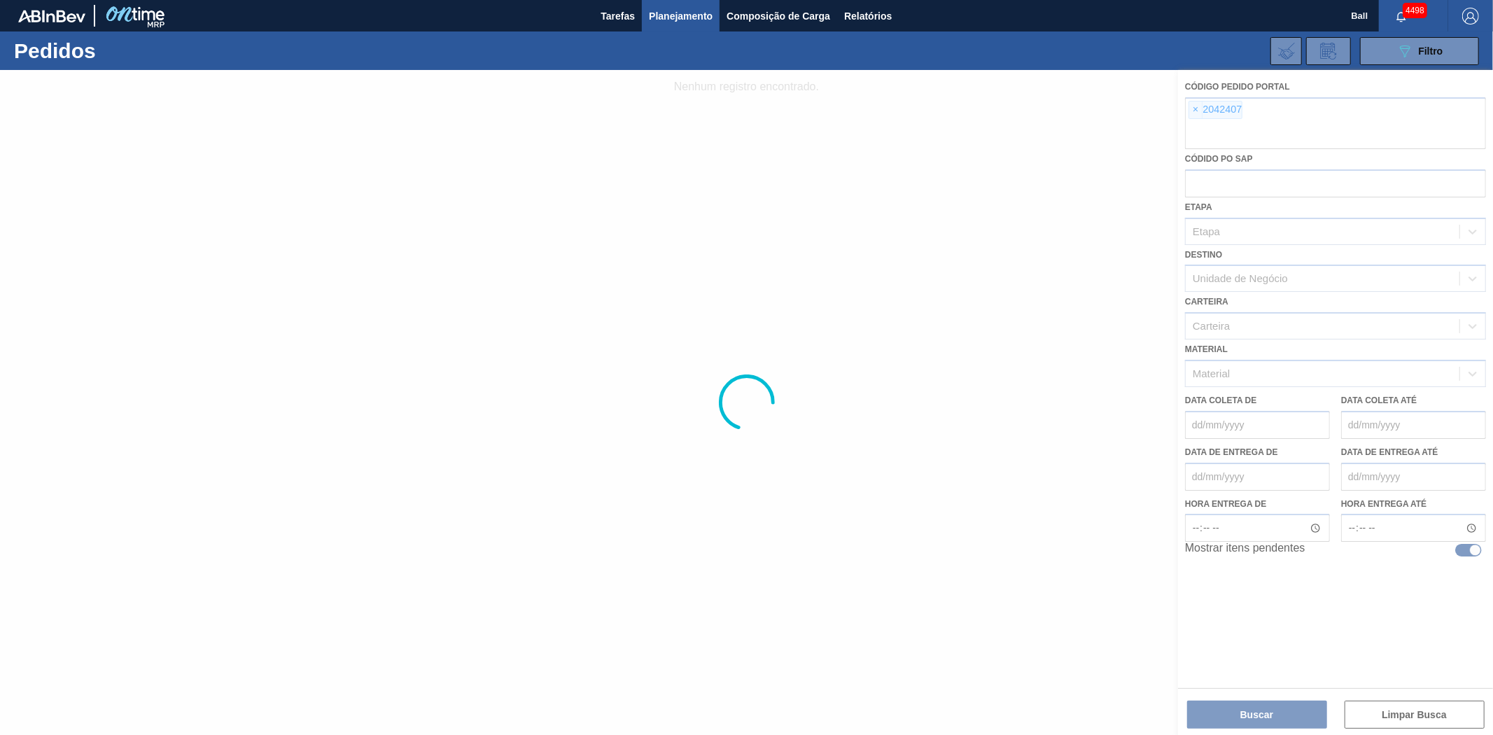
click at [1195, 110] on div at bounding box center [746, 402] width 1493 height 665
click at [1188, 112] on div at bounding box center [746, 402] width 1493 height 665
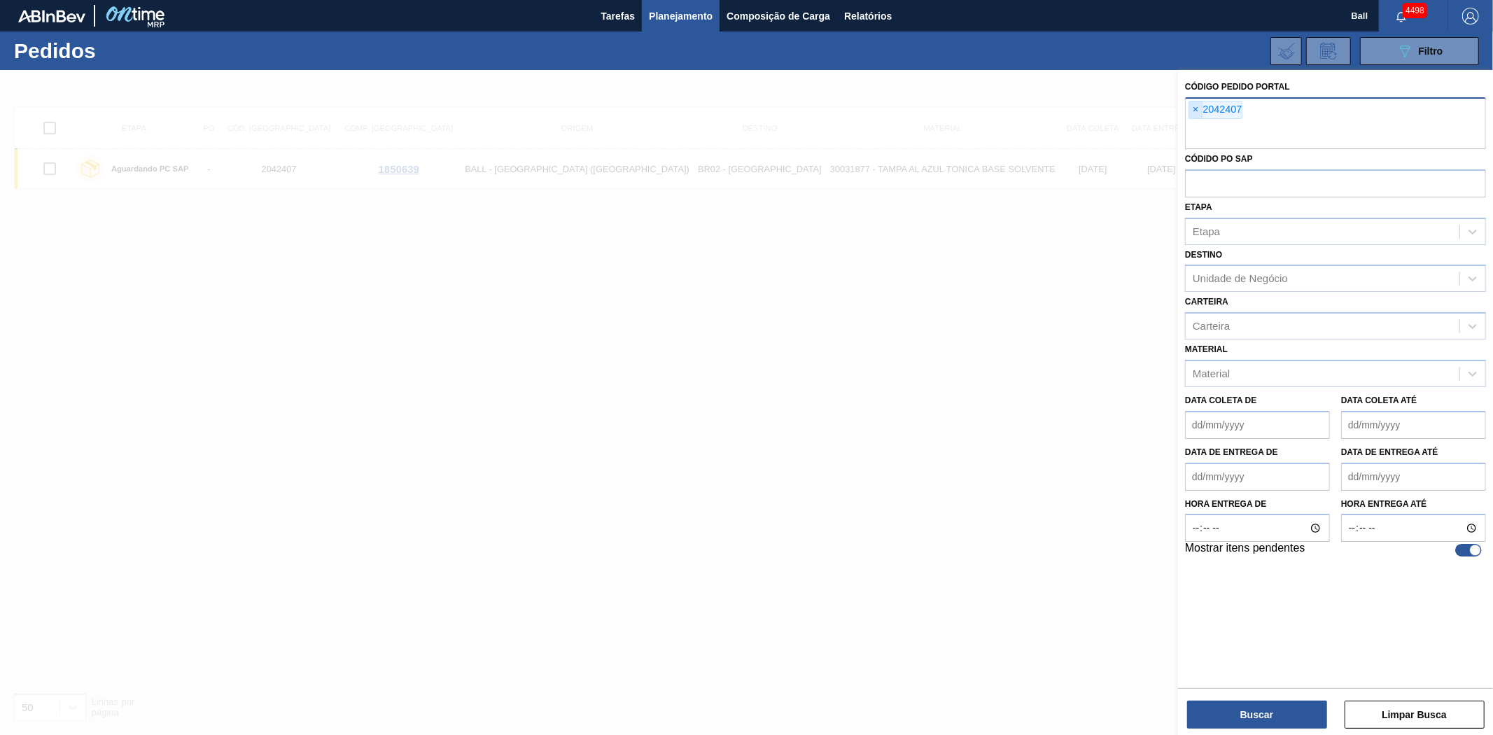
click at [1195, 108] on span "×" at bounding box center [1195, 109] width 13 height 17
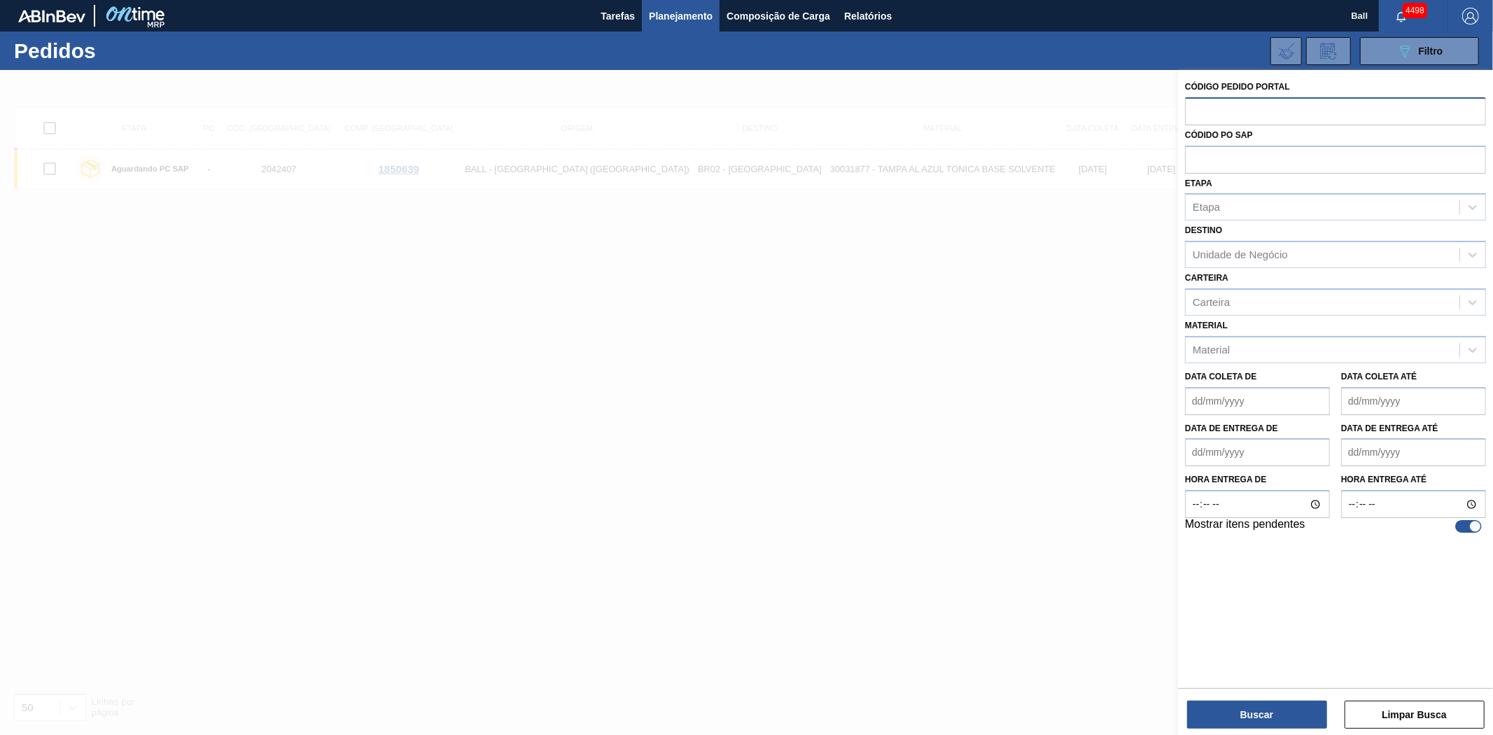
paste input "text"
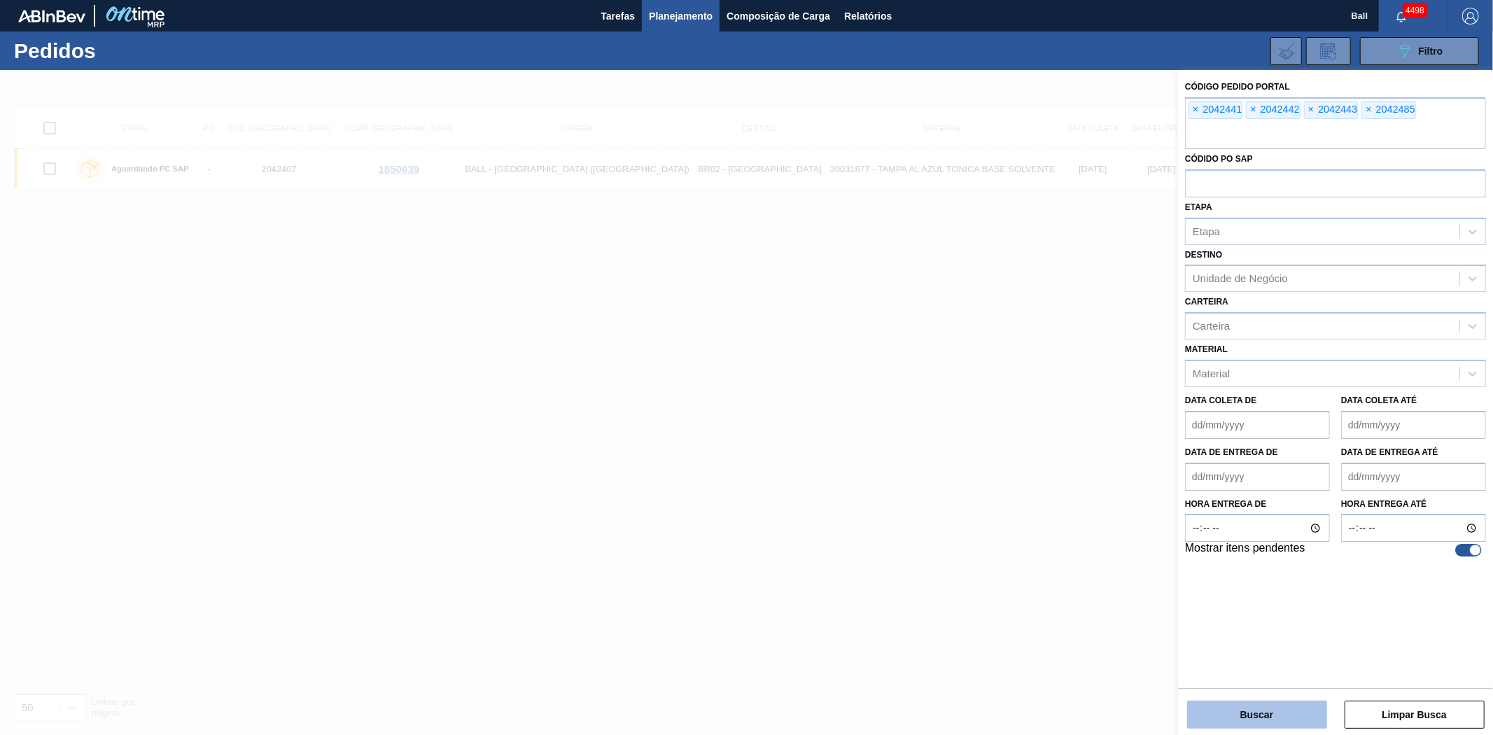
click at [1290, 715] on button "Buscar" at bounding box center [1257, 715] width 140 height 28
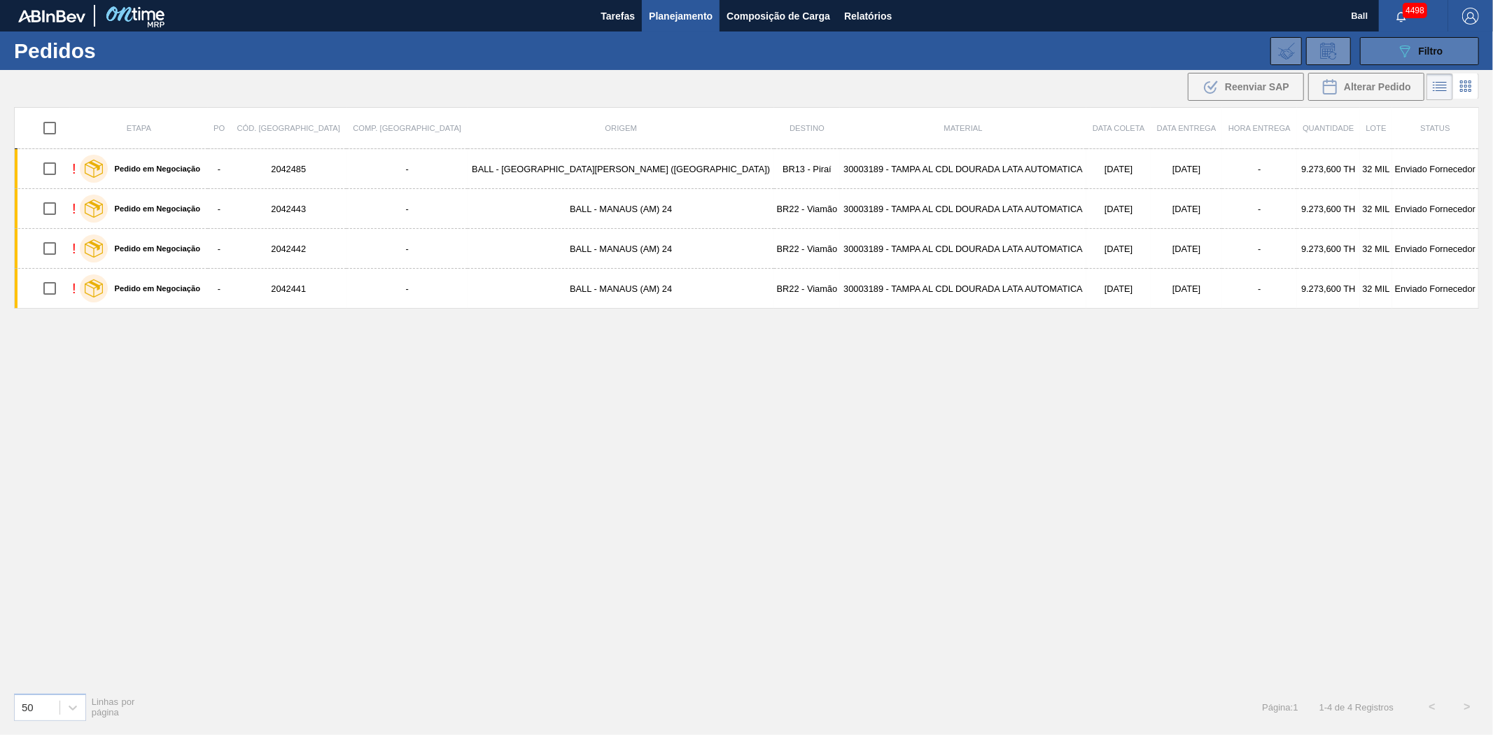
click at [1393, 50] on button "089F7B8B-B2A5-4AFE-B5C0-19BA573D28AC Filtro" at bounding box center [1419, 51] width 119 height 28
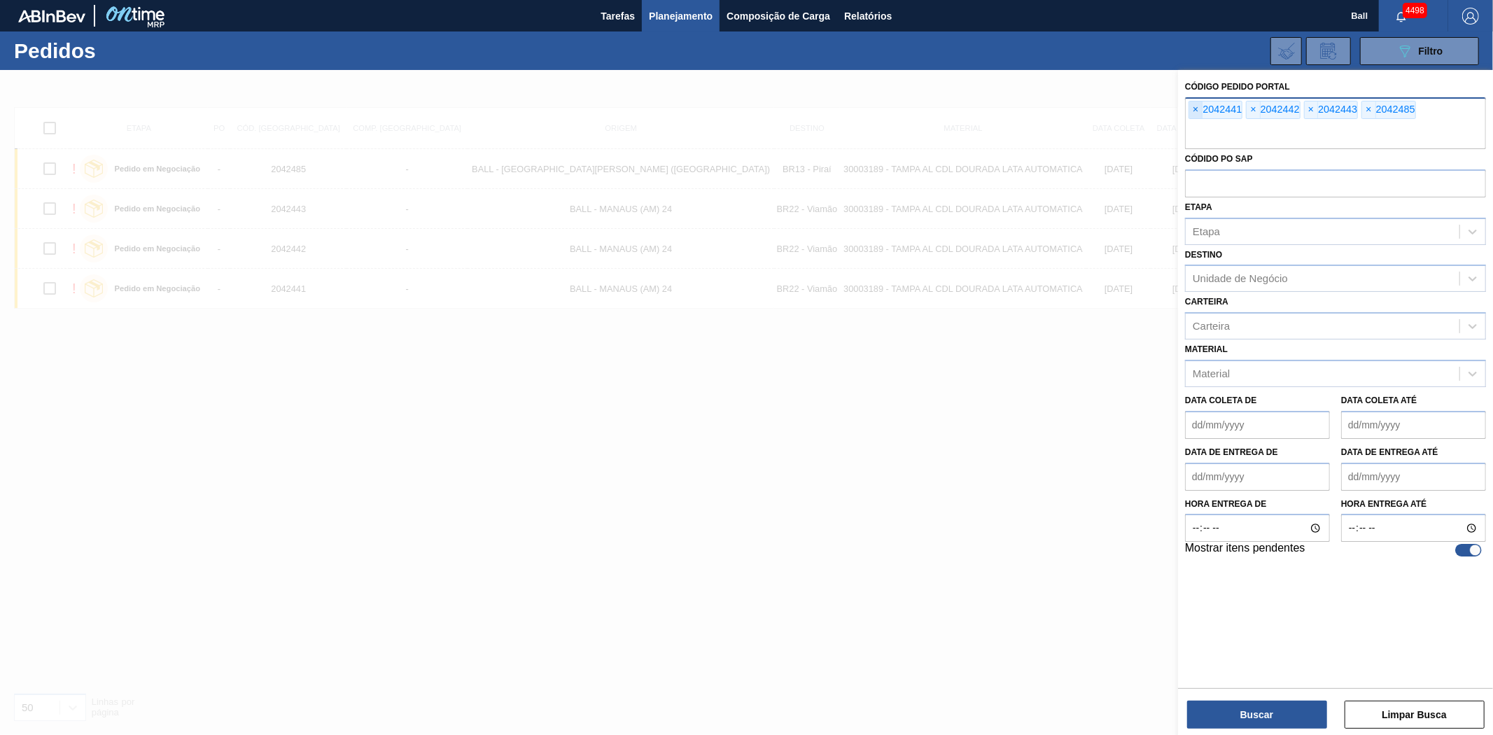
click at [1193, 107] on span "×" at bounding box center [1195, 109] width 13 height 17
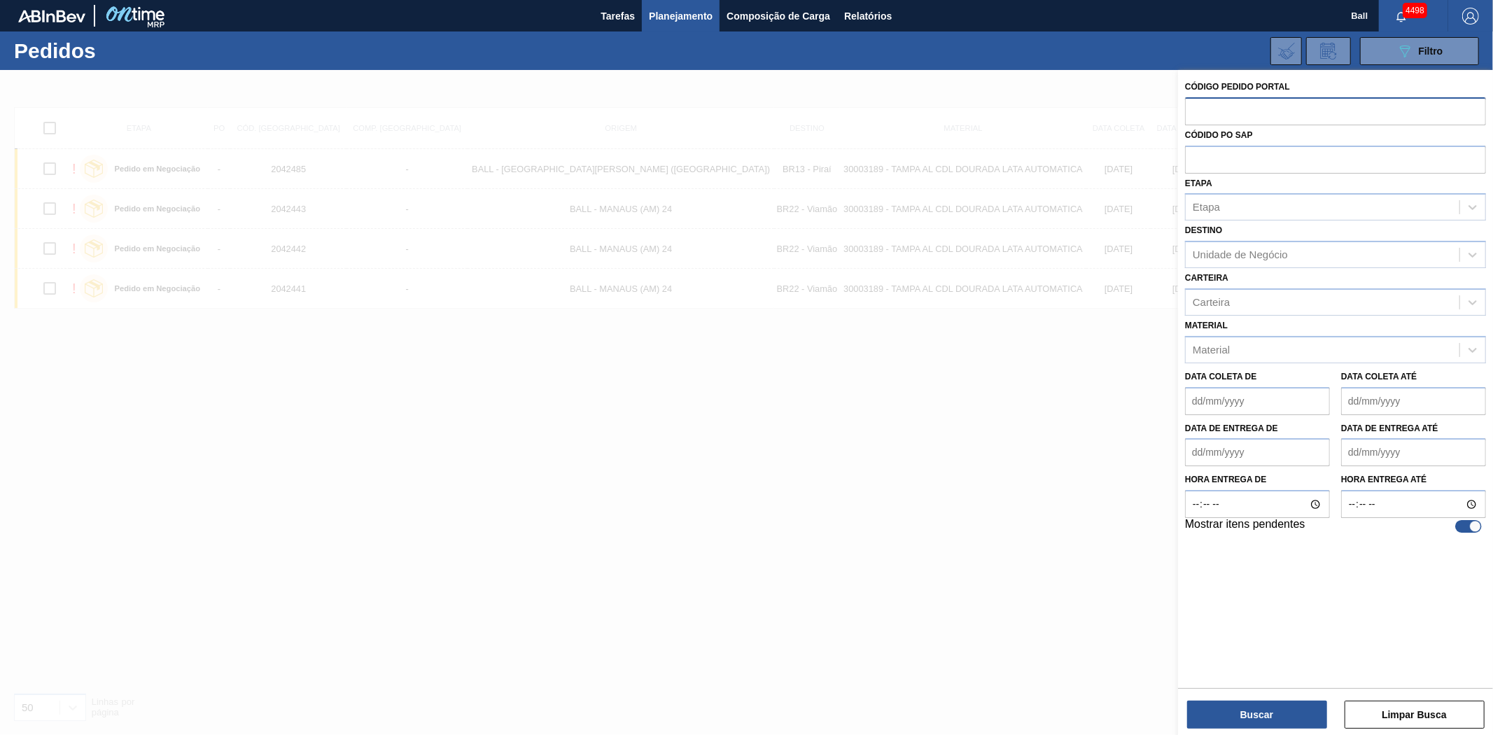
paste input "2042408"
type input "204240"
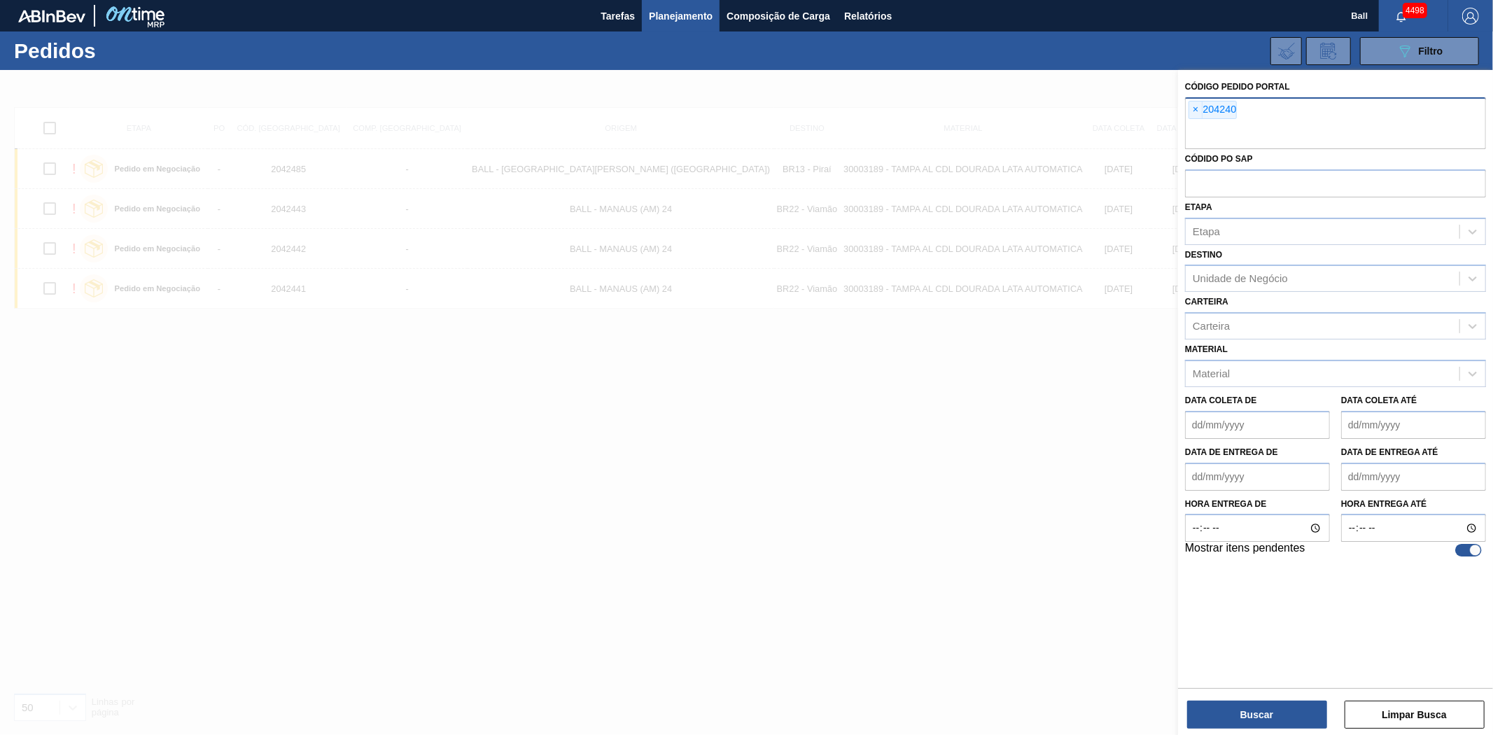
click at [1193, 107] on span "×" at bounding box center [1195, 109] width 13 height 17
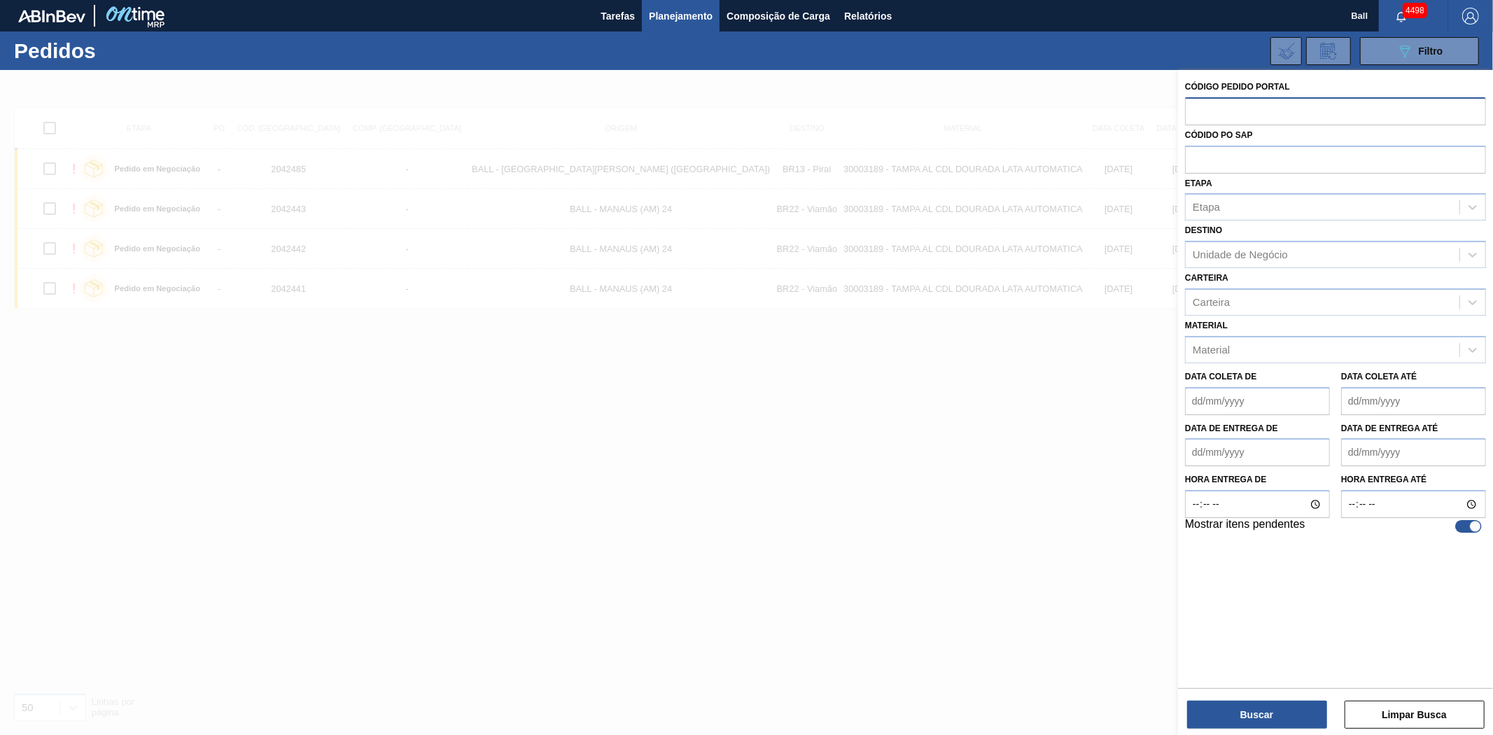
paste input "2042408"
type input "2042408"
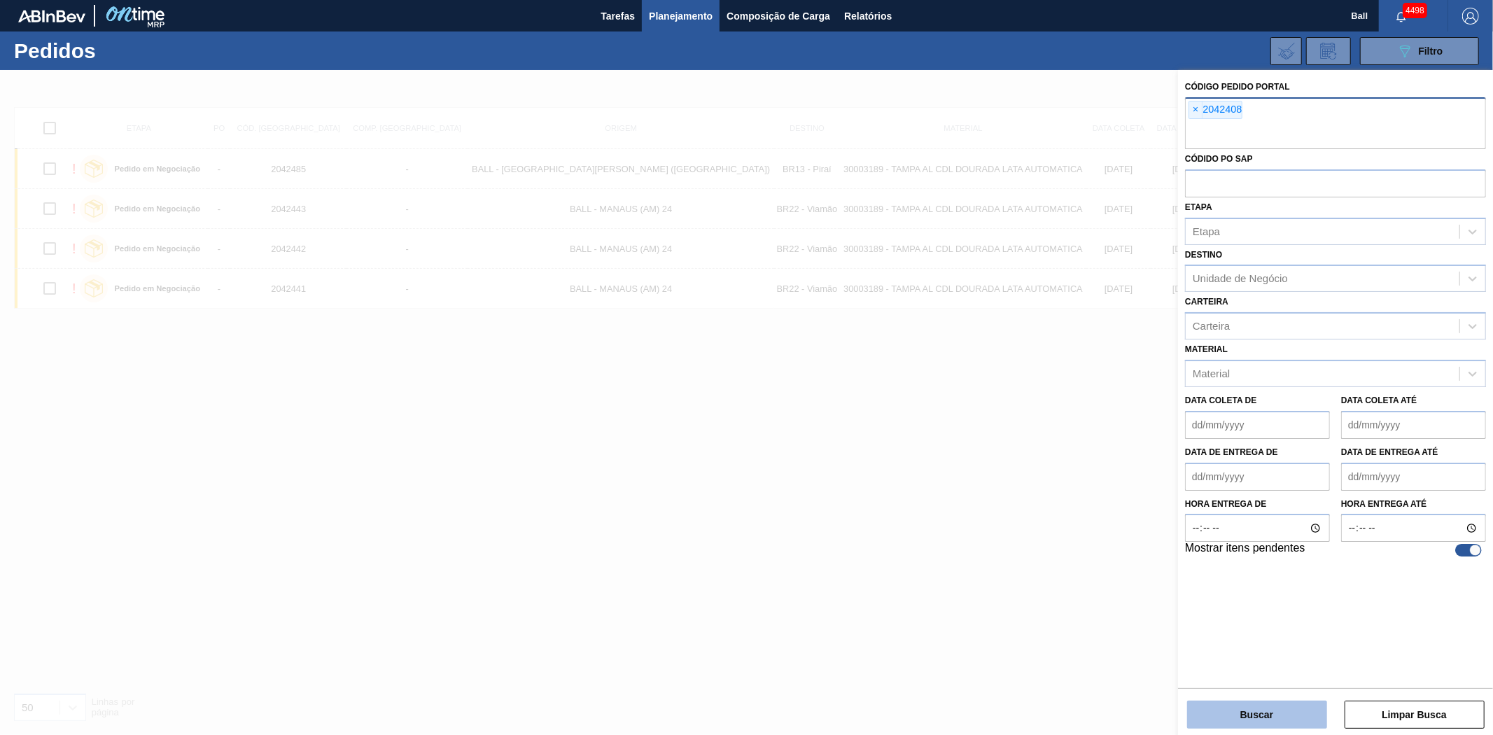
click at [1262, 721] on button "Buscar" at bounding box center [1257, 715] width 140 height 28
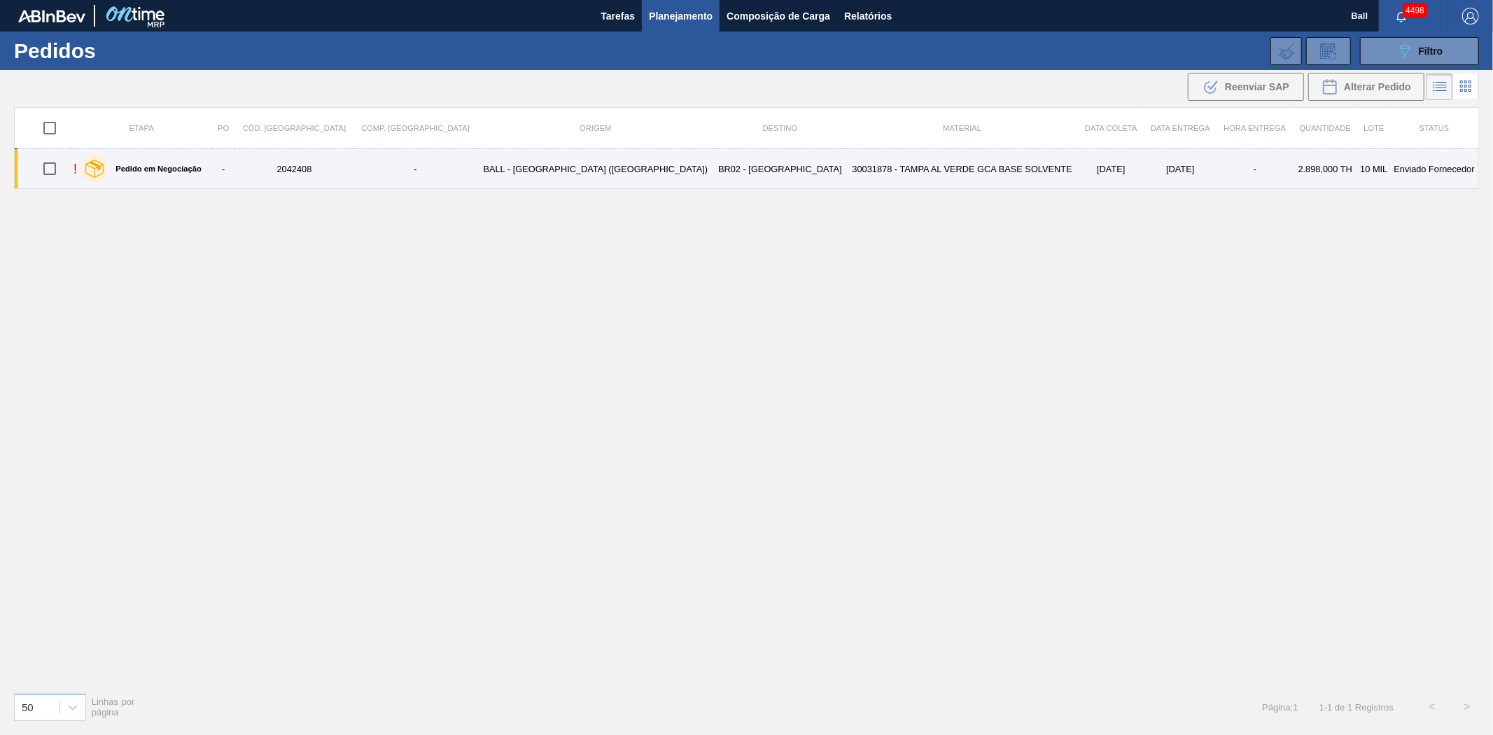
click at [60, 172] on input "checkbox" at bounding box center [49, 168] width 29 height 29
checkbox input "true"
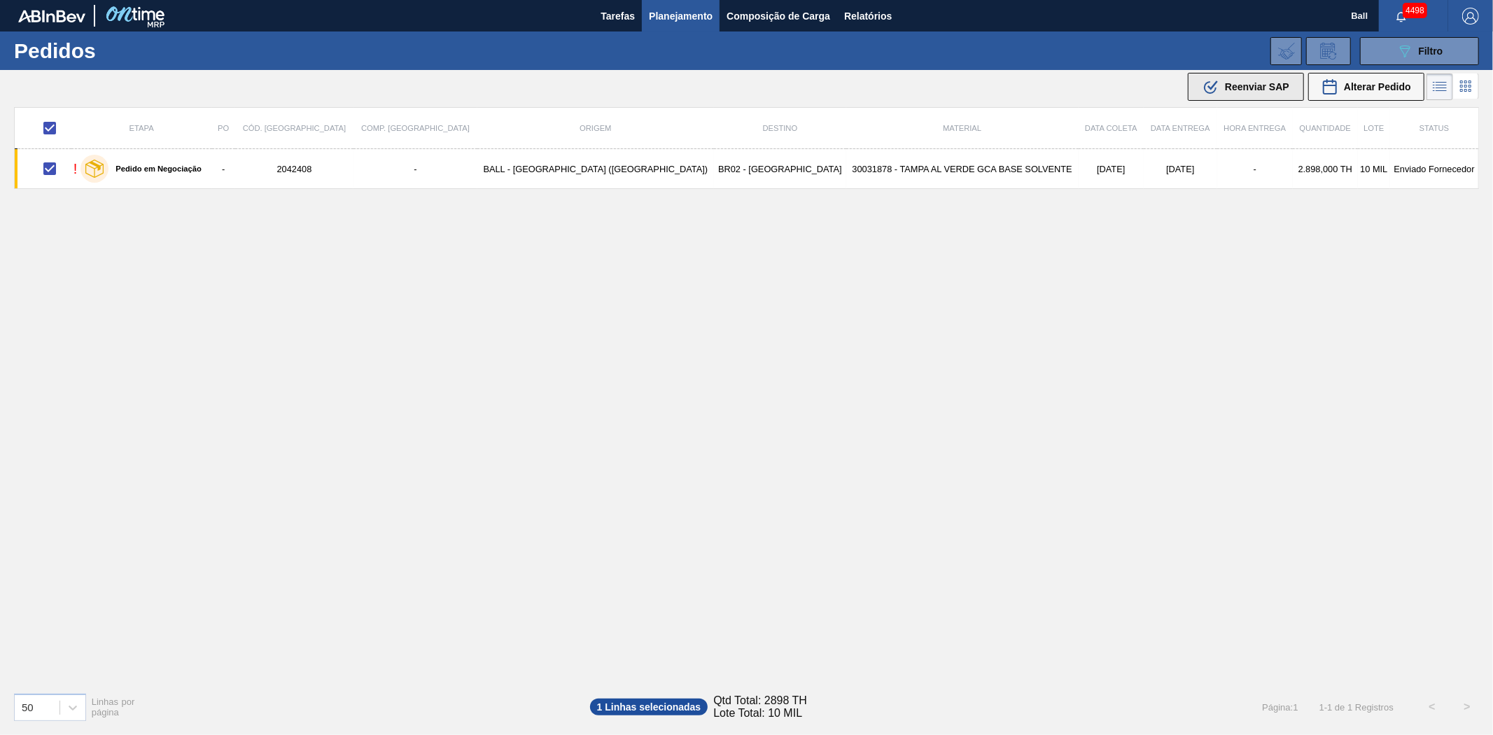
click at [1255, 87] on span "Reenviar SAP" at bounding box center [1257, 86] width 64 height 11
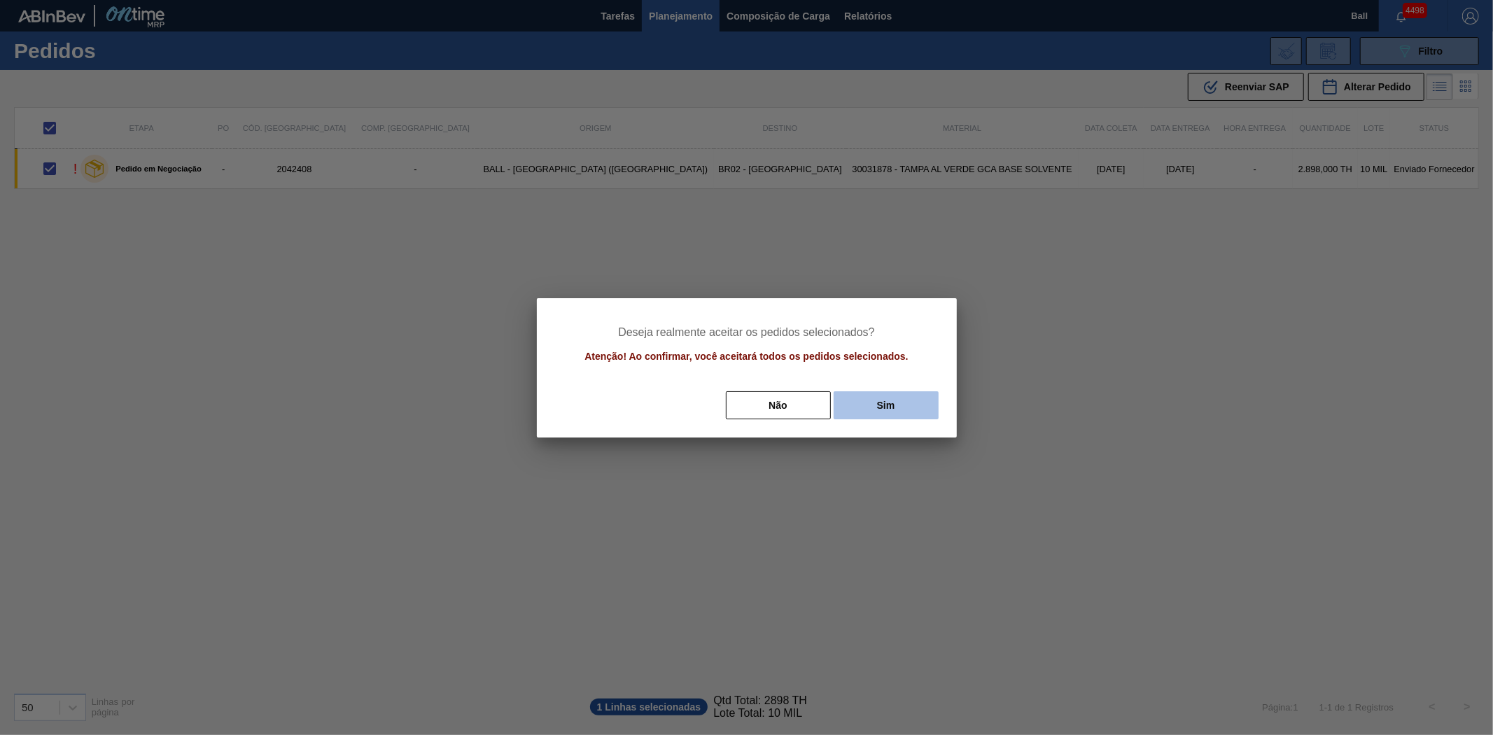
click at [866, 413] on button "Sim" at bounding box center [885, 405] width 105 height 28
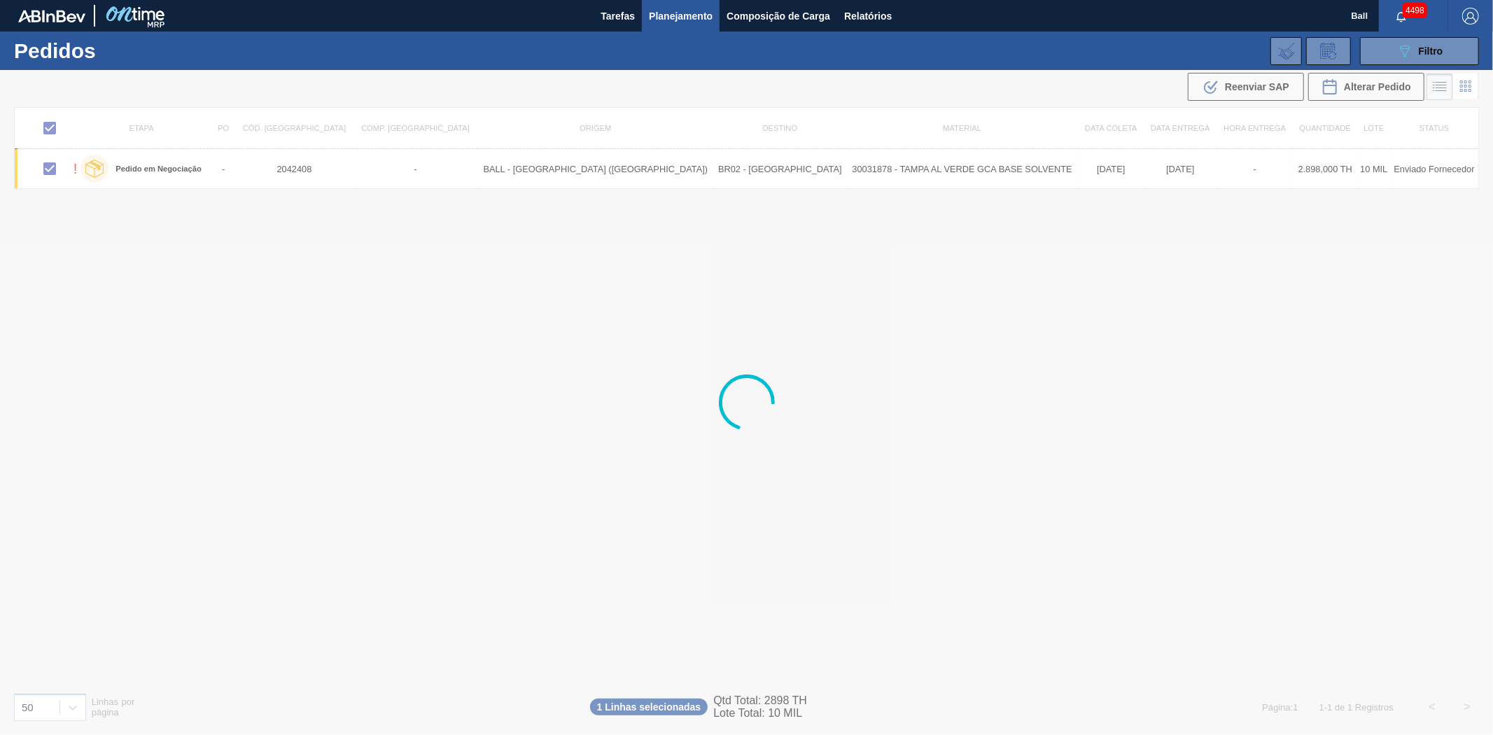
checkbox input "false"
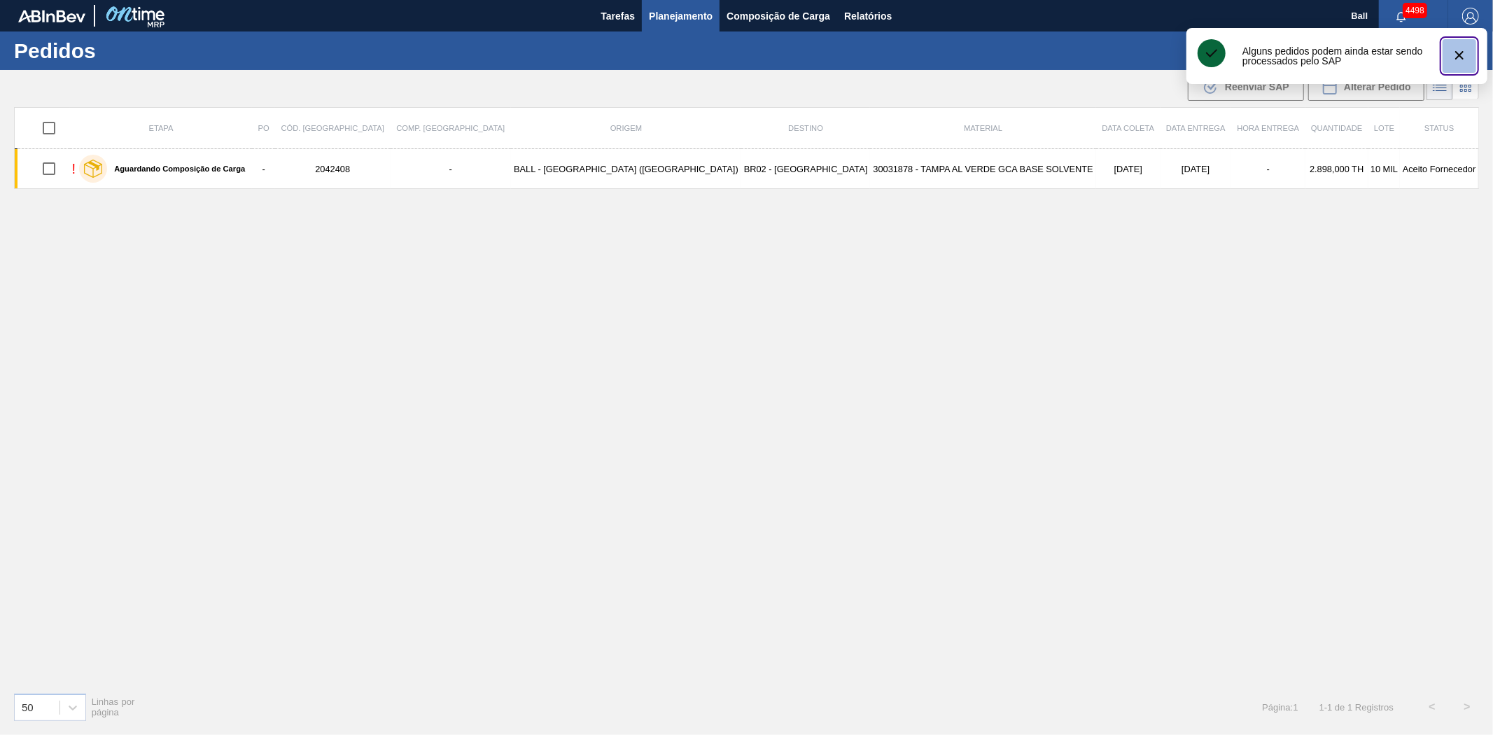
click at [1465, 55] on icon "botão de ícone" at bounding box center [1459, 55] width 17 height 17
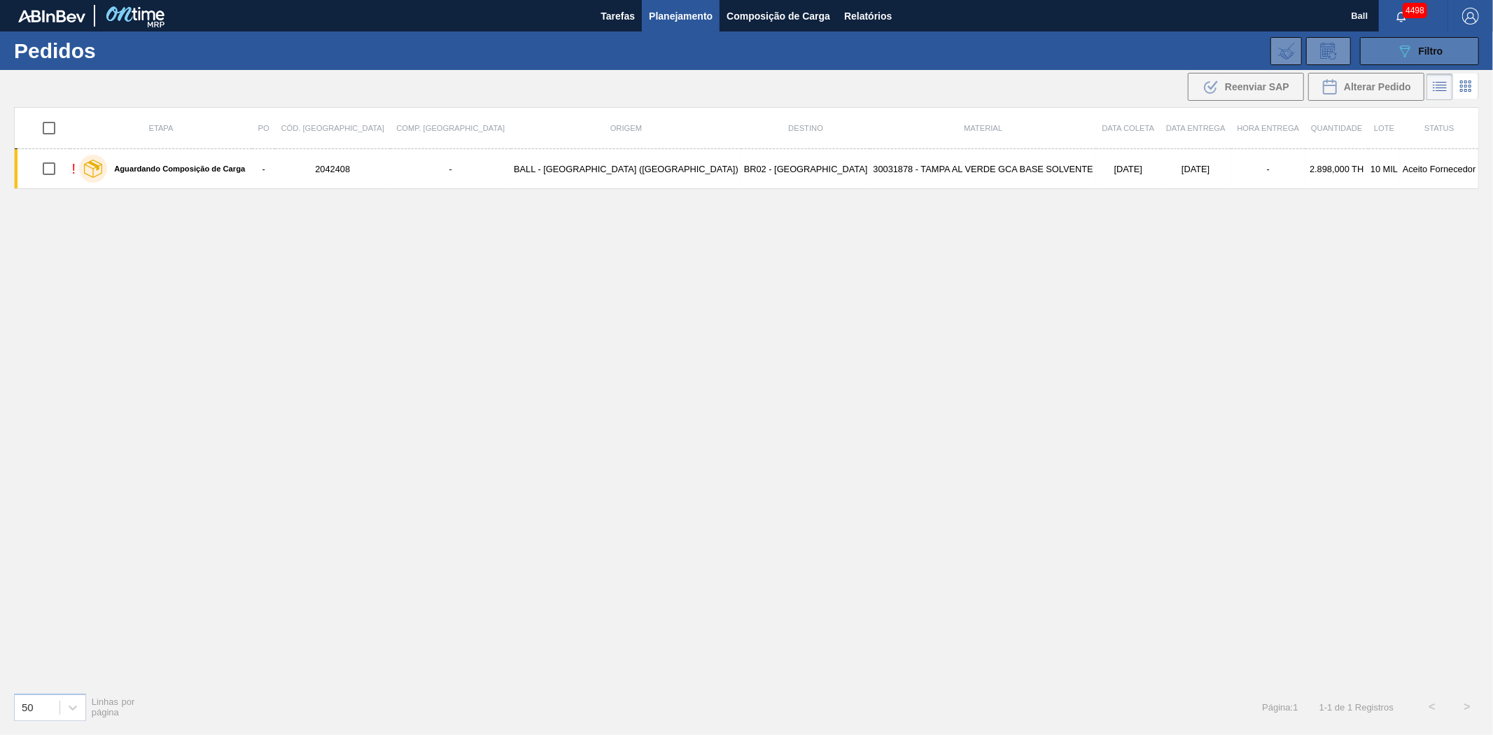
click at [1405, 54] on icon "089F7B8B-B2A5-4AFE-B5C0-19BA573D28AC" at bounding box center [1404, 51] width 17 height 17
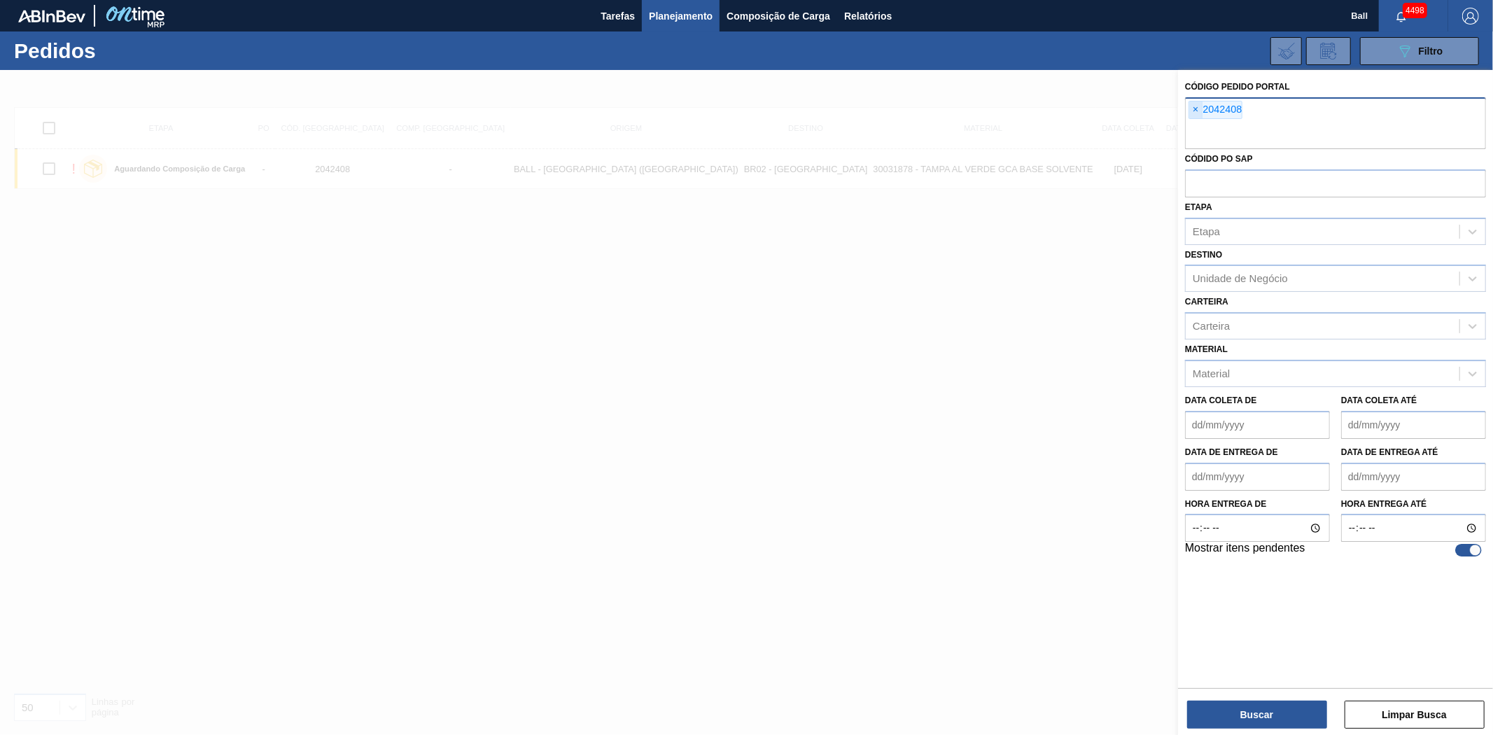
click at [1197, 105] on span "×" at bounding box center [1195, 109] width 13 height 17
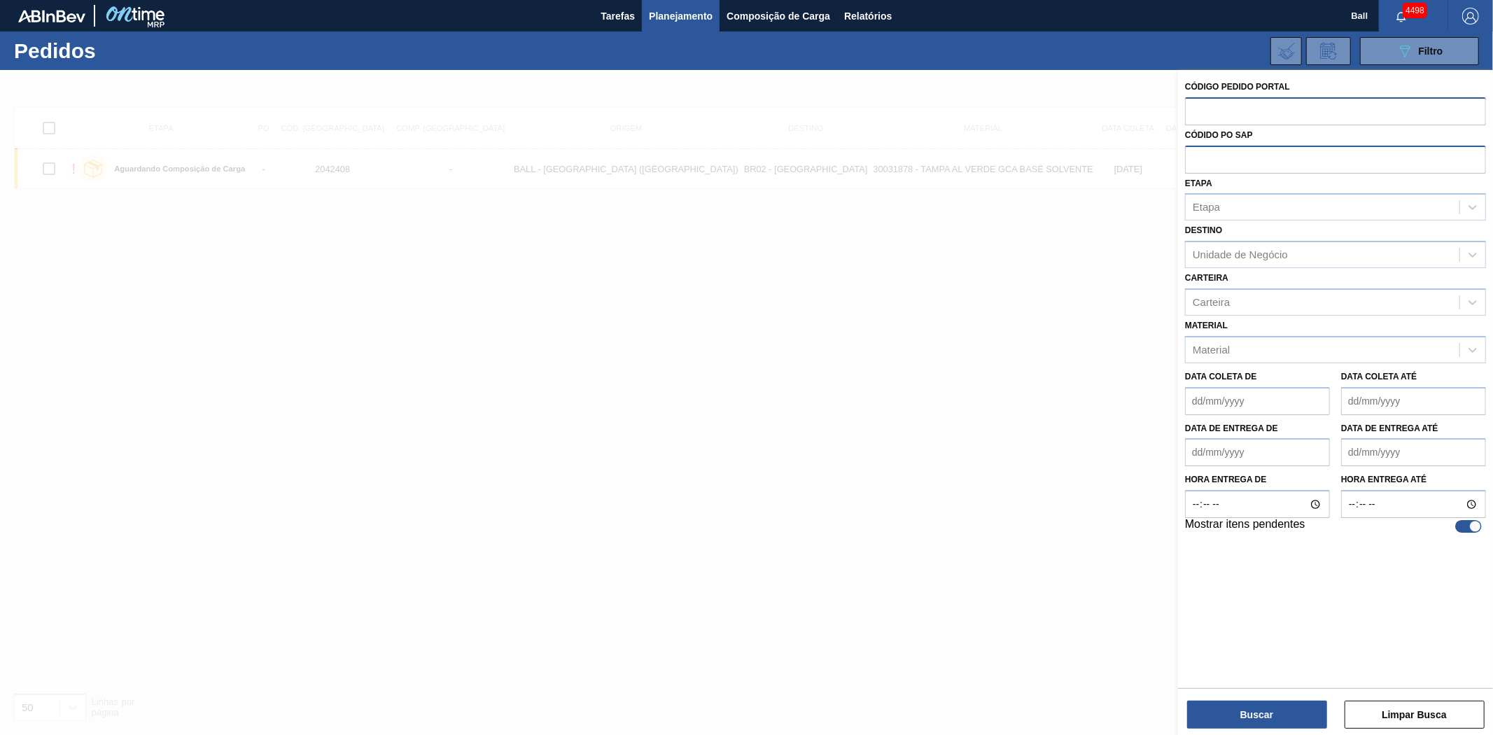
paste input "text"
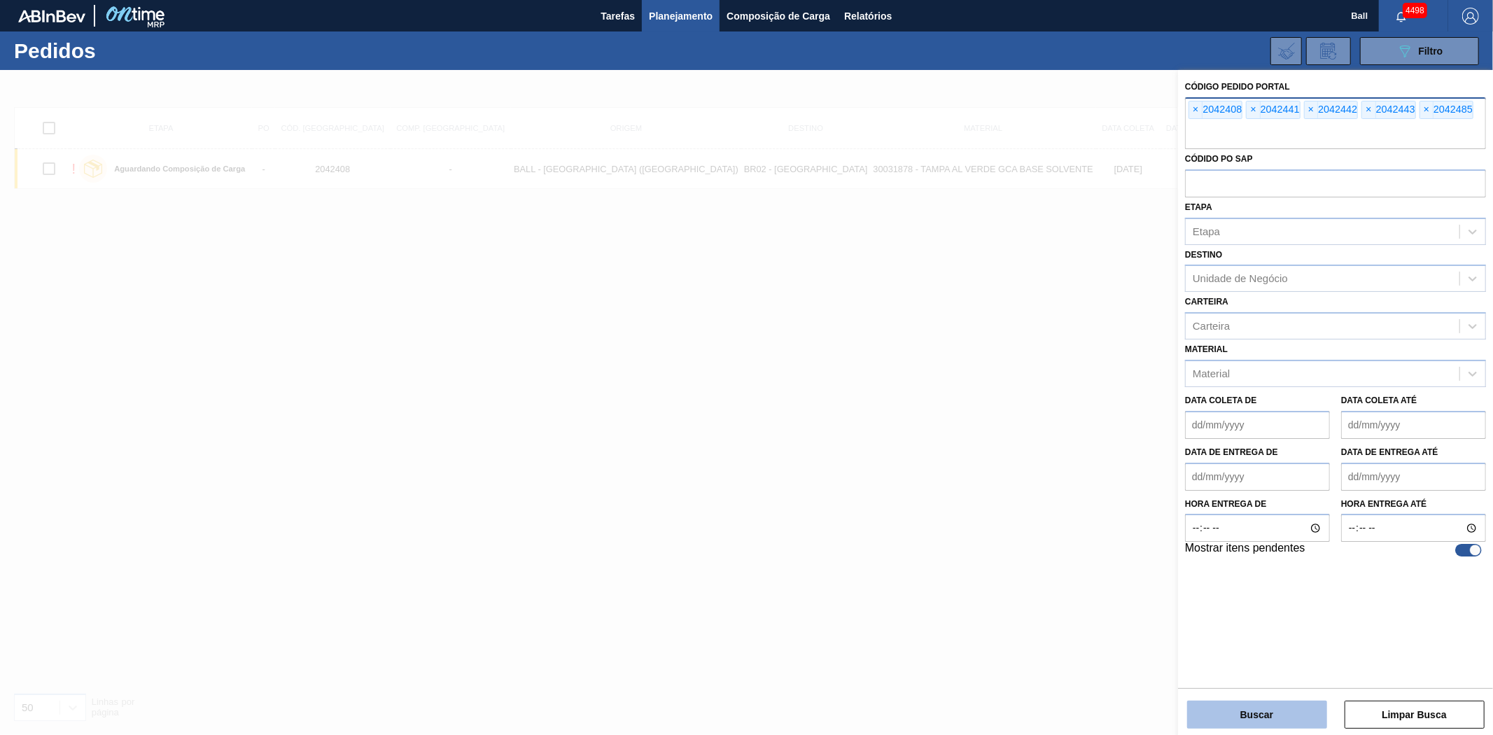
click at [1239, 702] on button "Buscar" at bounding box center [1257, 715] width 140 height 28
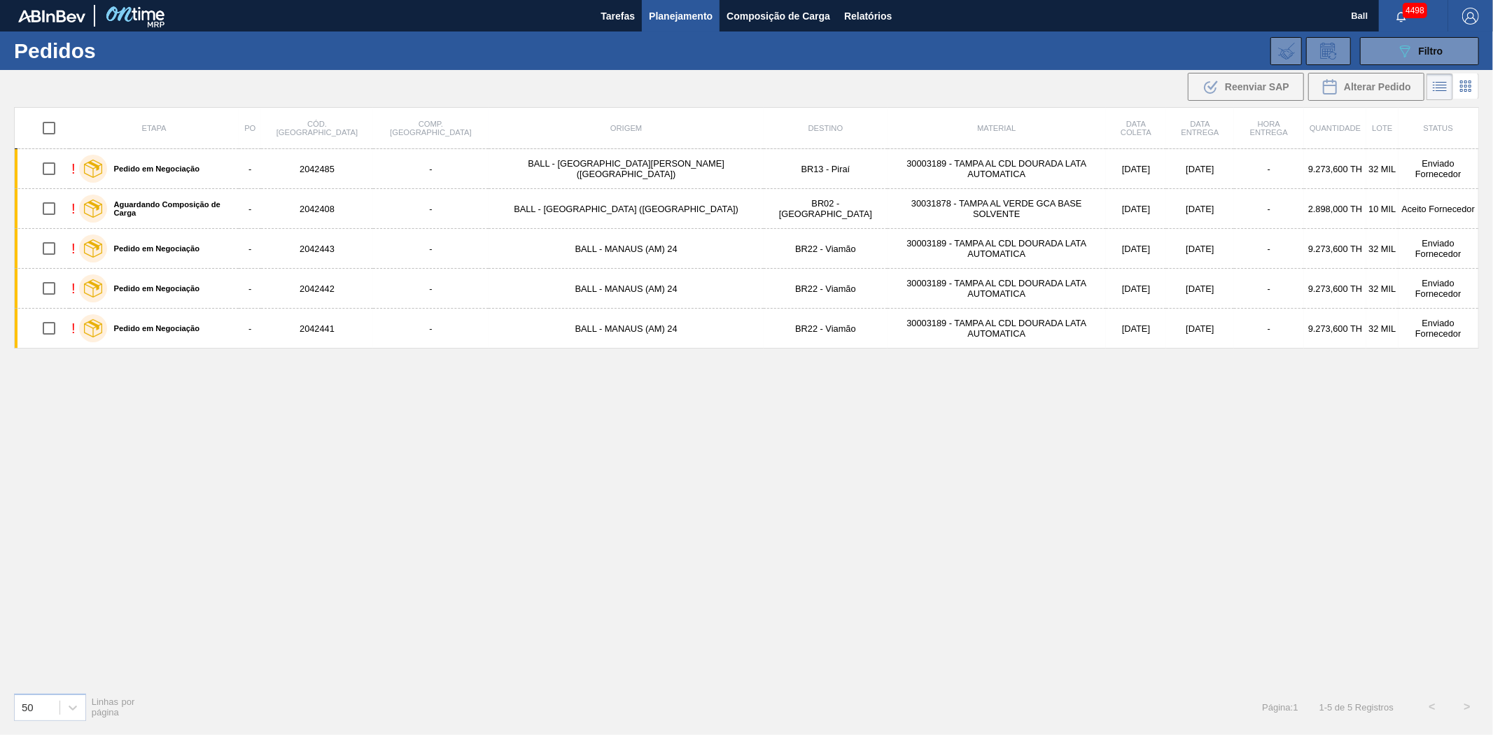
click at [53, 127] on input "checkbox" at bounding box center [48, 127] width 29 height 29
checkbox input "true"
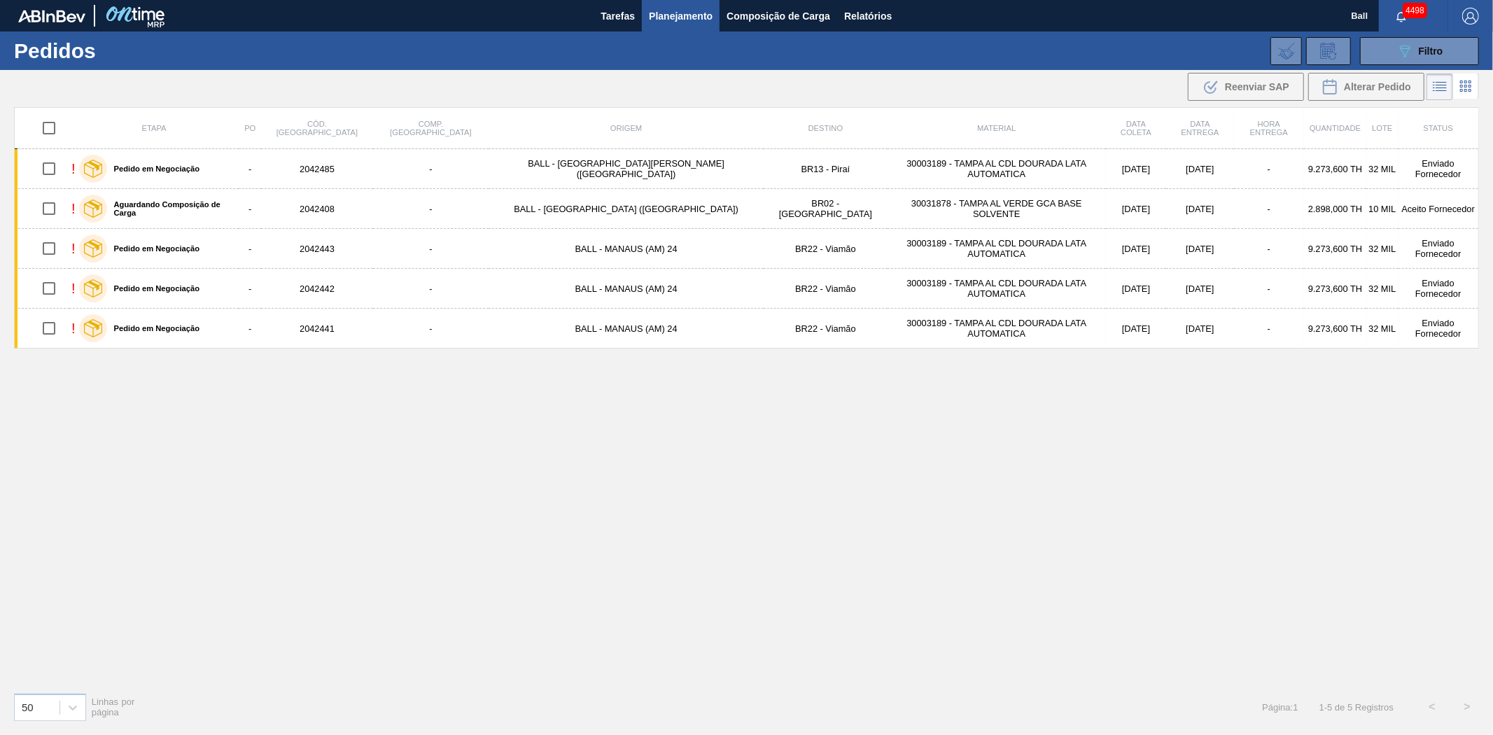
checkbox input "true"
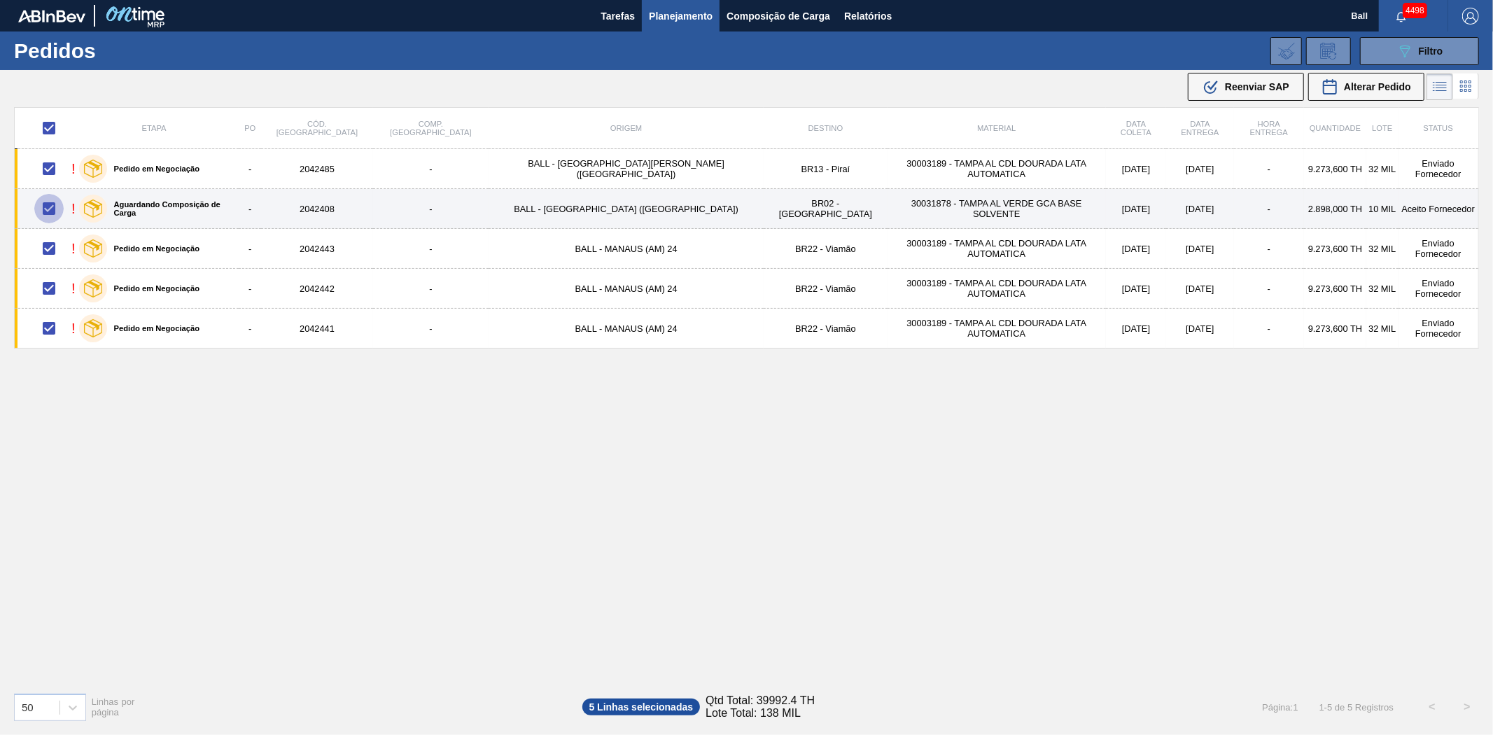
click at [47, 211] on input "checkbox" at bounding box center [48, 208] width 29 height 29
checkbox input "false"
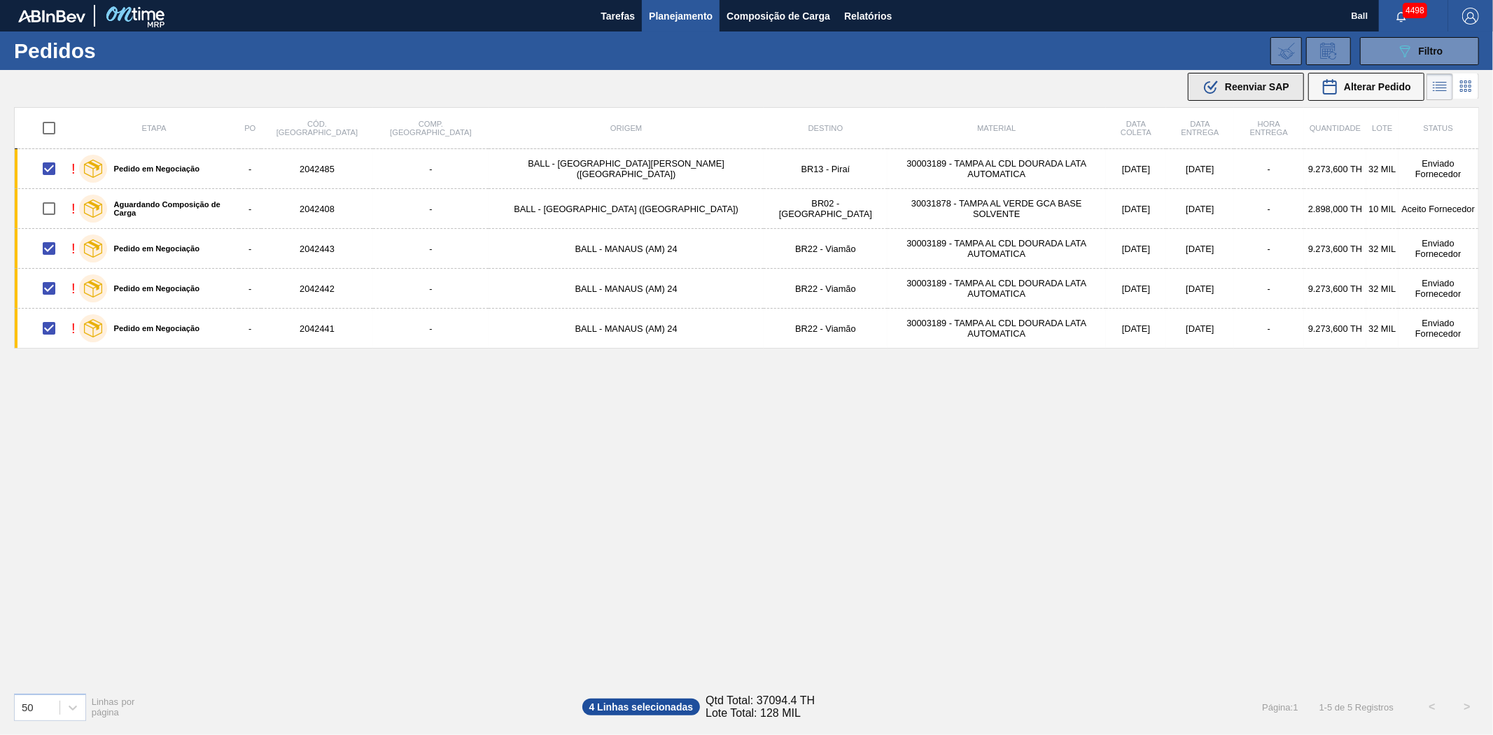
click at [1262, 85] on span "Reenviar SAP" at bounding box center [1257, 86] width 64 height 11
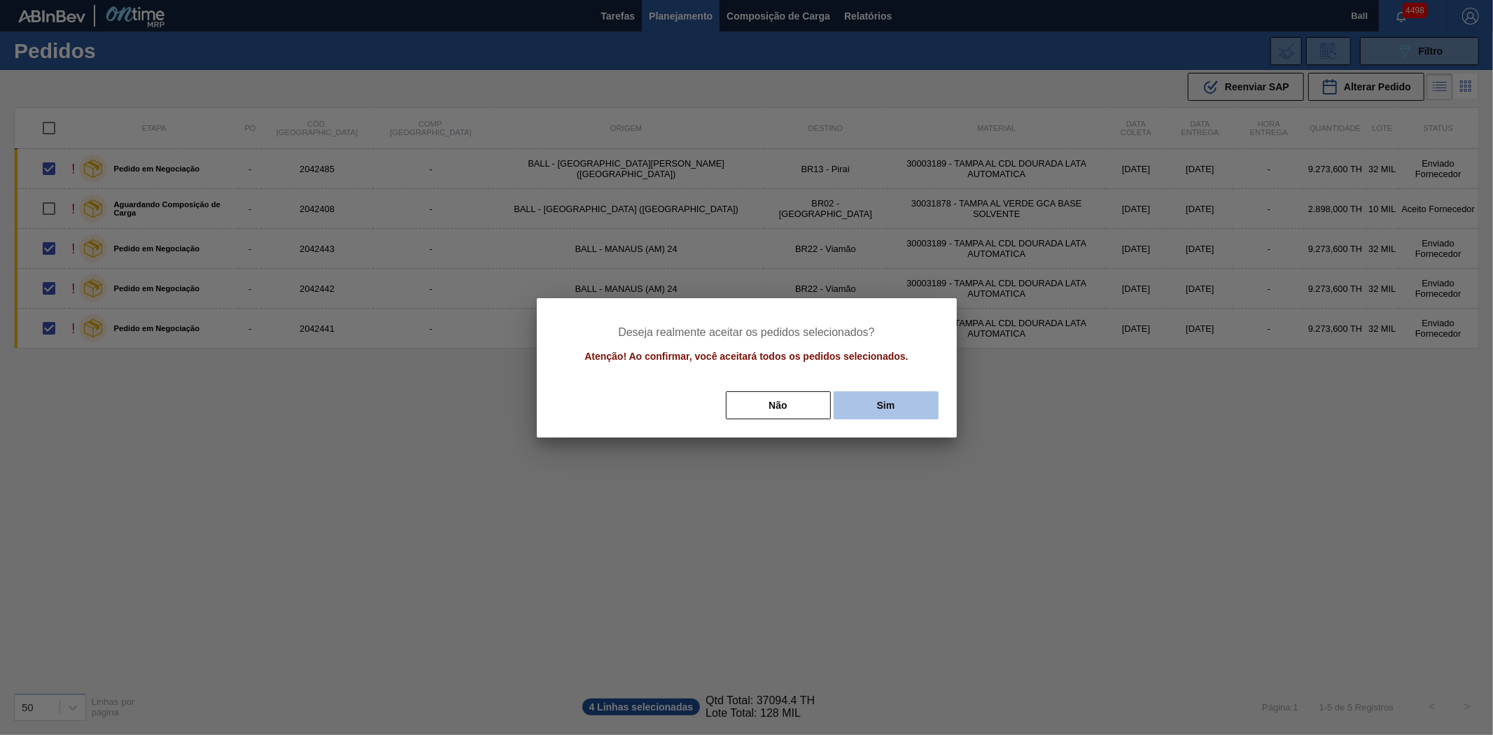
click at [906, 404] on button "Sim" at bounding box center [885, 405] width 105 height 28
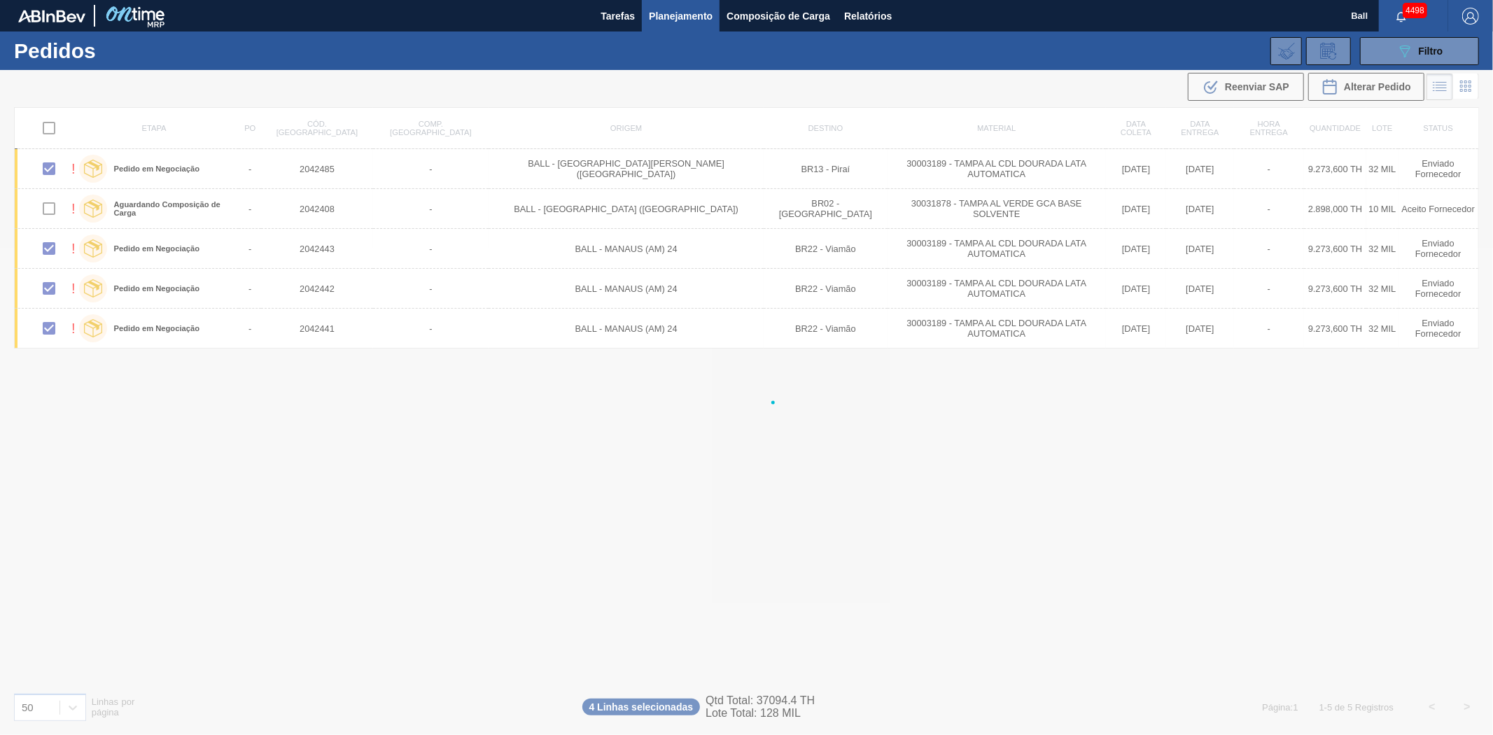
checkbox input "false"
